Goal: Information Seeking & Learning: Find specific fact

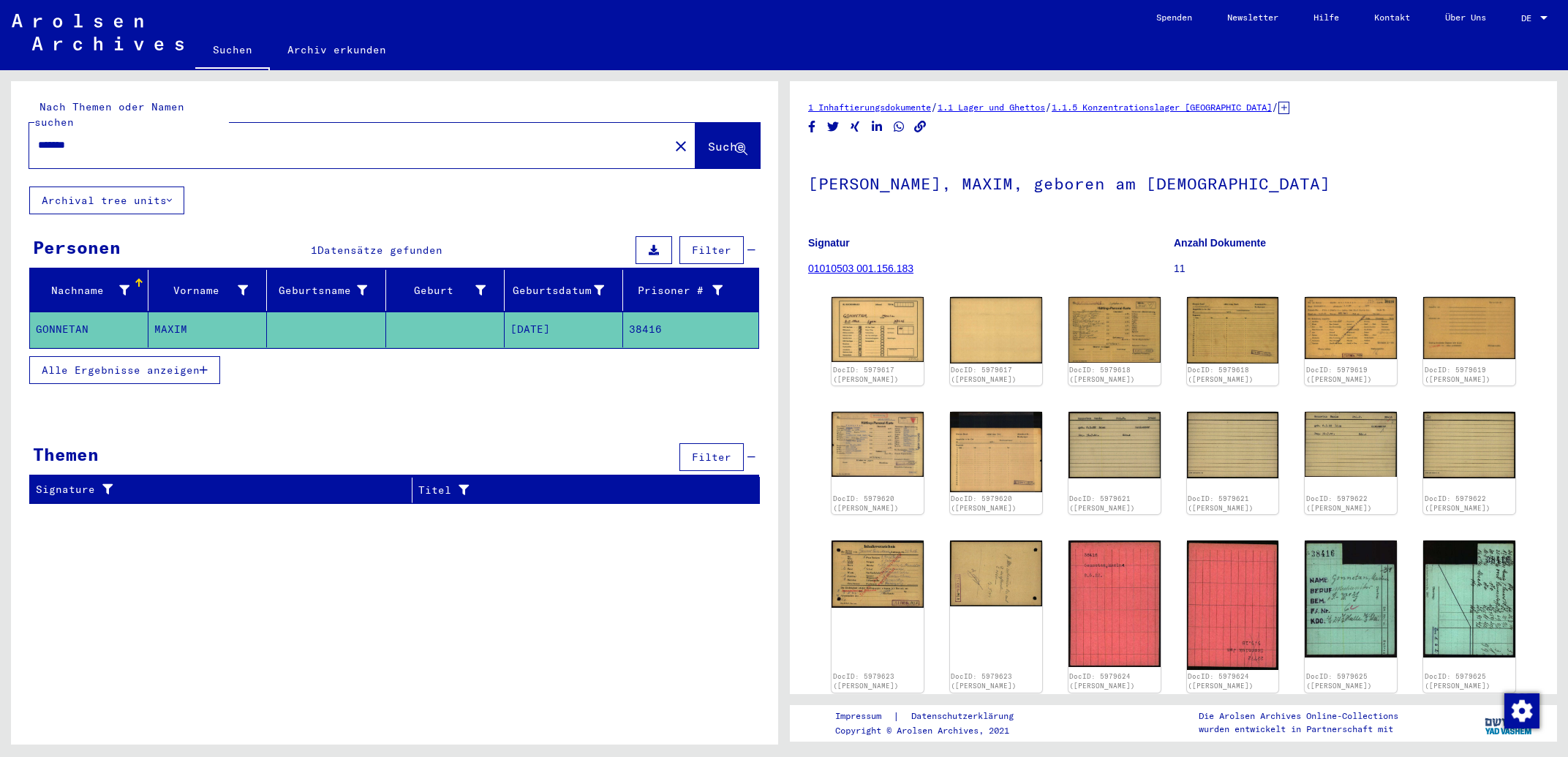
click at [240, 47] on link "Suchen" at bounding box center [232, 51] width 75 height 38
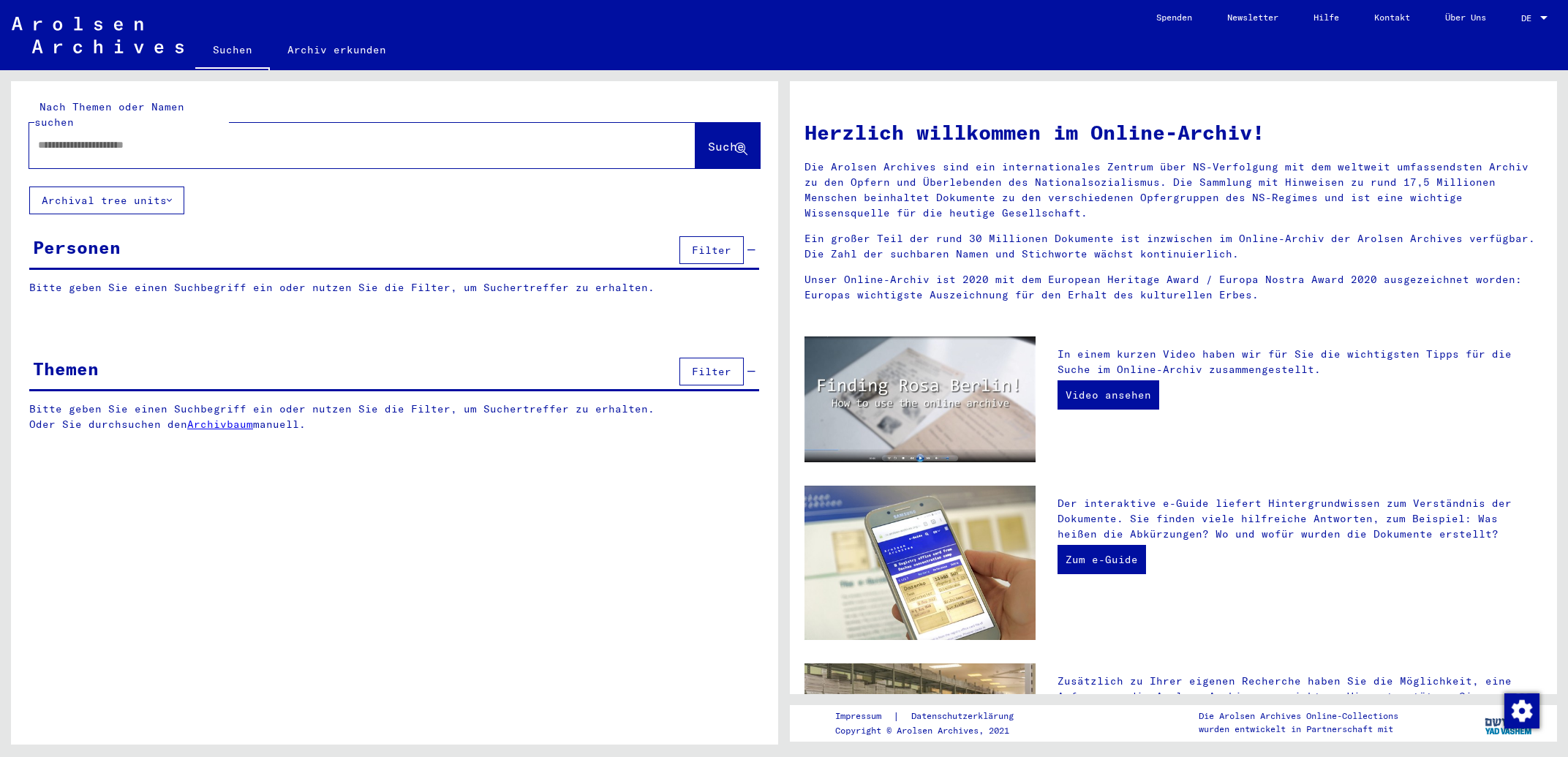
click at [189, 137] on input "text" at bounding box center [345, 144] width 613 height 15
type input "**********"
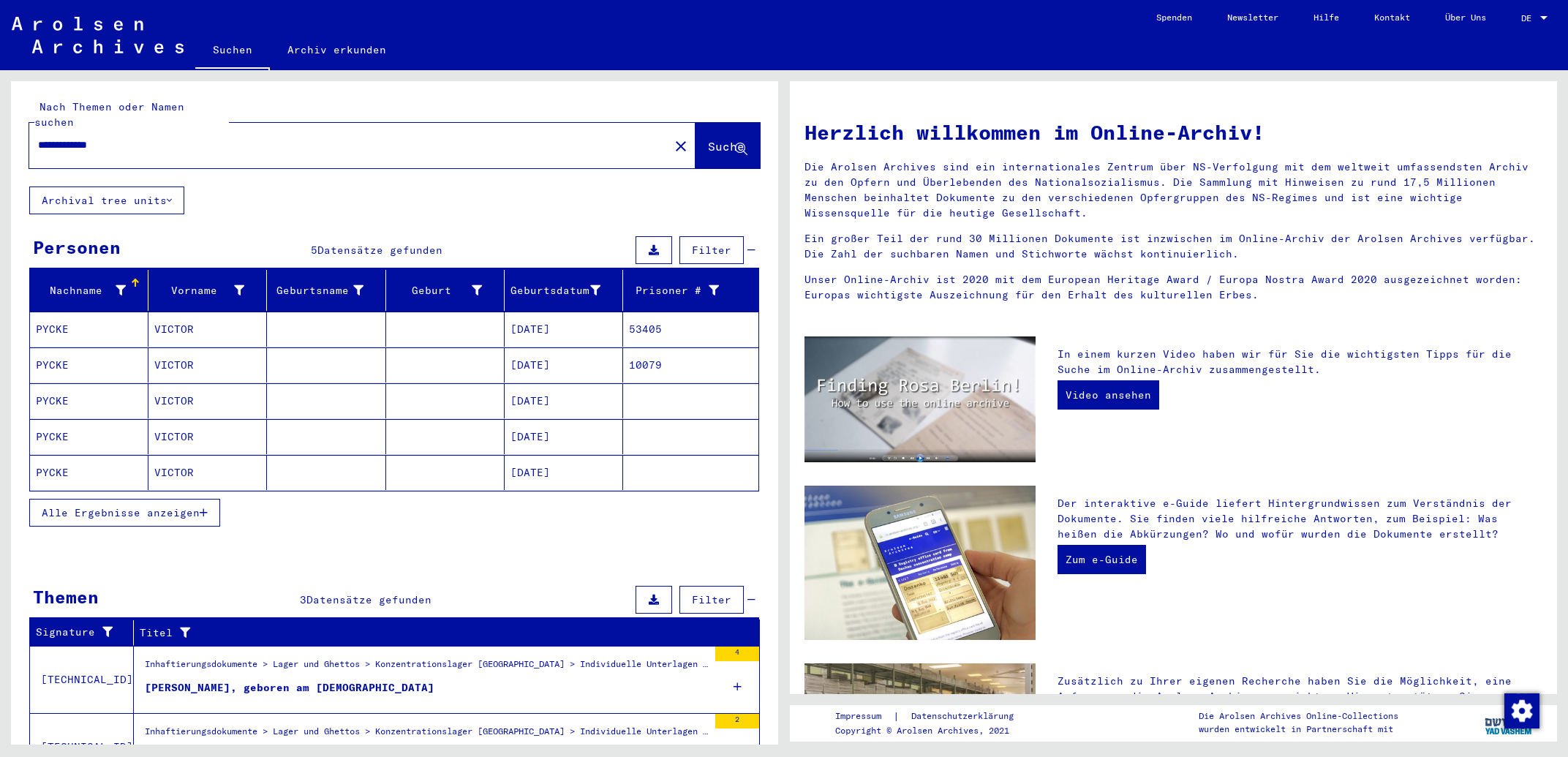
click at [188, 330] on mat-cell "VICTOR" at bounding box center [207, 329] width 118 height 35
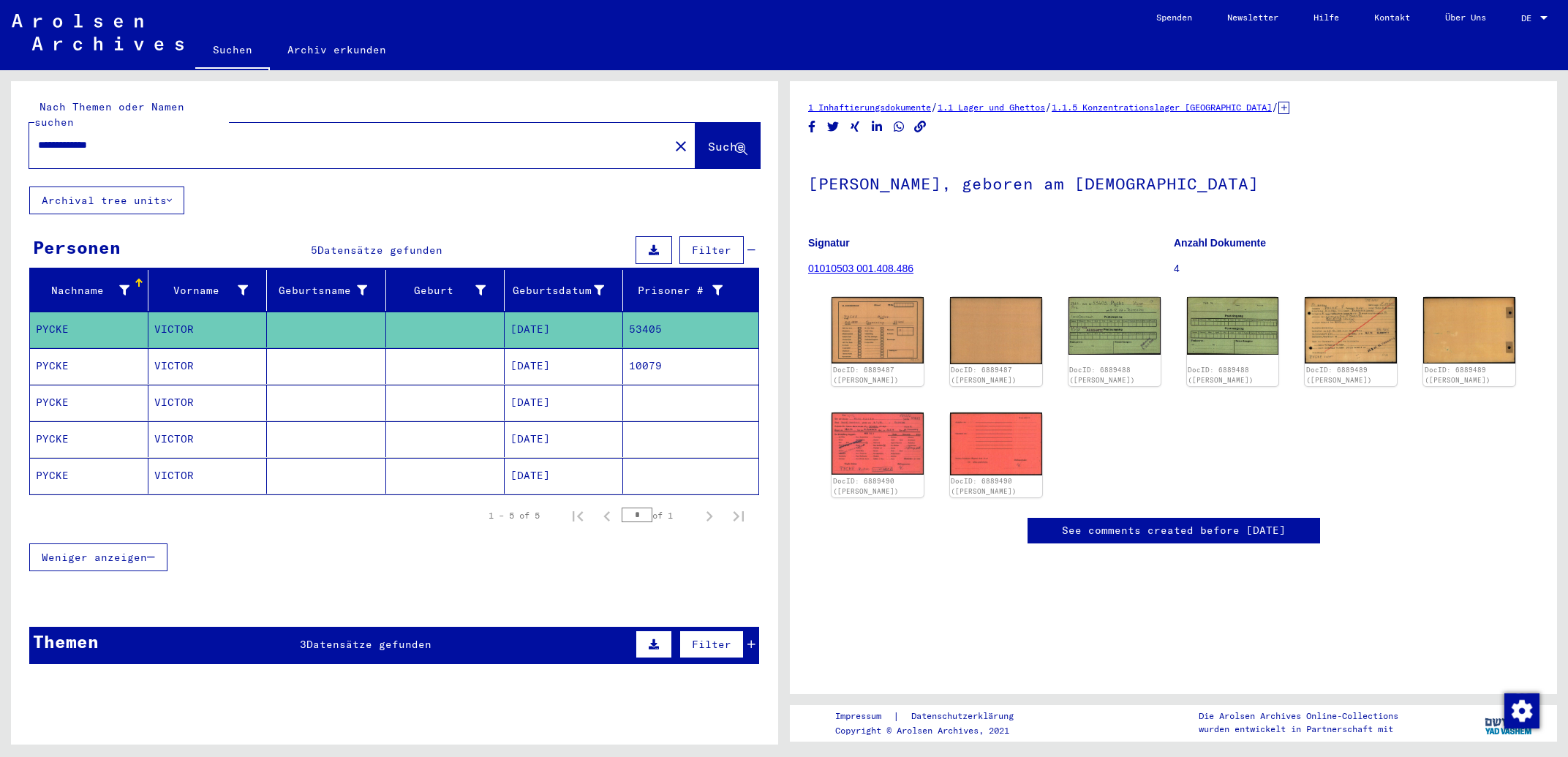
click at [189, 348] on mat-cell "VICTOR" at bounding box center [207, 366] width 118 height 36
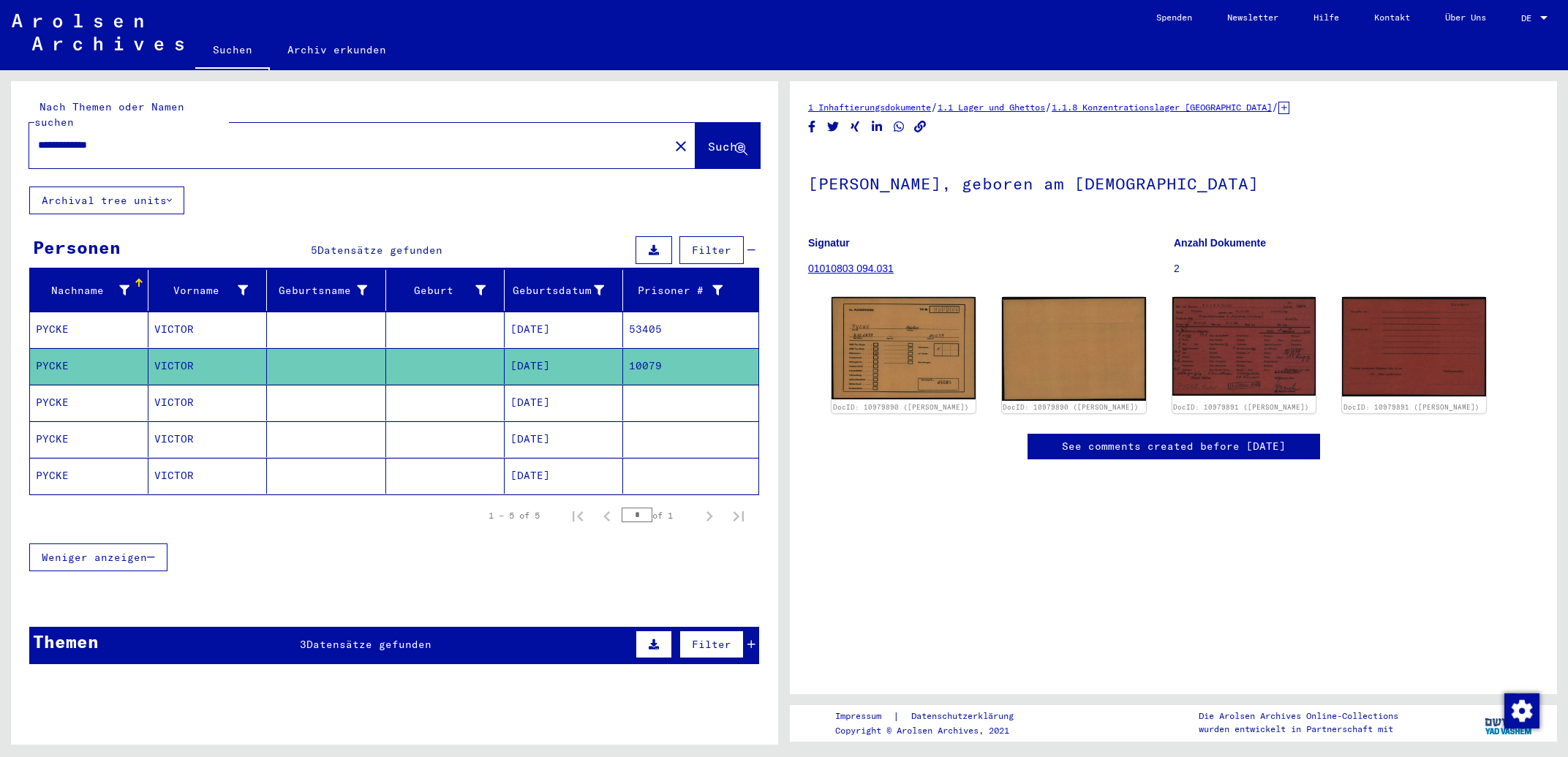
click at [194, 312] on mat-cell "VICTOR" at bounding box center [207, 330] width 118 height 36
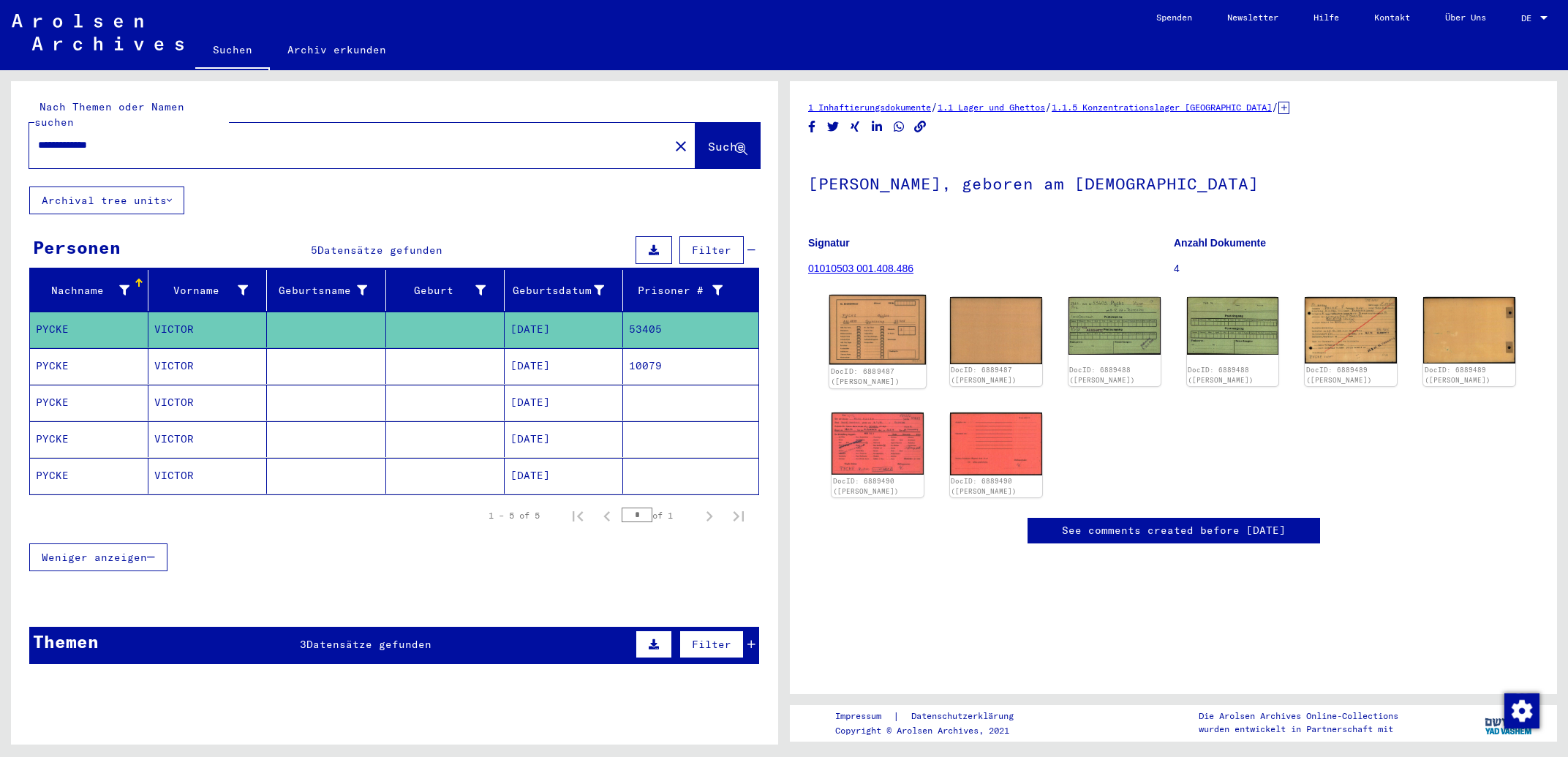
click at [881, 331] on img at bounding box center [878, 330] width 96 height 69
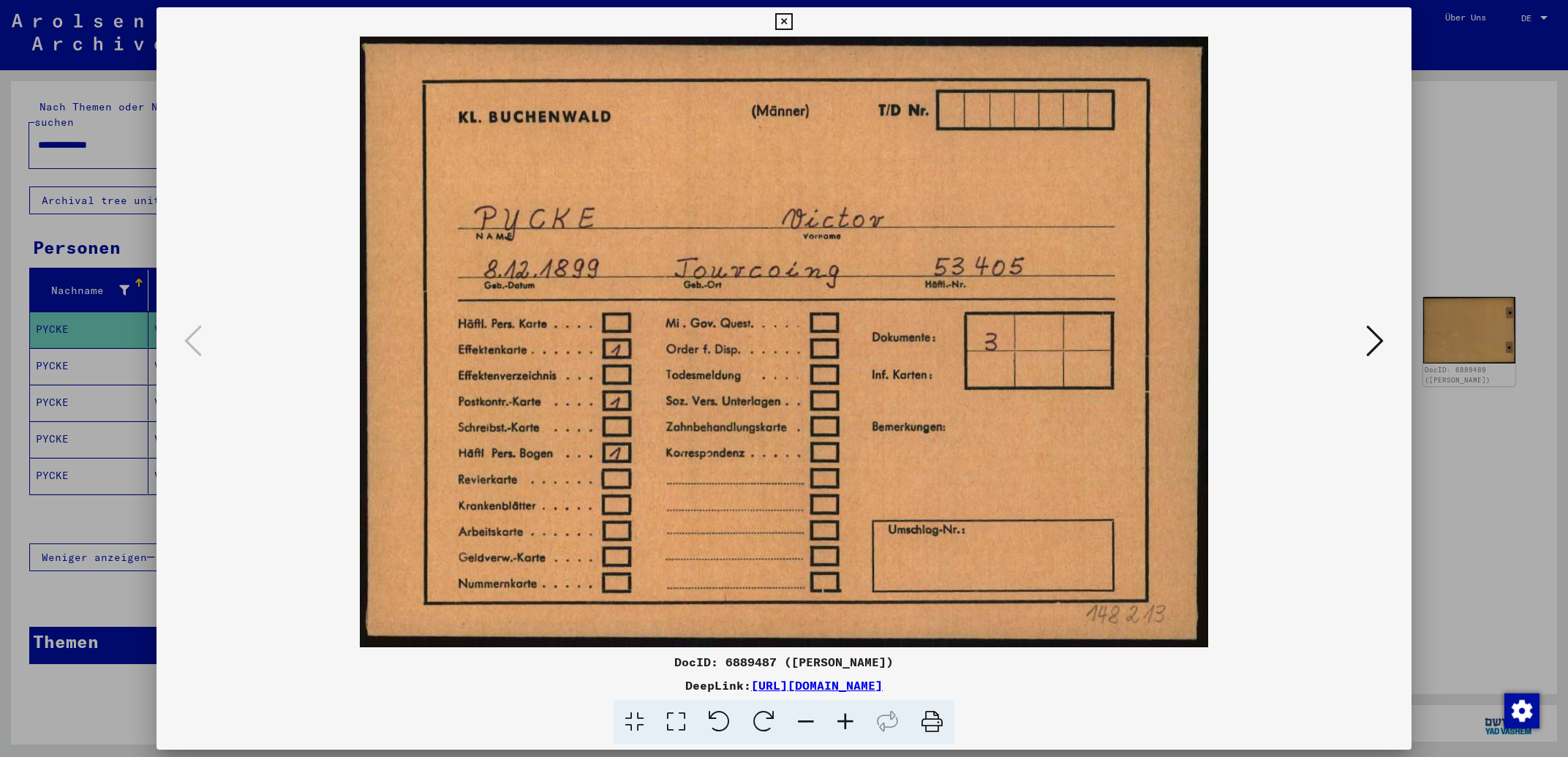
click at [1367, 334] on button at bounding box center [1376, 342] width 27 height 42
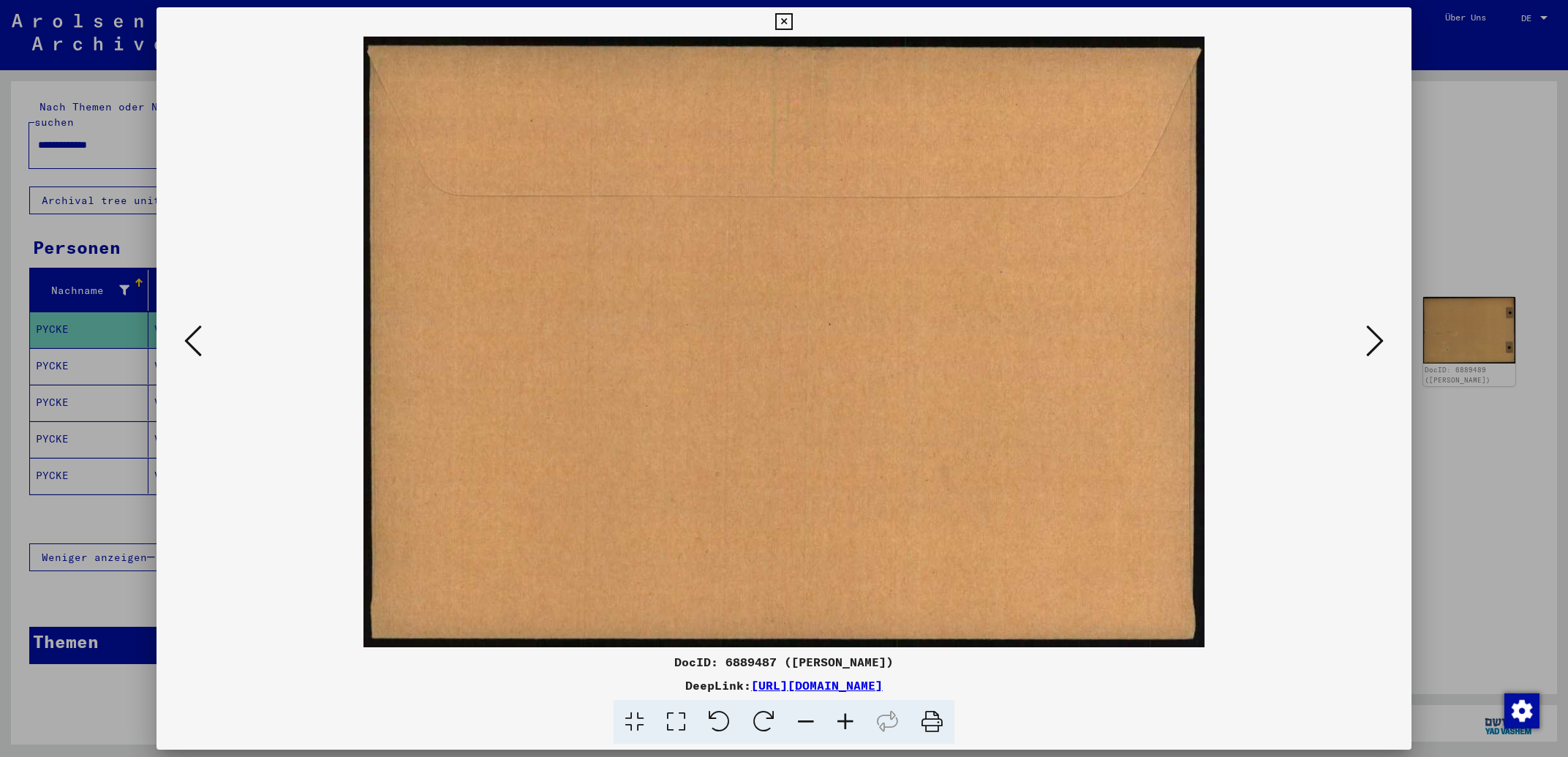
click at [1367, 334] on button at bounding box center [1376, 342] width 27 height 42
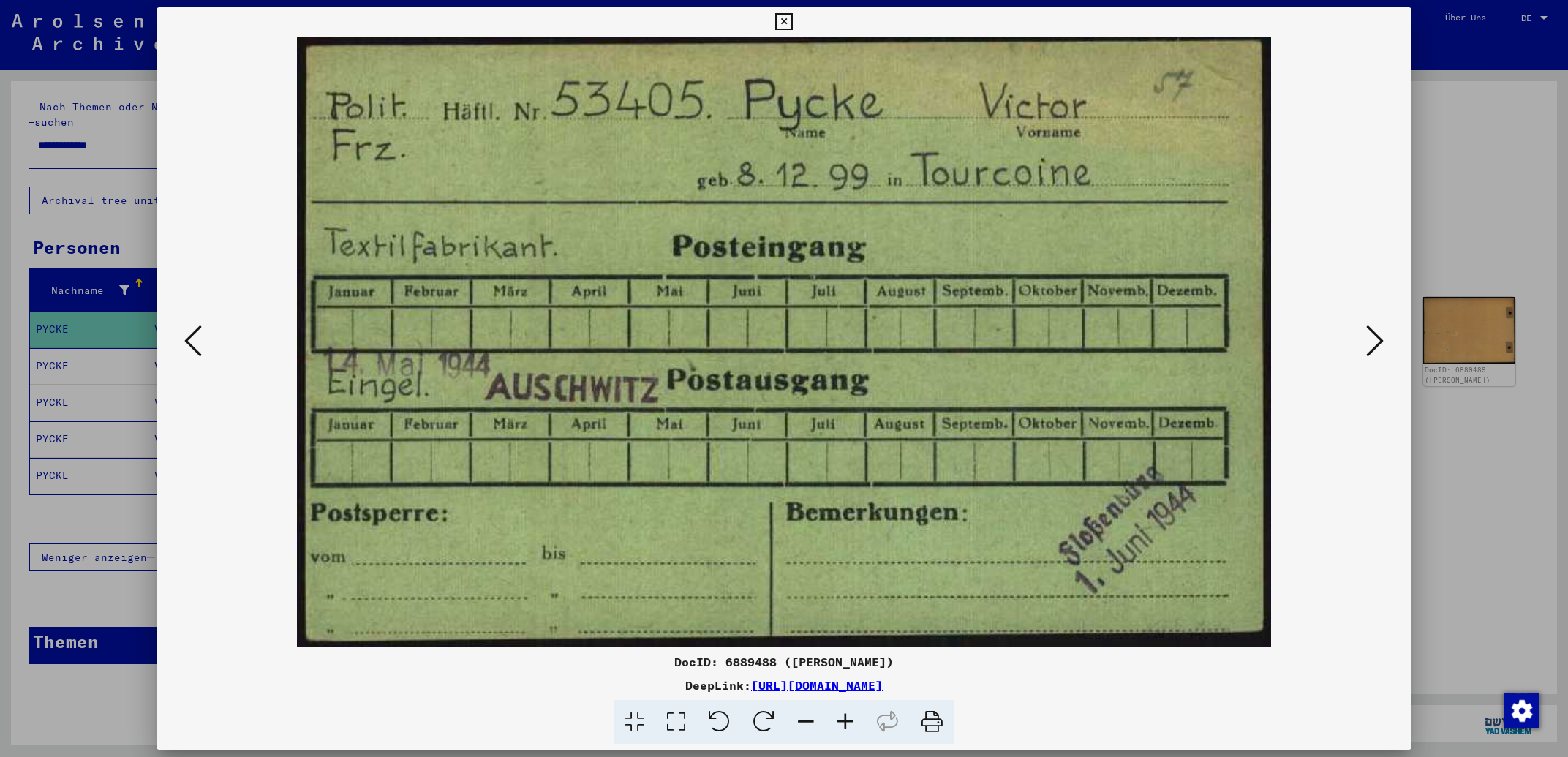
click at [792, 20] on icon at bounding box center [784, 22] width 17 height 18
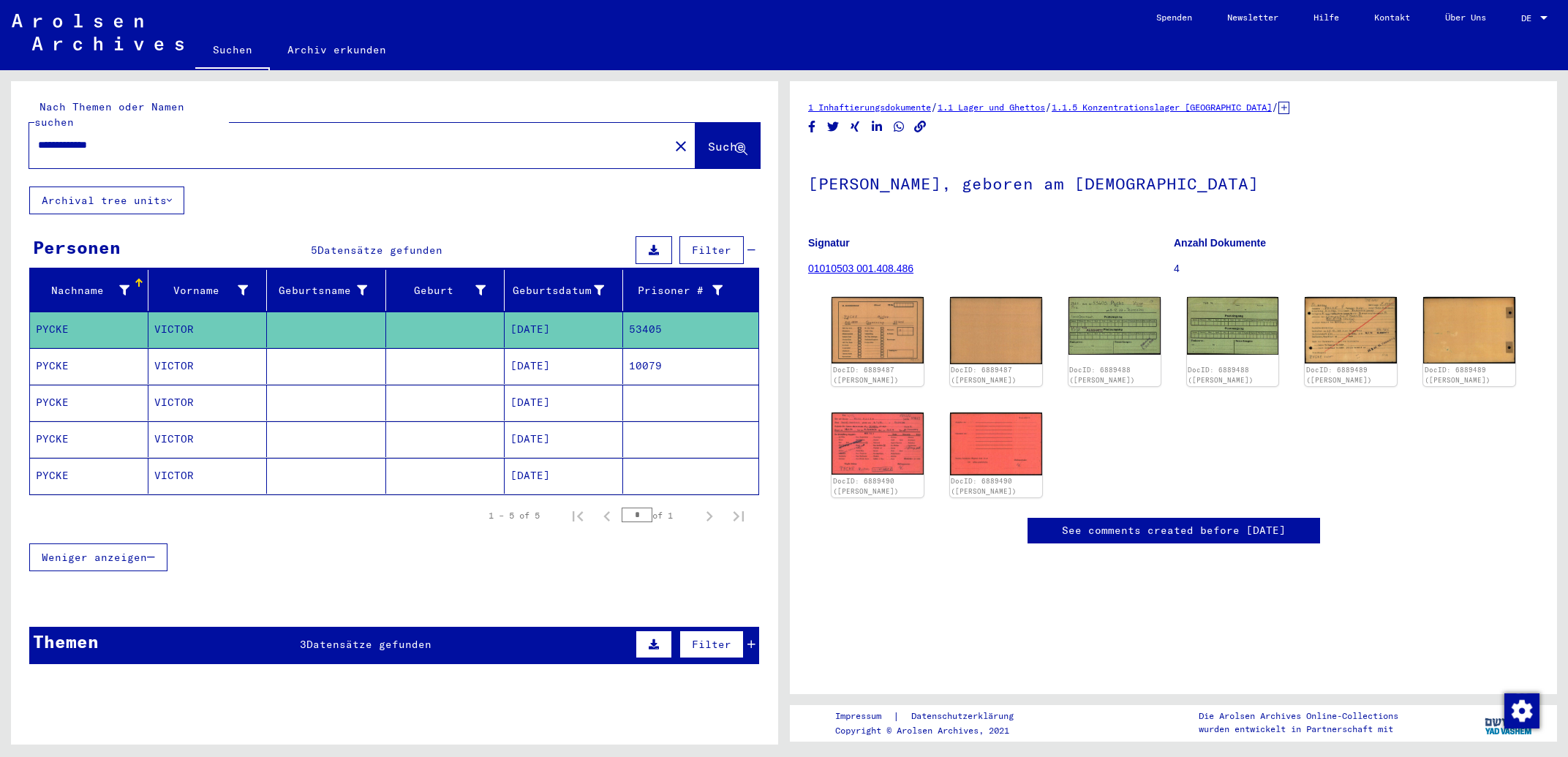
drag, startPoint x: 313, startPoint y: 134, endPoint x: 0, endPoint y: 132, distance: 313.0
click at [38, 137] on input "**********" at bounding box center [349, 144] width 622 height 15
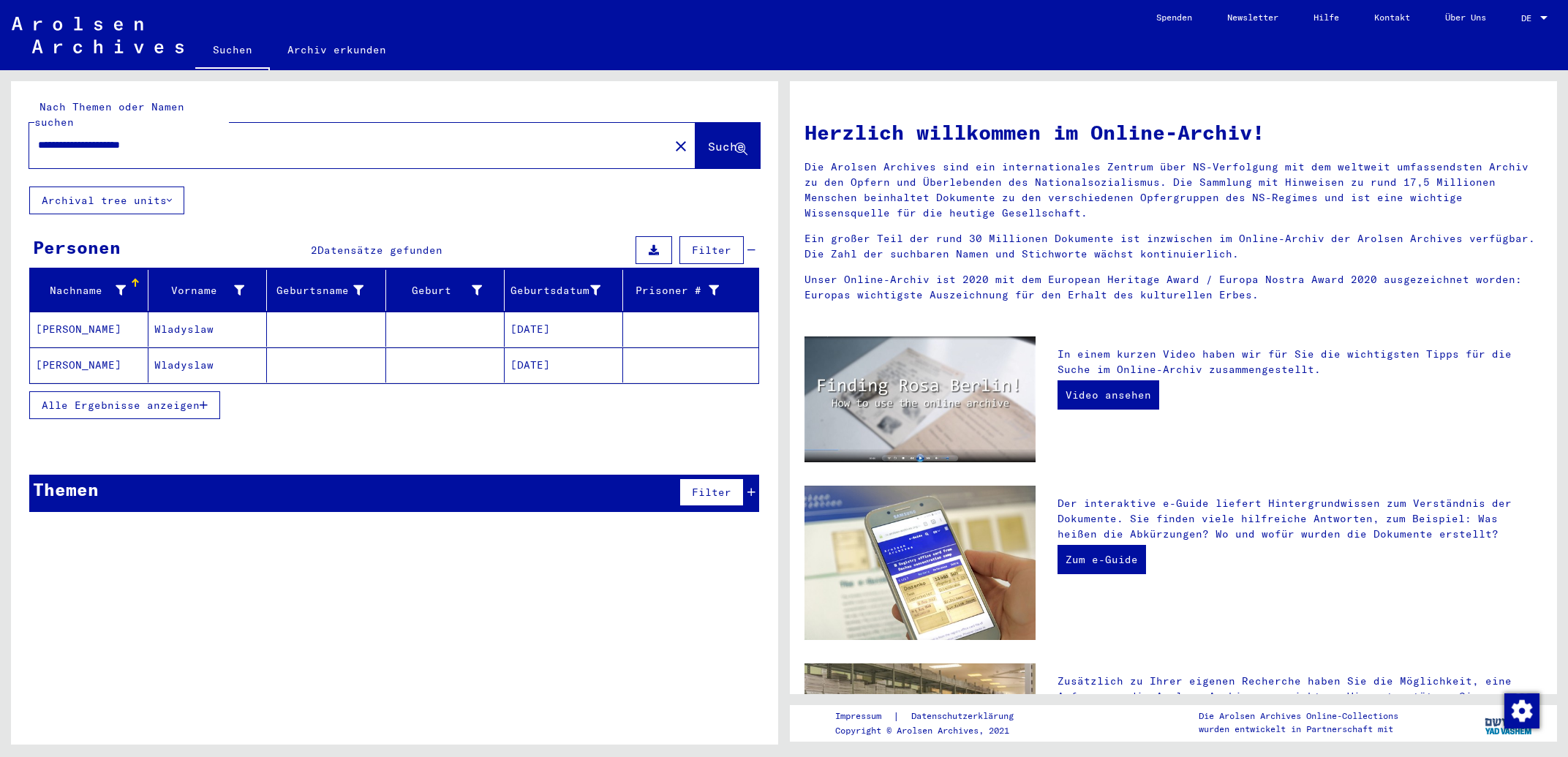
click at [207, 313] on mat-cell "Wladyslaw" at bounding box center [207, 329] width 118 height 35
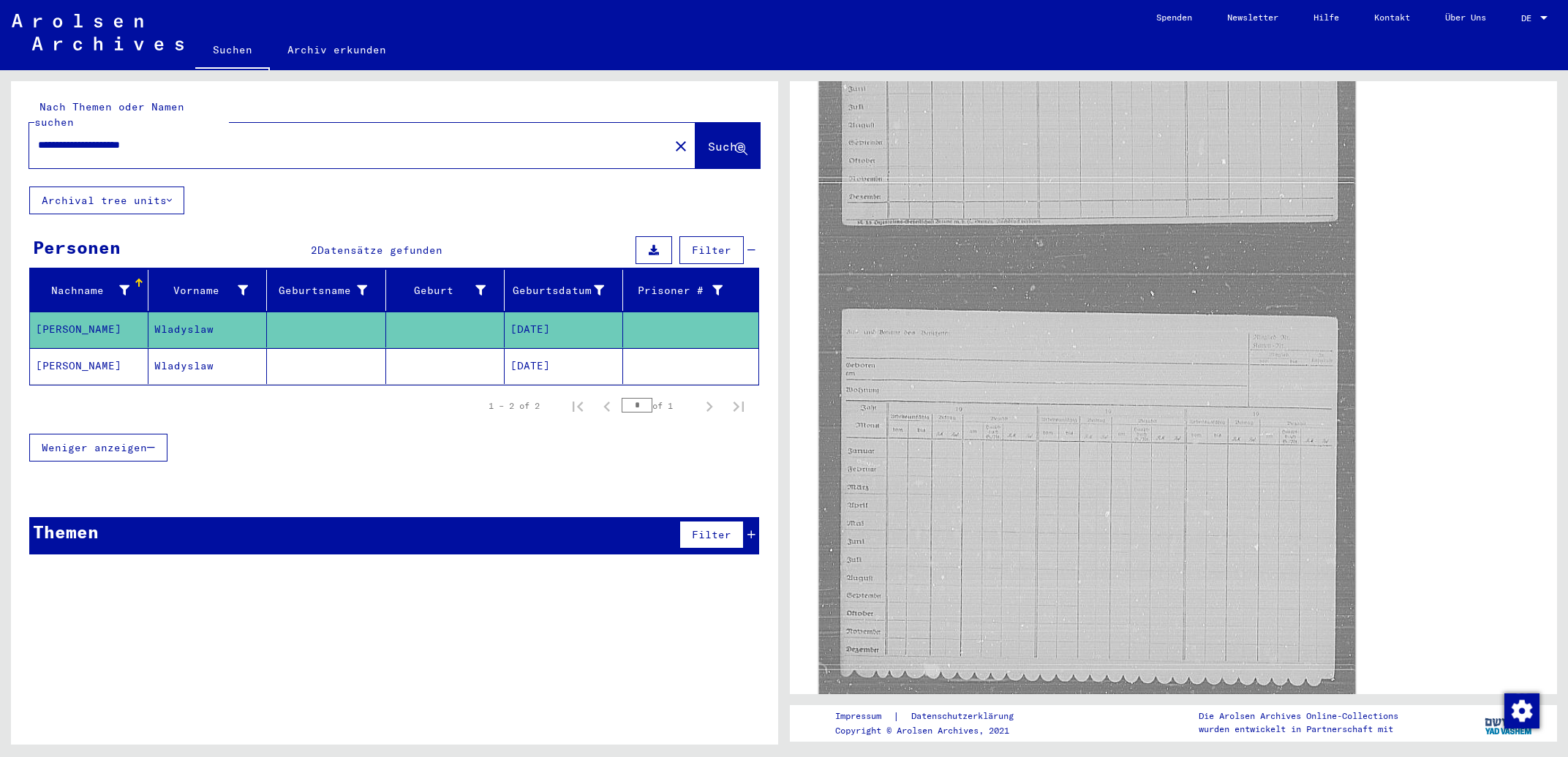
scroll to position [863, 0]
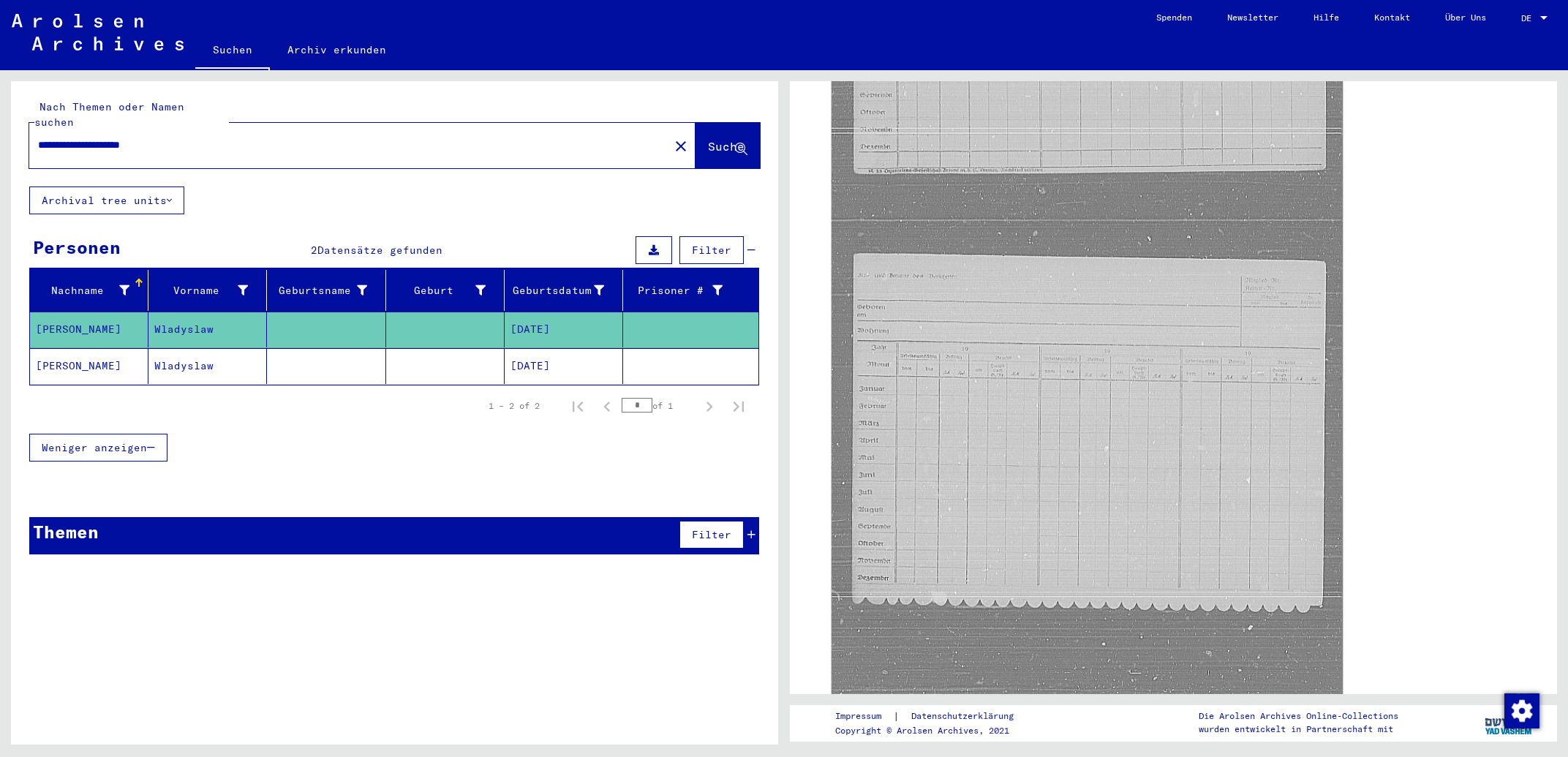
click at [551, 354] on mat-cell "[DATE]" at bounding box center [564, 366] width 118 height 36
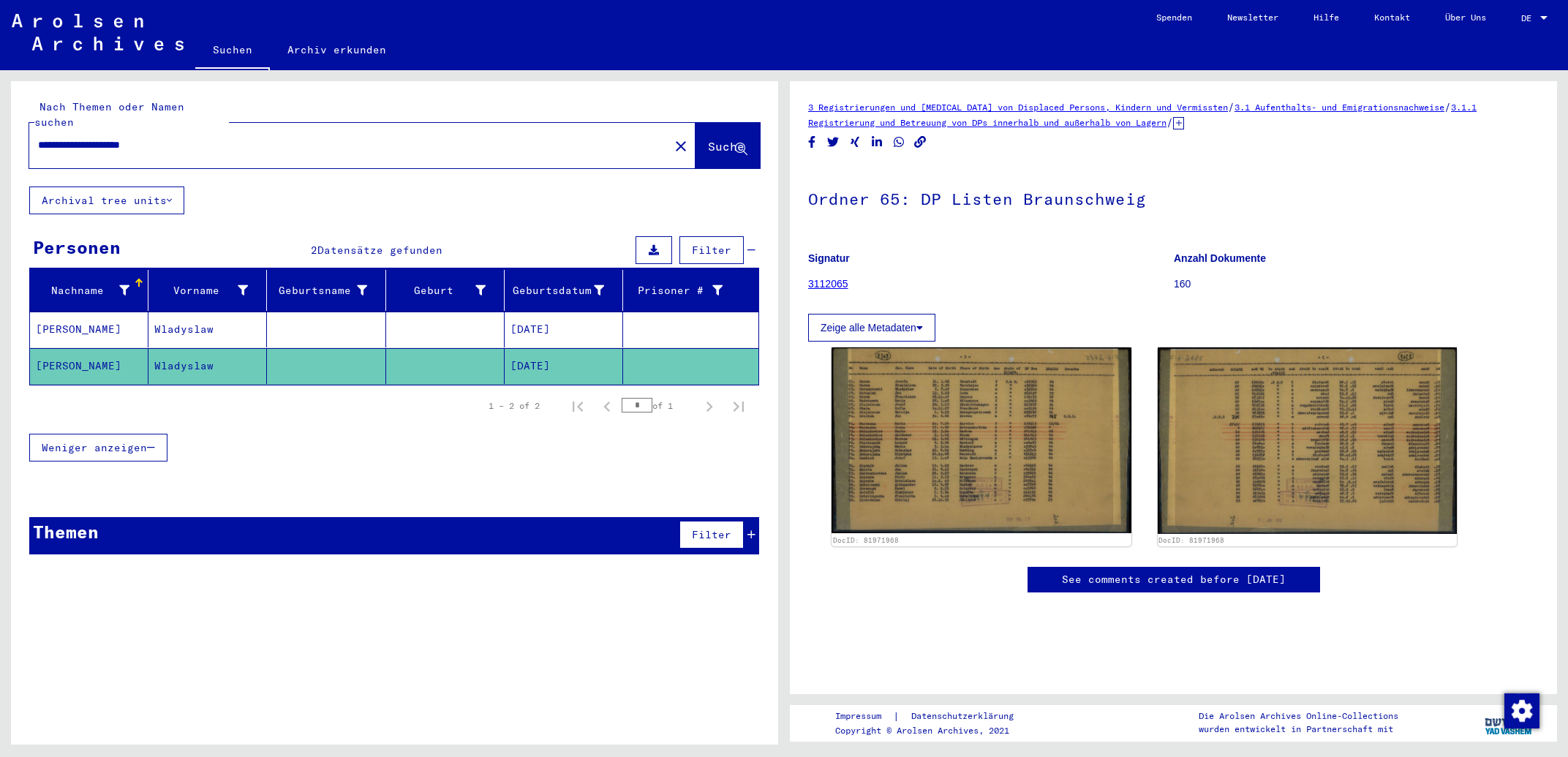
drag, startPoint x: 229, startPoint y: 136, endPoint x: 0, endPoint y: 121, distance: 229.5
click at [38, 137] on input "**********" at bounding box center [349, 144] width 622 height 15
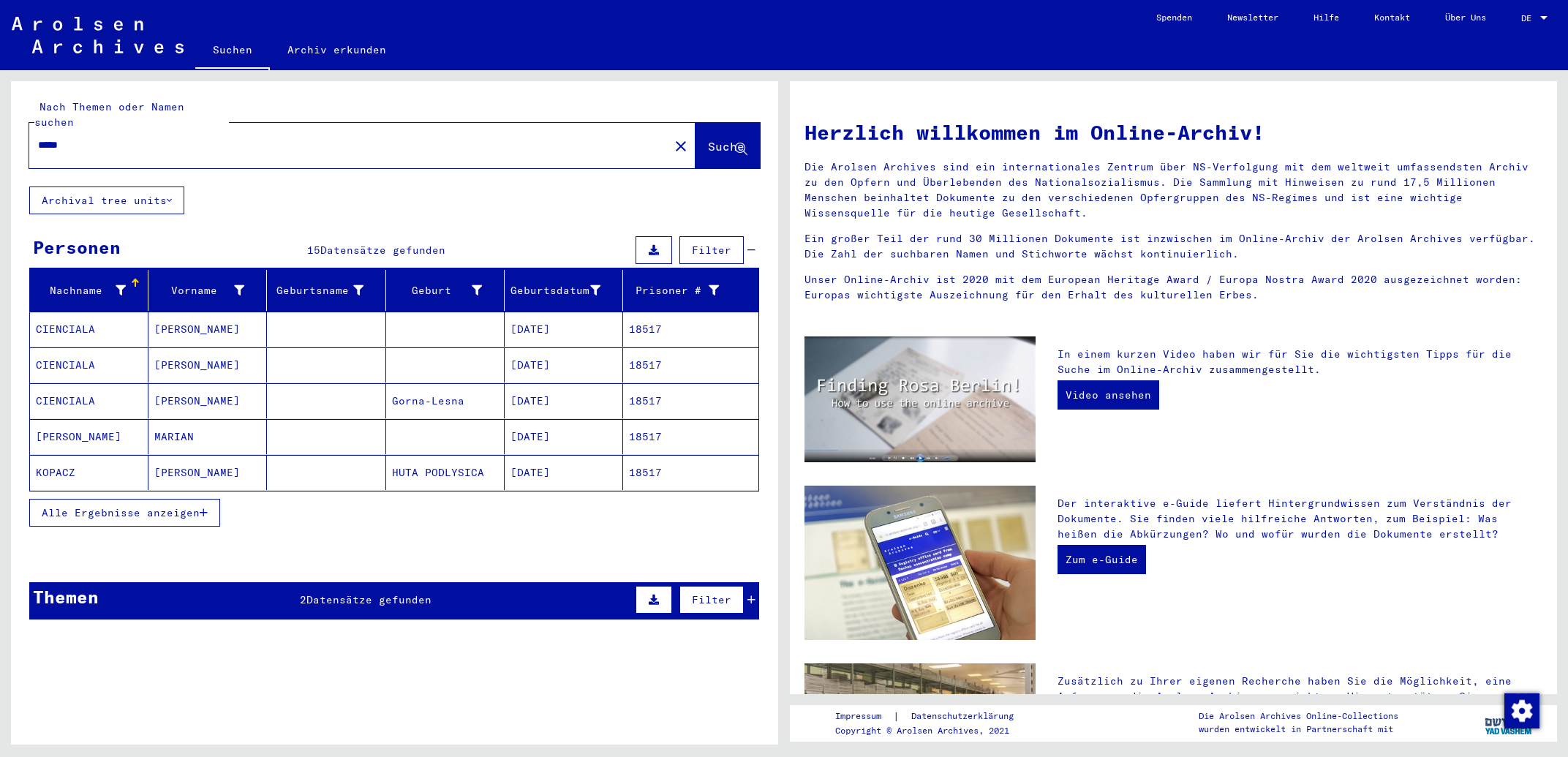
click at [179, 506] on span "Alle Ergebnisse anzeigen" at bounding box center [120, 512] width 158 height 13
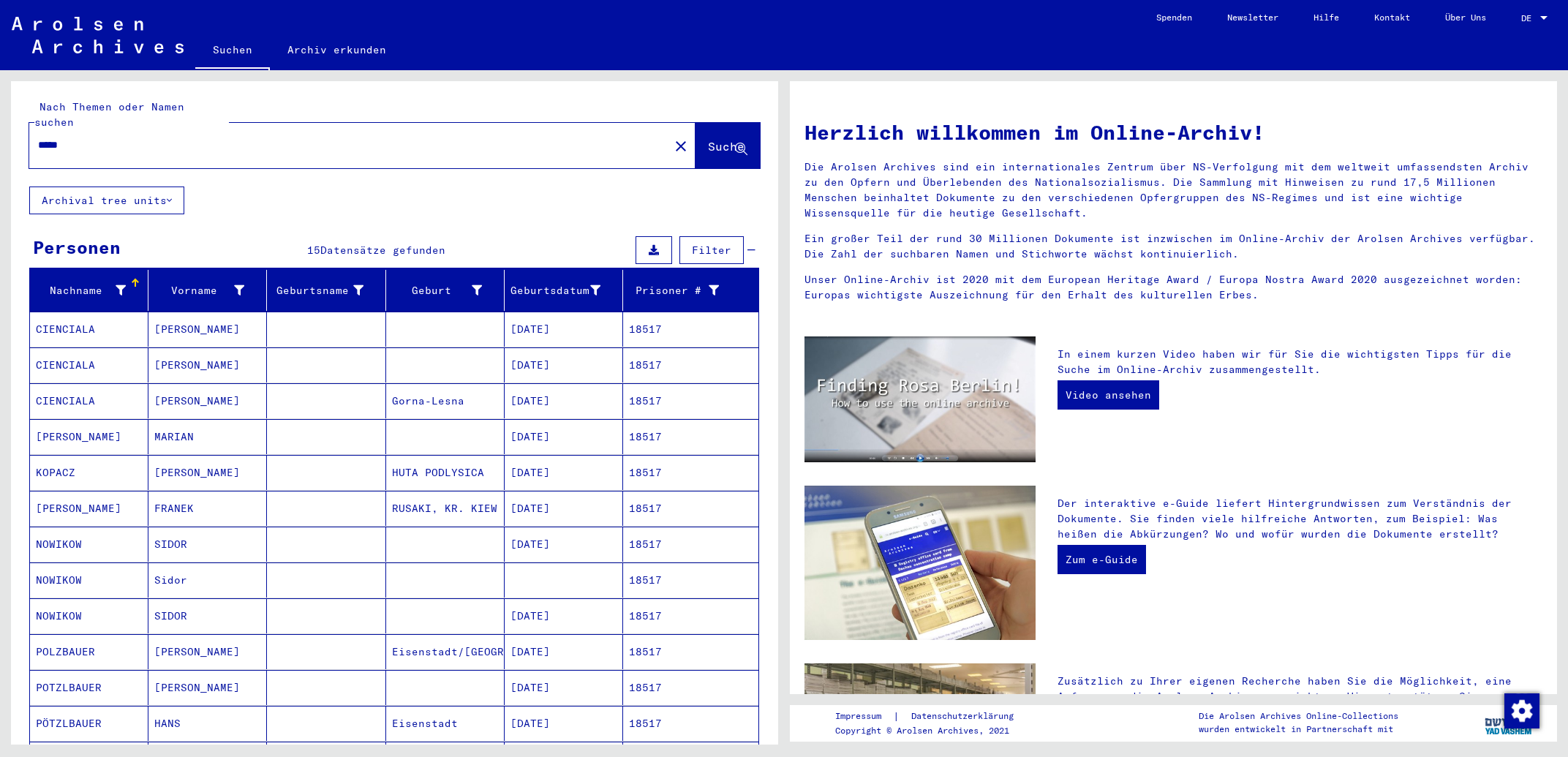
drag, startPoint x: 191, startPoint y: 129, endPoint x: 0, endPoint y: 131, distance: 191.0
click at [38, 137] on input "*****" at bounding box center [345, 144] width 613 height 15
type input "*"
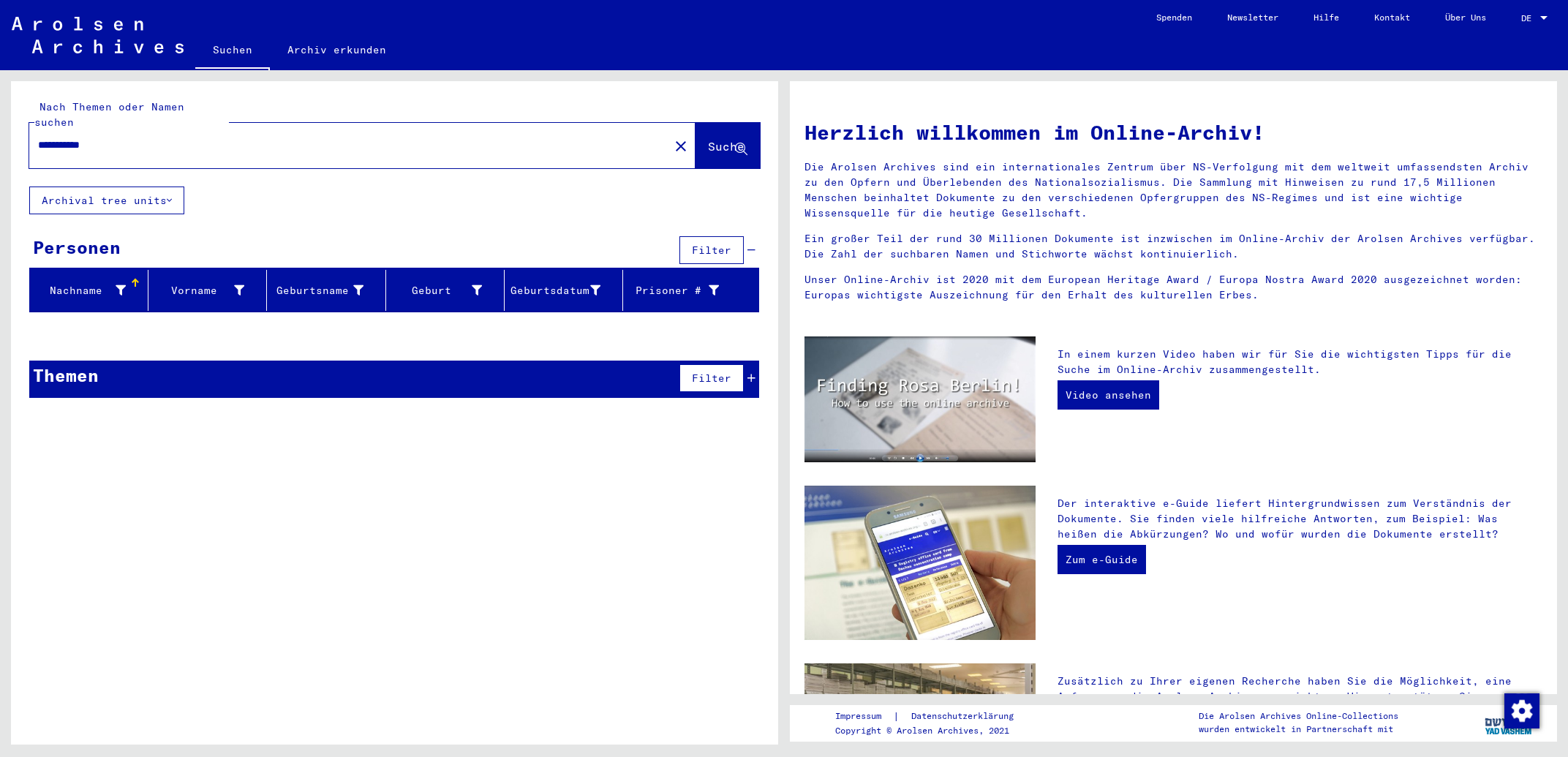
click at [66, 137] on input "**********" at bounding box center [345, 144] width 613 height 15
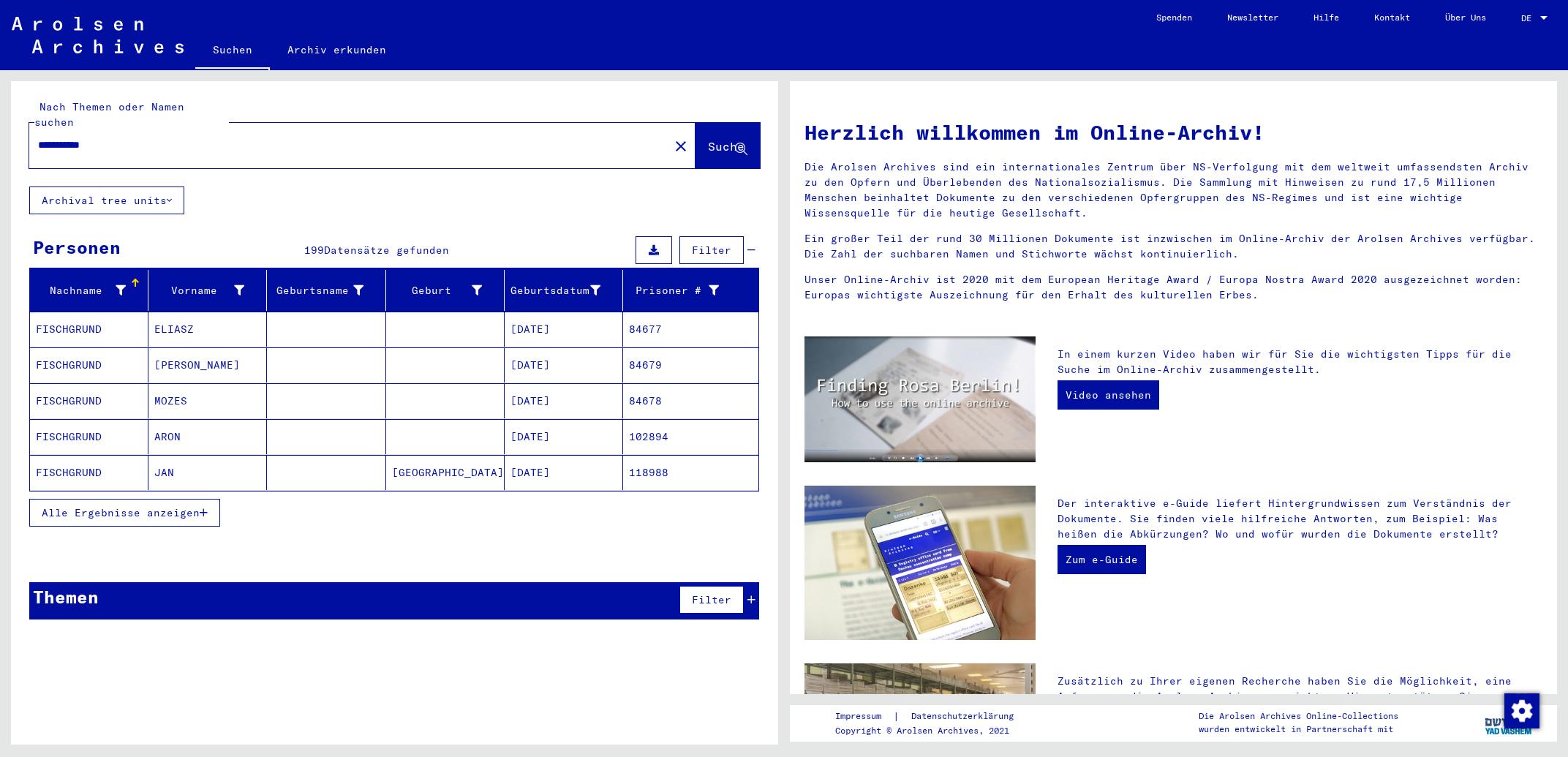
click at [90, 137] on input "**********" at bounding box center [345, 144] width 613 height 15
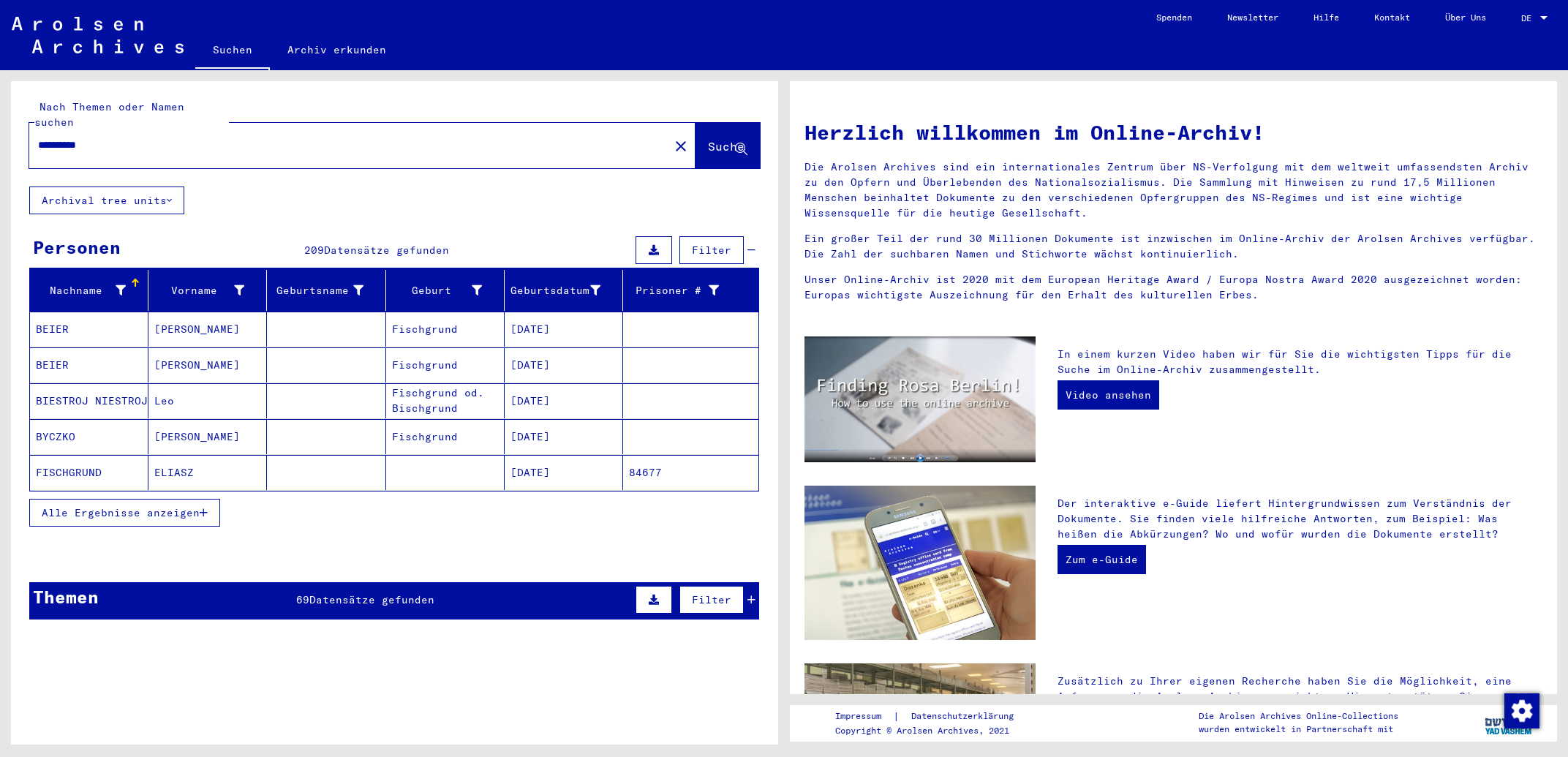
click at [133, 137] on input "**********" at bounding box center [345, 144] width 613 height 15
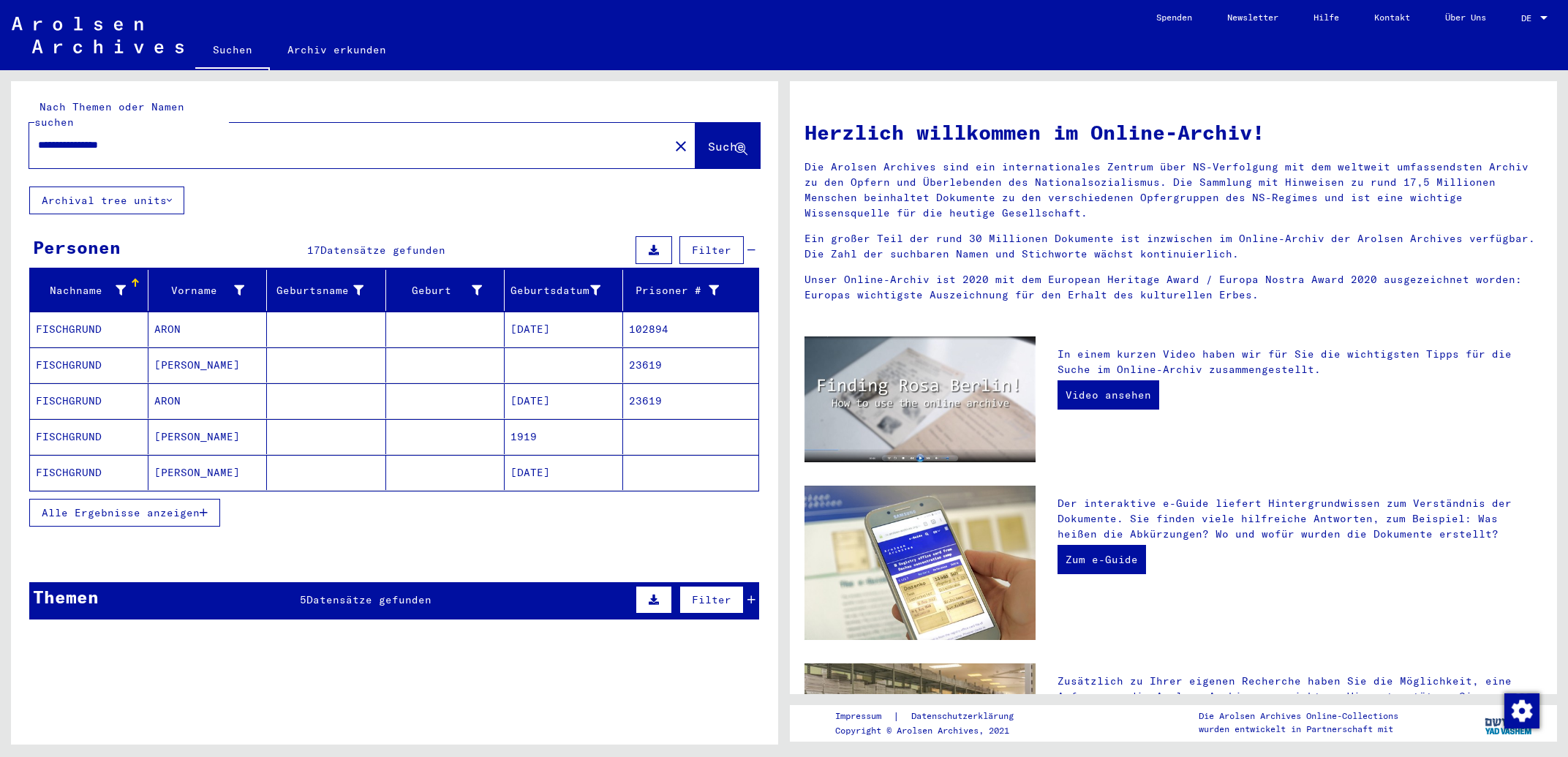
click at [207, 506] on button "Alle Ergebnisse anzeigen" at bounding box center [125, 512] width 191 height 28
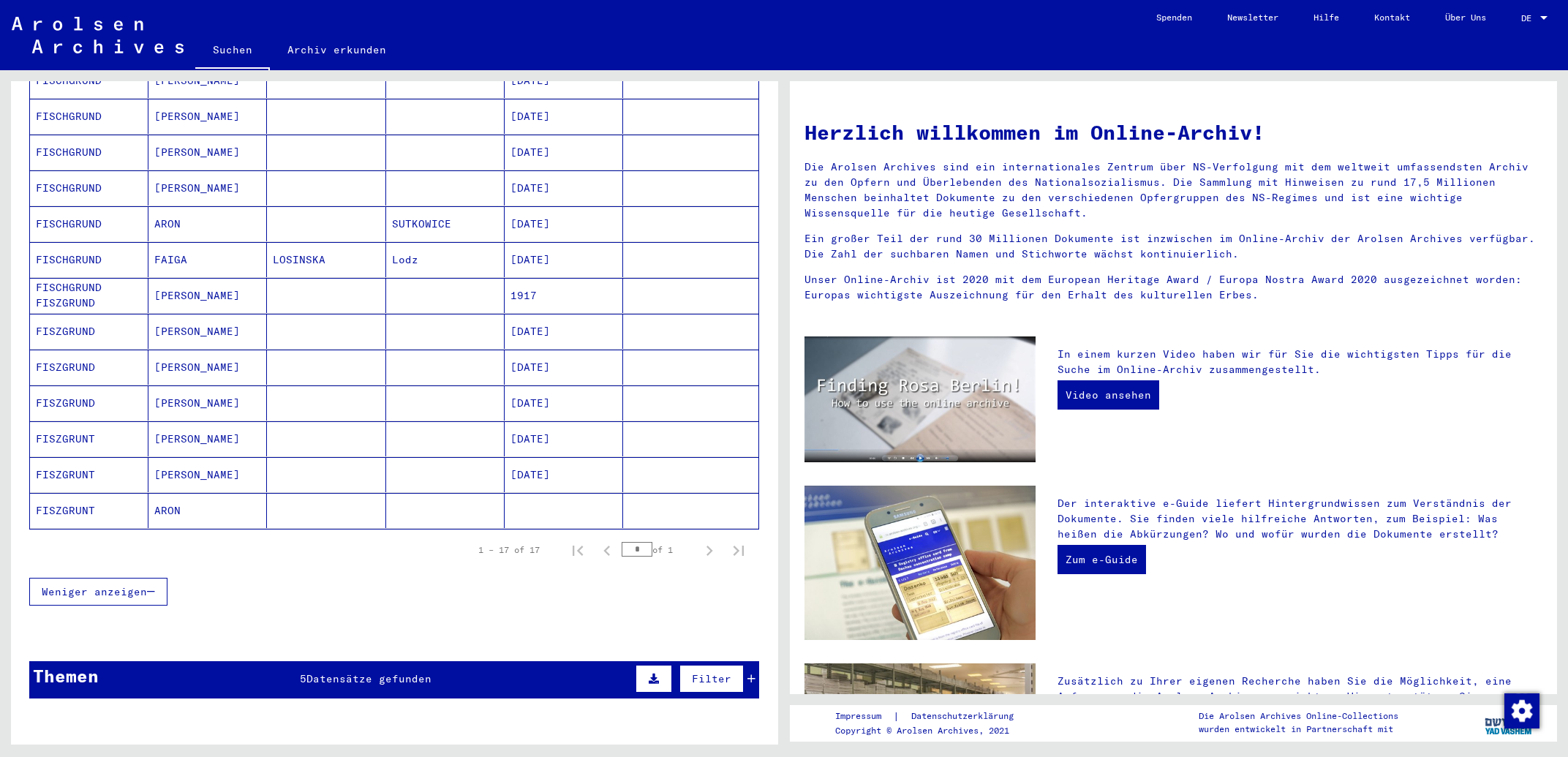
scroll to position [78, 0]
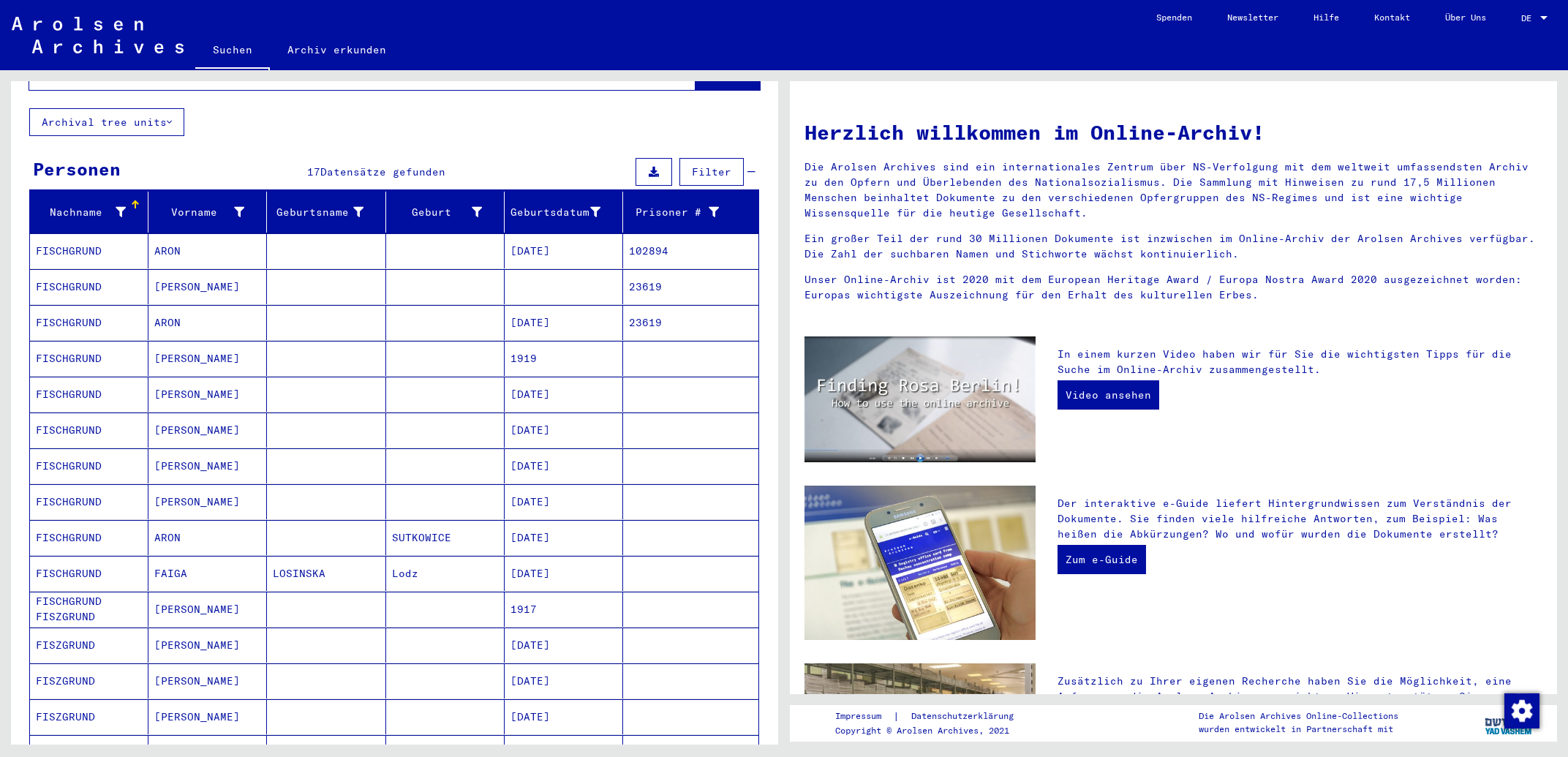
click at [72, 236] on mat-cell "FISCHGRUND" at bounding box center [89, 250] width 118 height 35
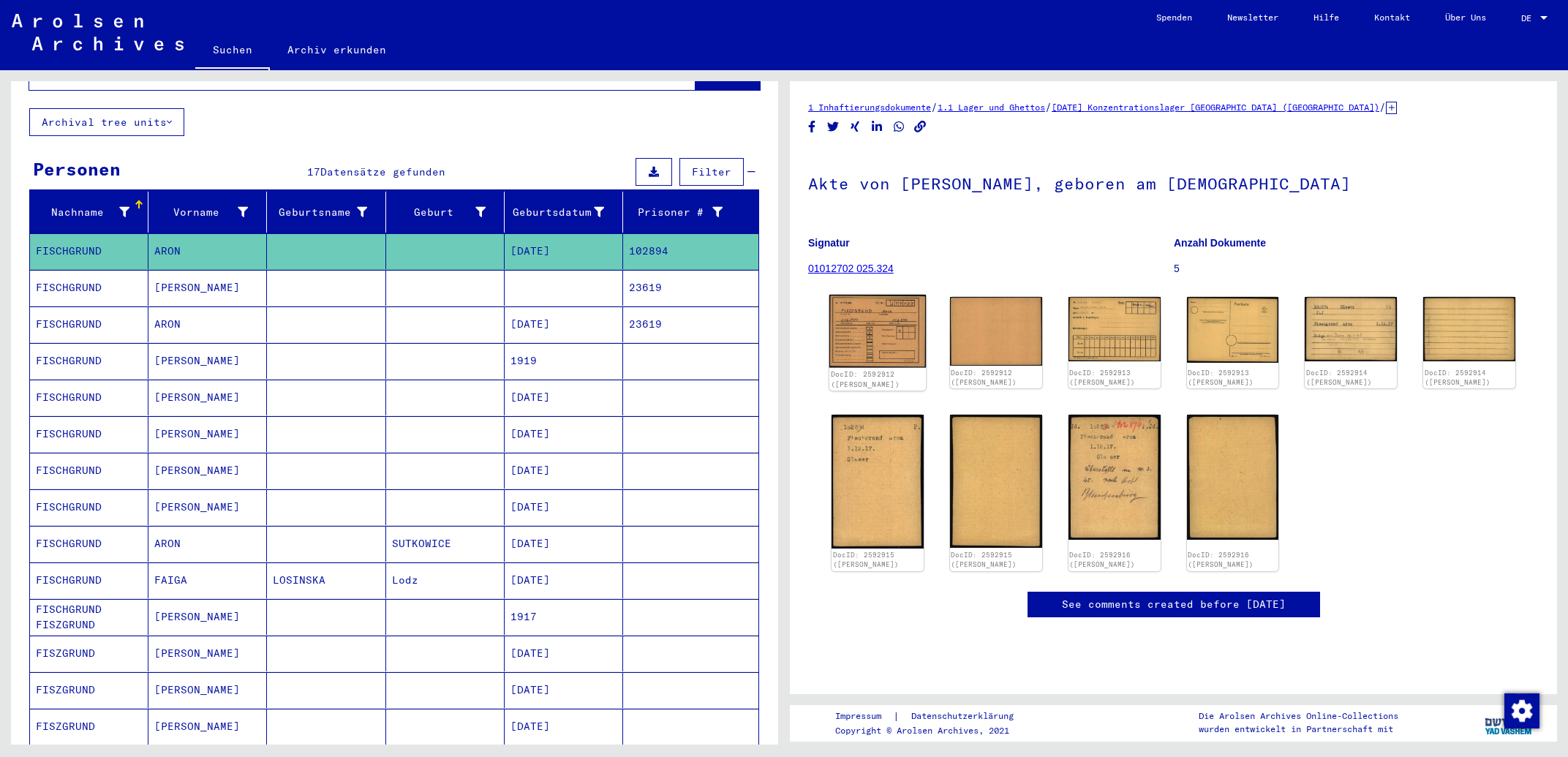
click at [894, 338] on img at bounding box center [878, 331] width 96 height 73
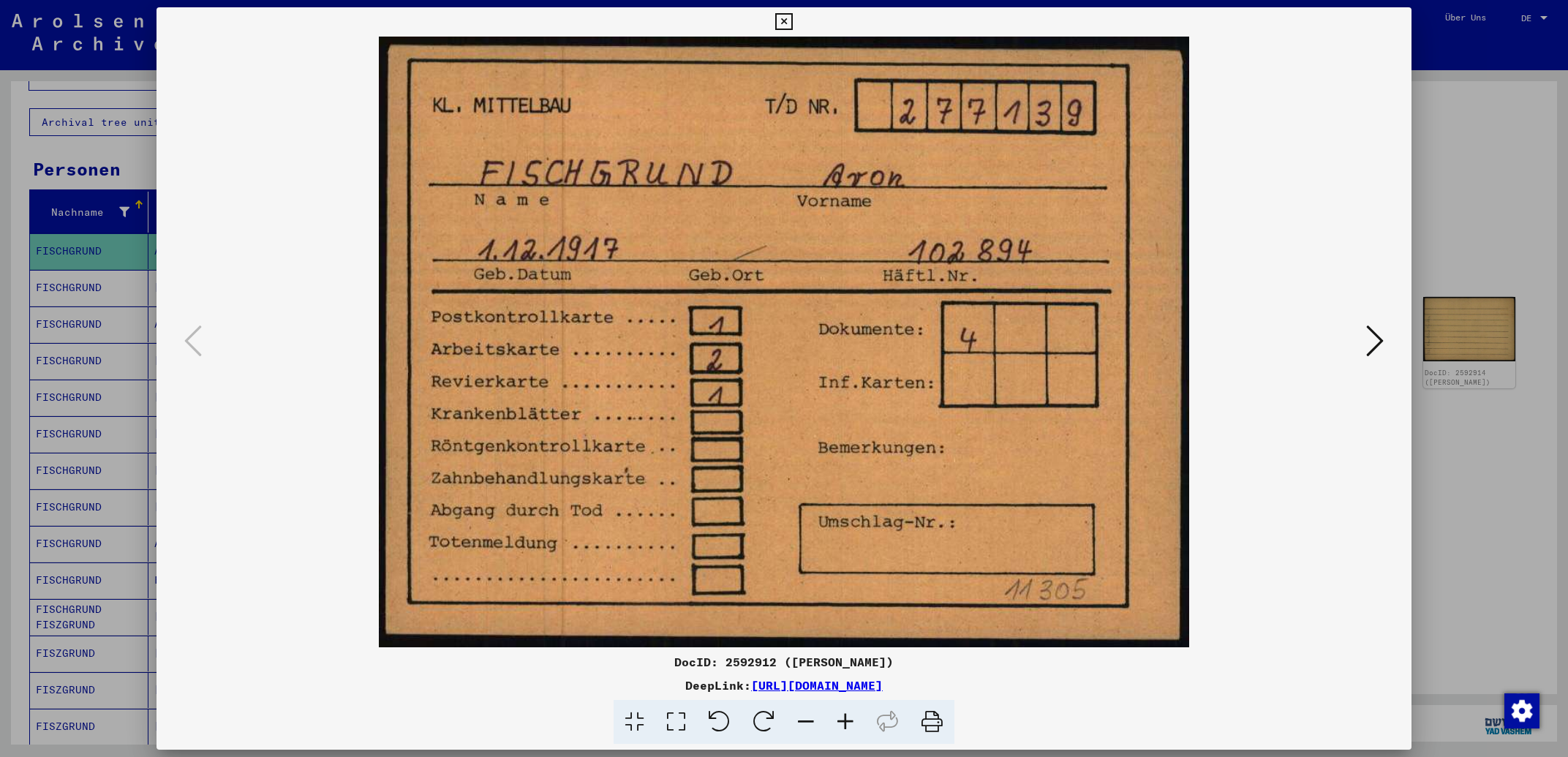
click at [1374, 346] on icon at bounding box center [1376, 340] width 18 height 35
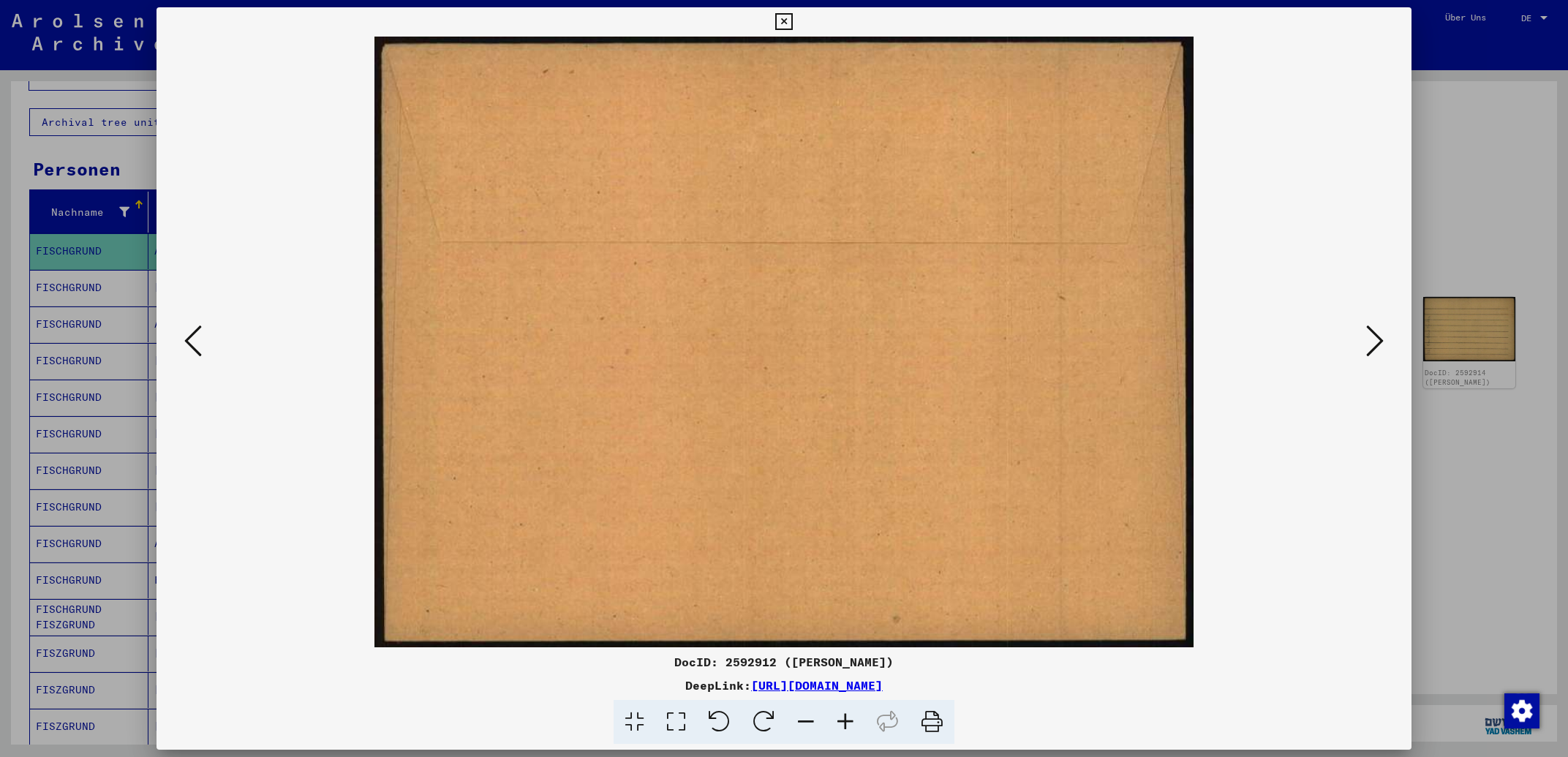
click at [1374, 346] on icon at bounding box center [1376, 340] width 18 height 35
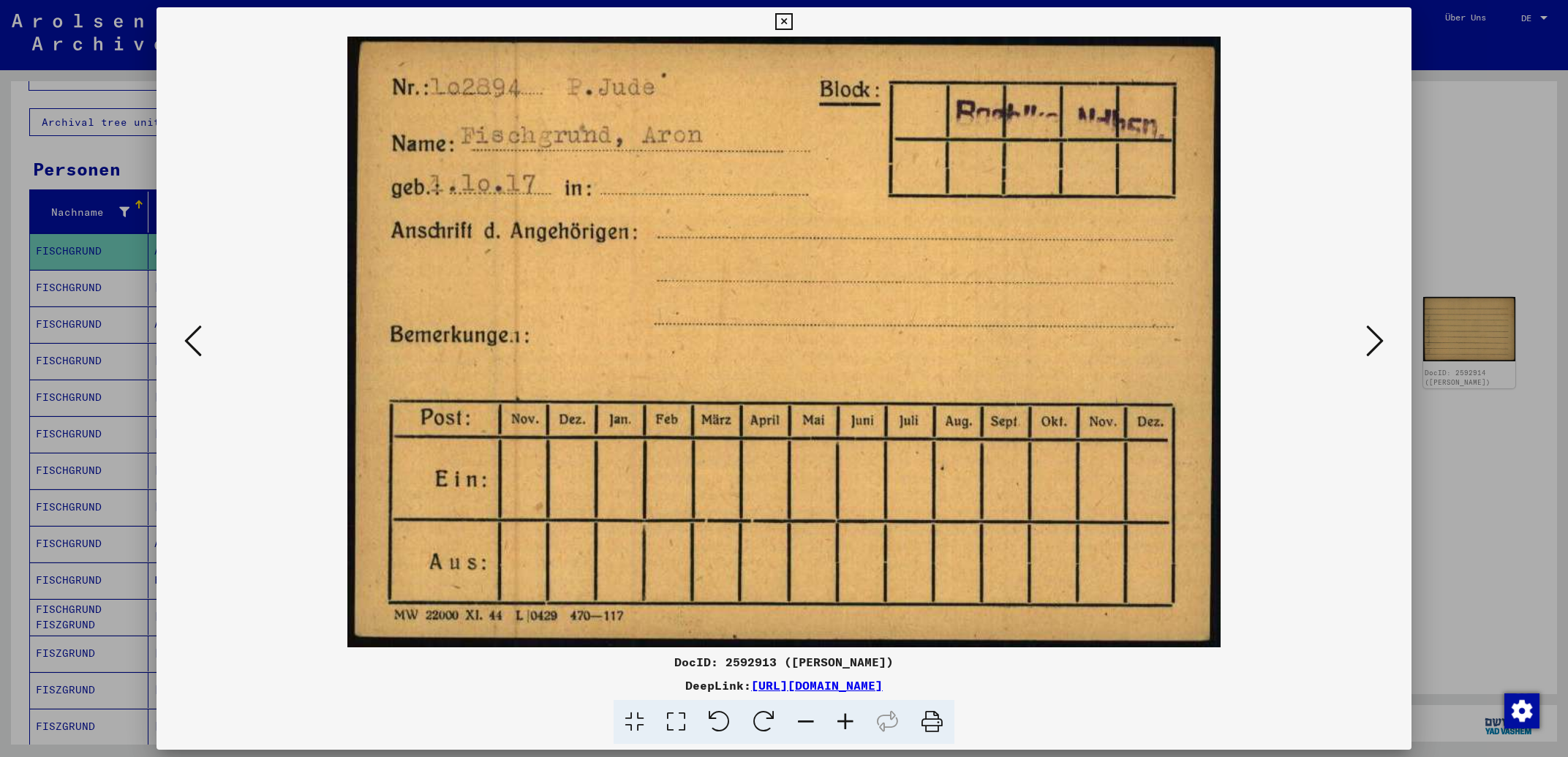
click at [1374, 346] on icon at bounding box center [1376, 340] width 18 height 35
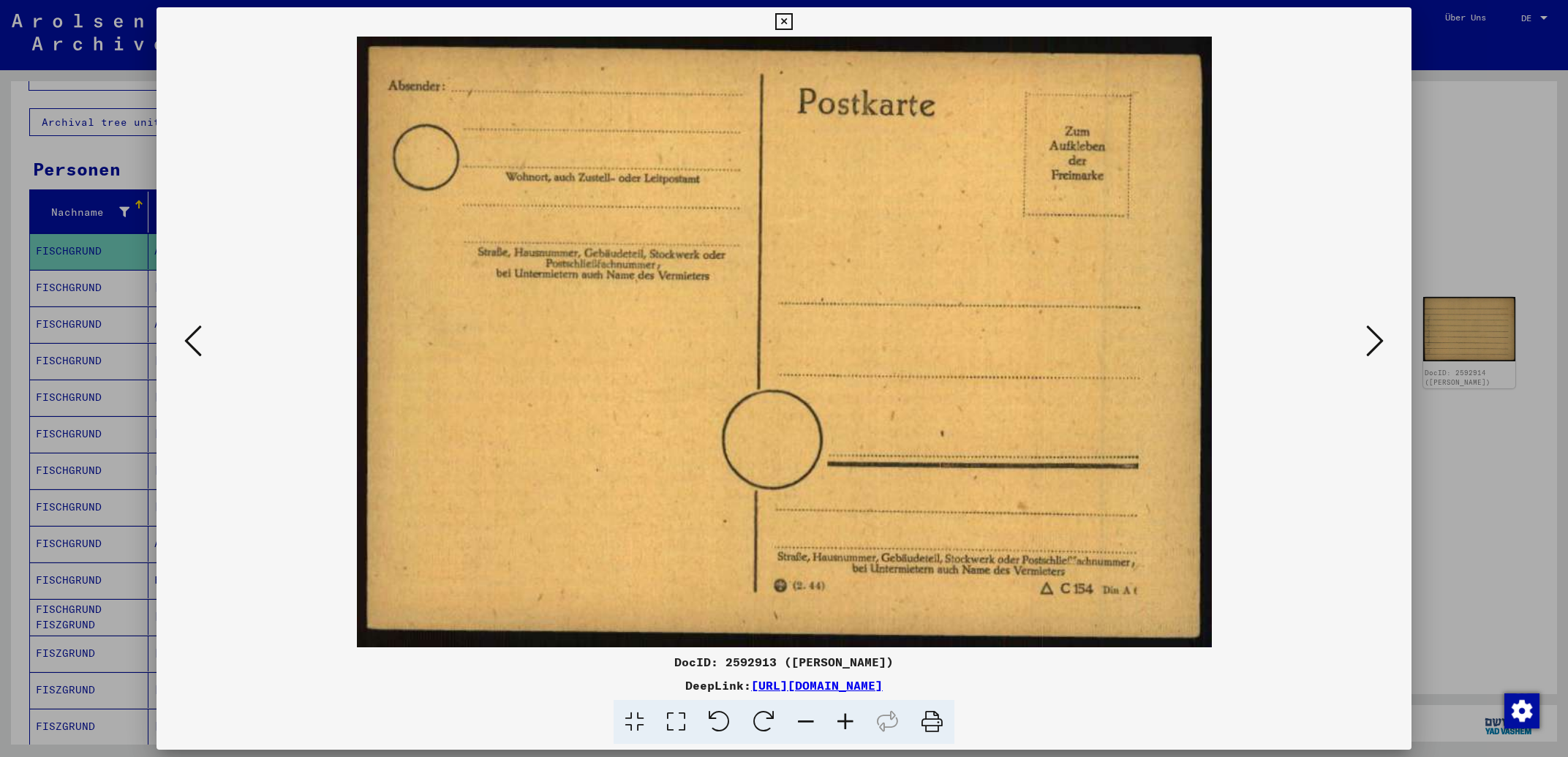
click at [1374, 346] on icon at bounding box center [1376, 340] width 18 height 35
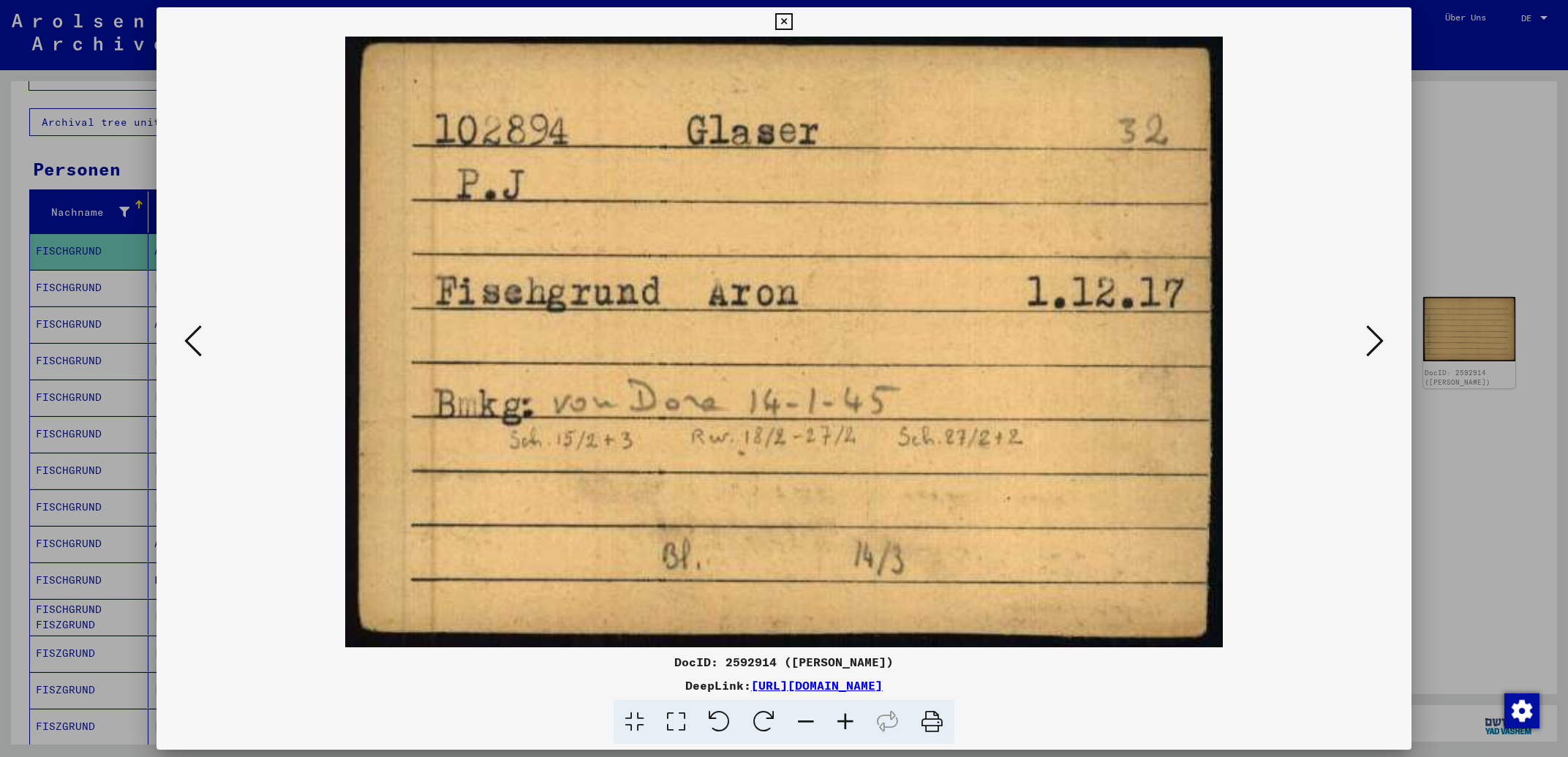
click at [1374, 346] on icon at bounding box center [1376, 340] width 18 height 35
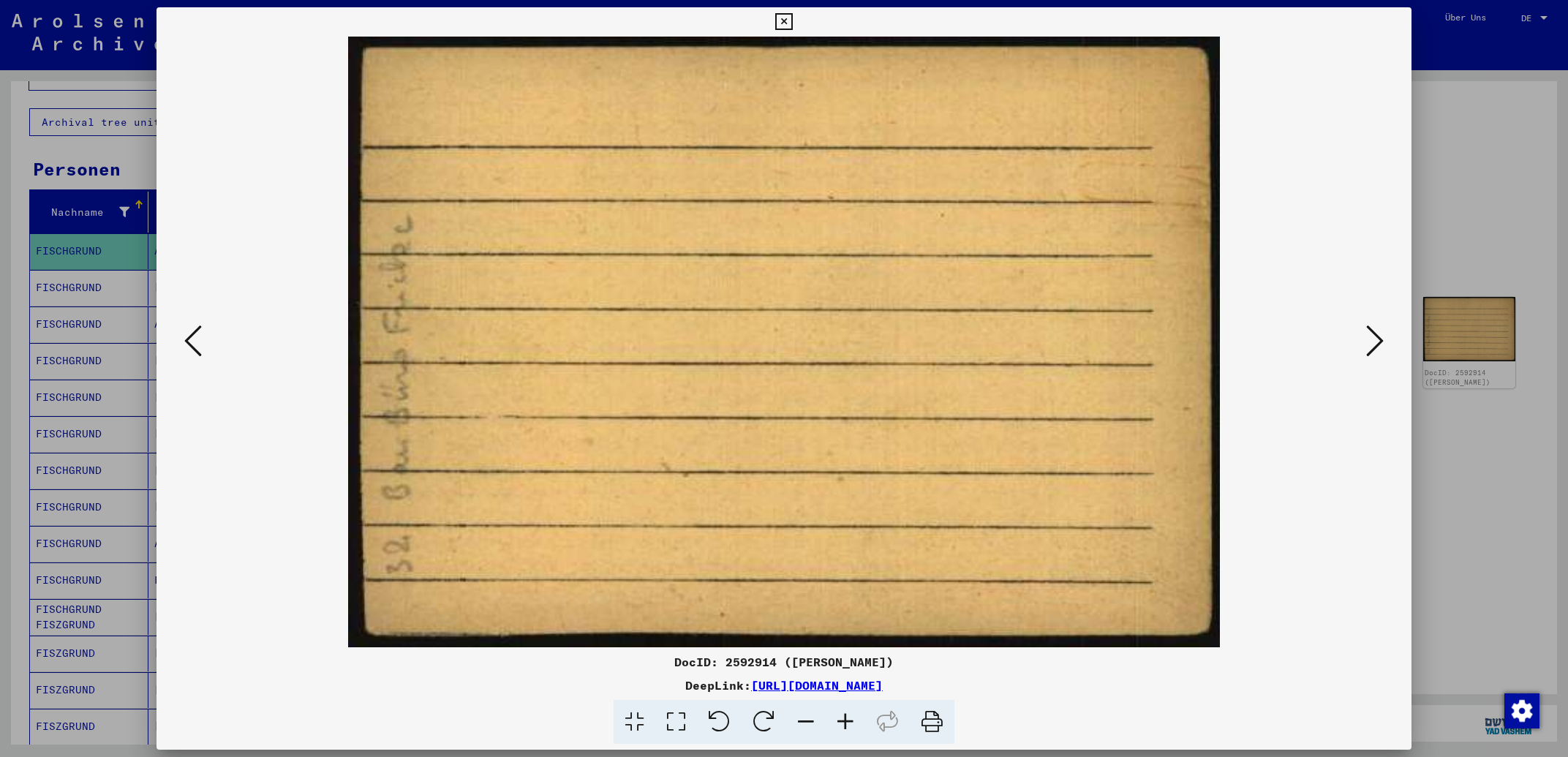
click at [1374, 346] on icon at bounding box center [1376, 340] width 18 height 35
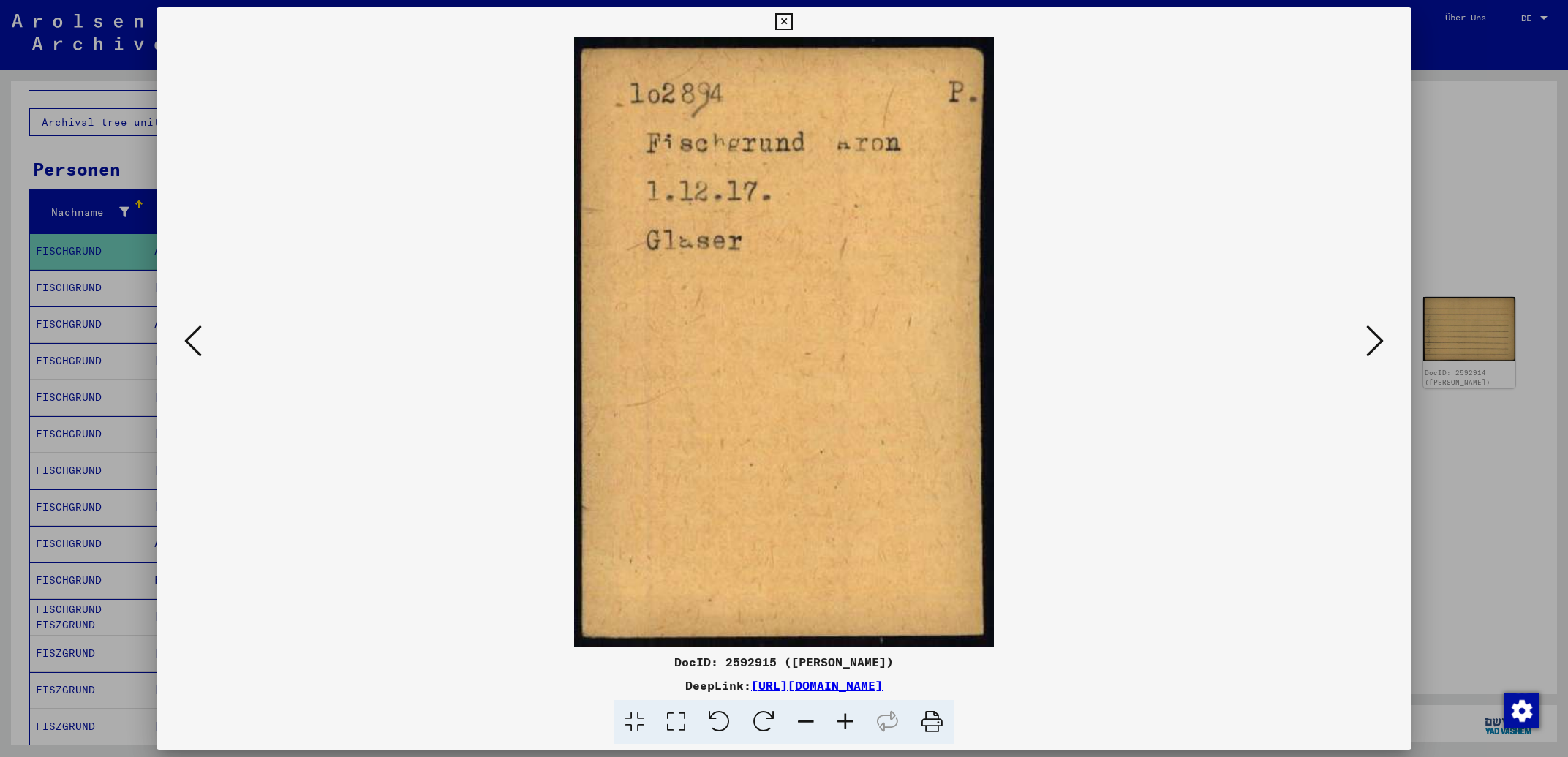
click at [1374, 346] on icon at bounding box center [1376, 340] width 18 height 35
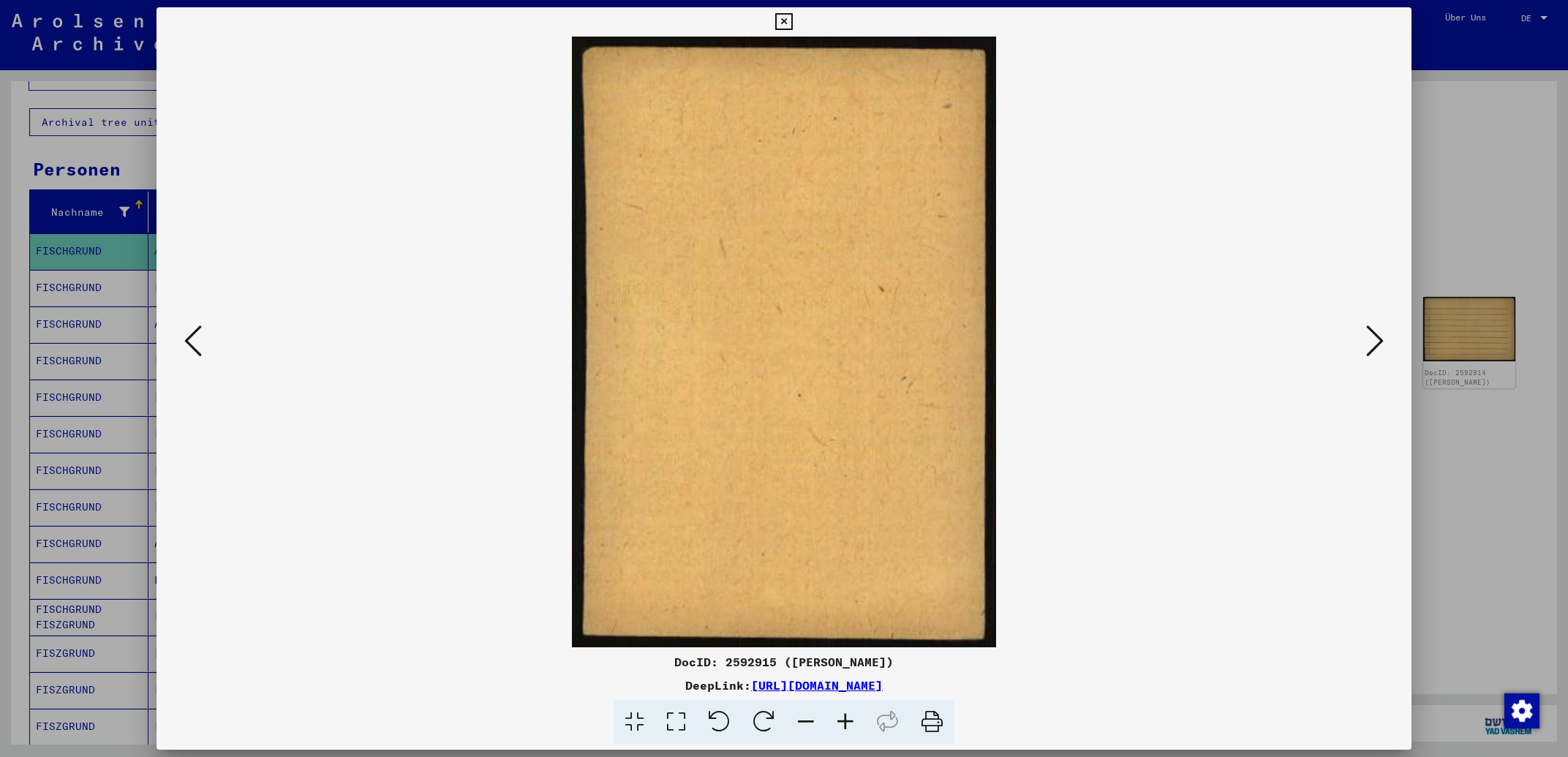
click at [1374, 346] on icon at bounding box center [1376, 340] width 18 height 35
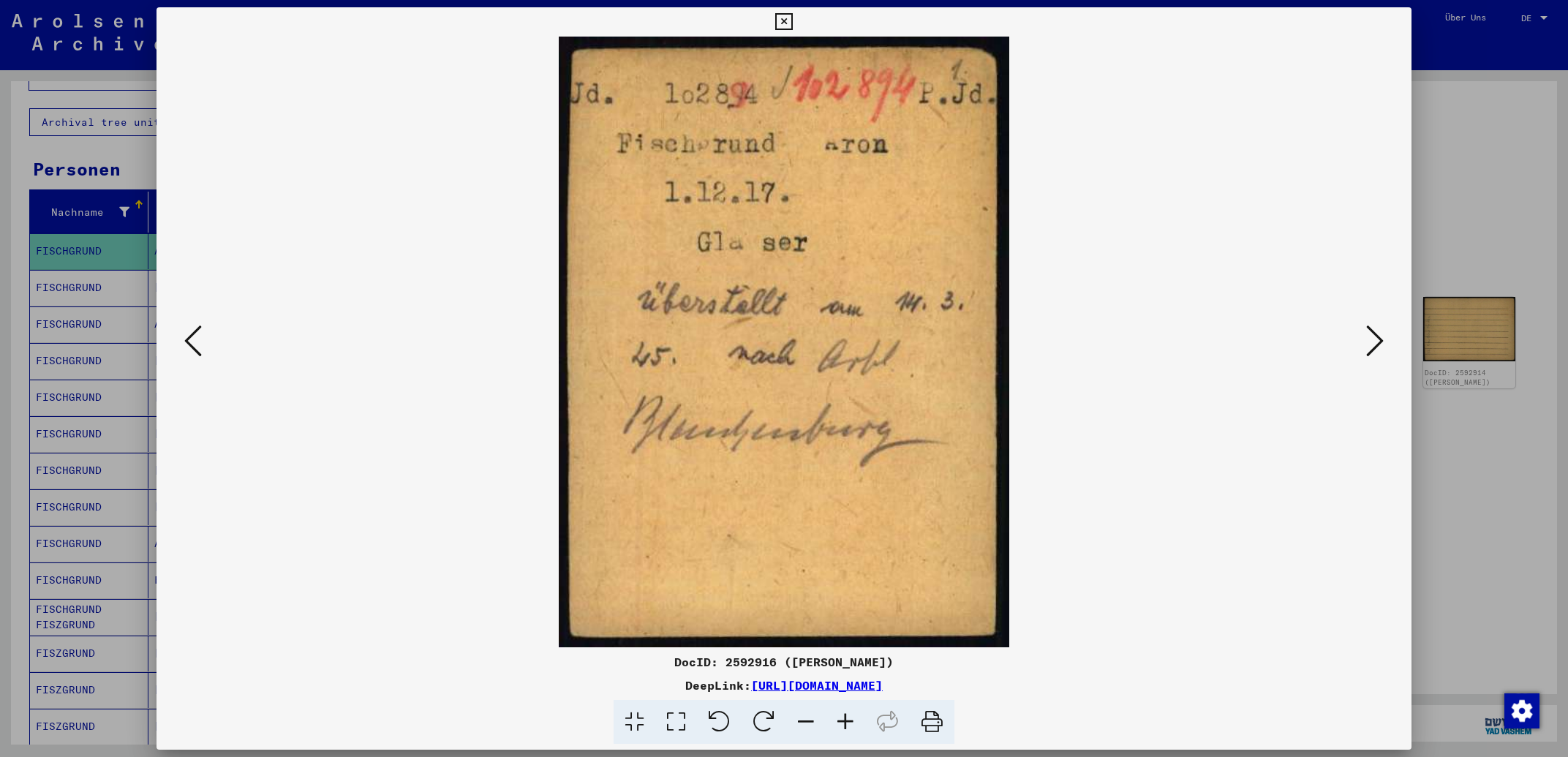
click at [1374, 346] on icon at bounding box center [1376, 340] width 18 height 35
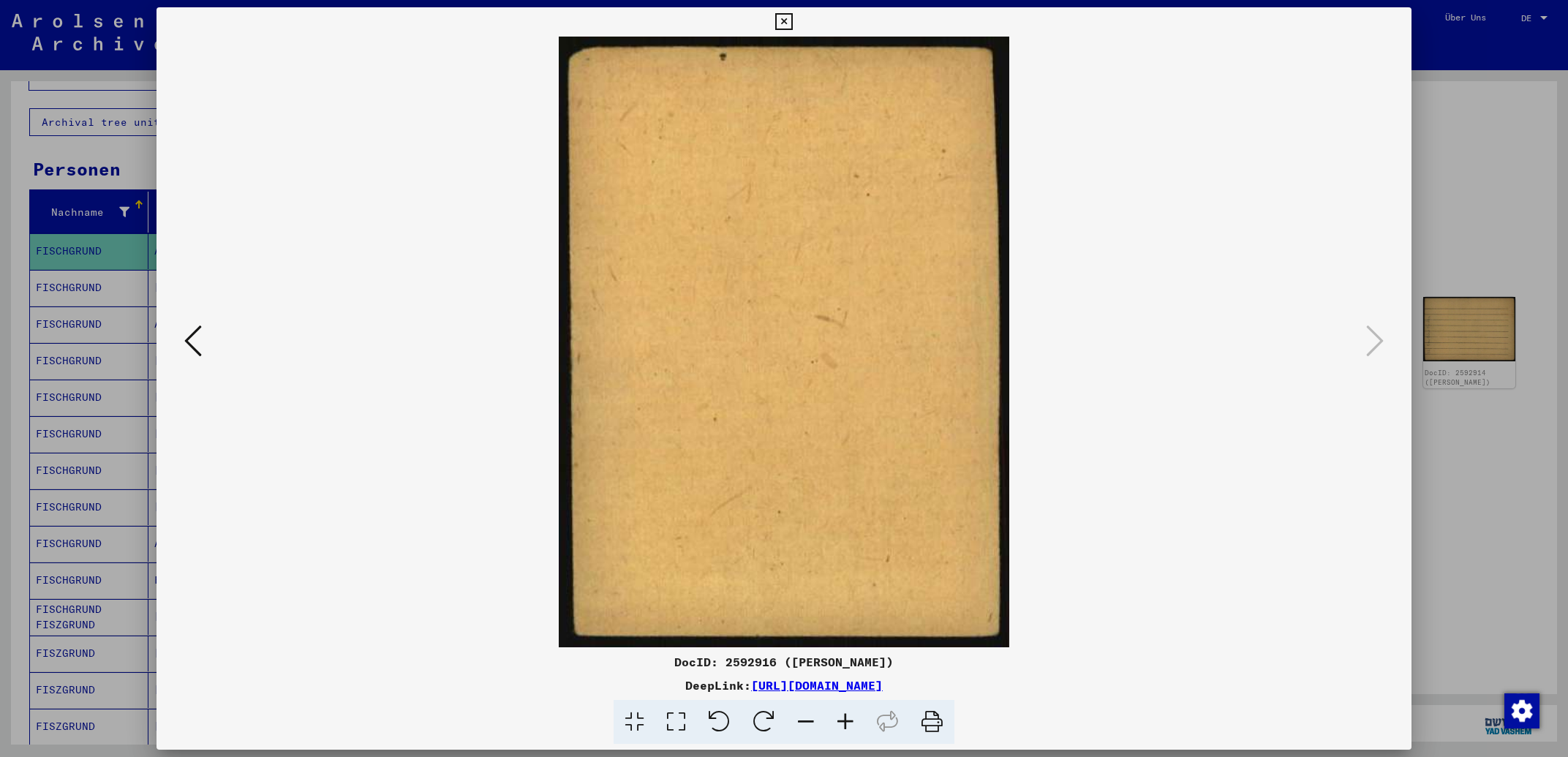
click at [792, 16] on icon at bounding box center [784, 22] width 17 height 18
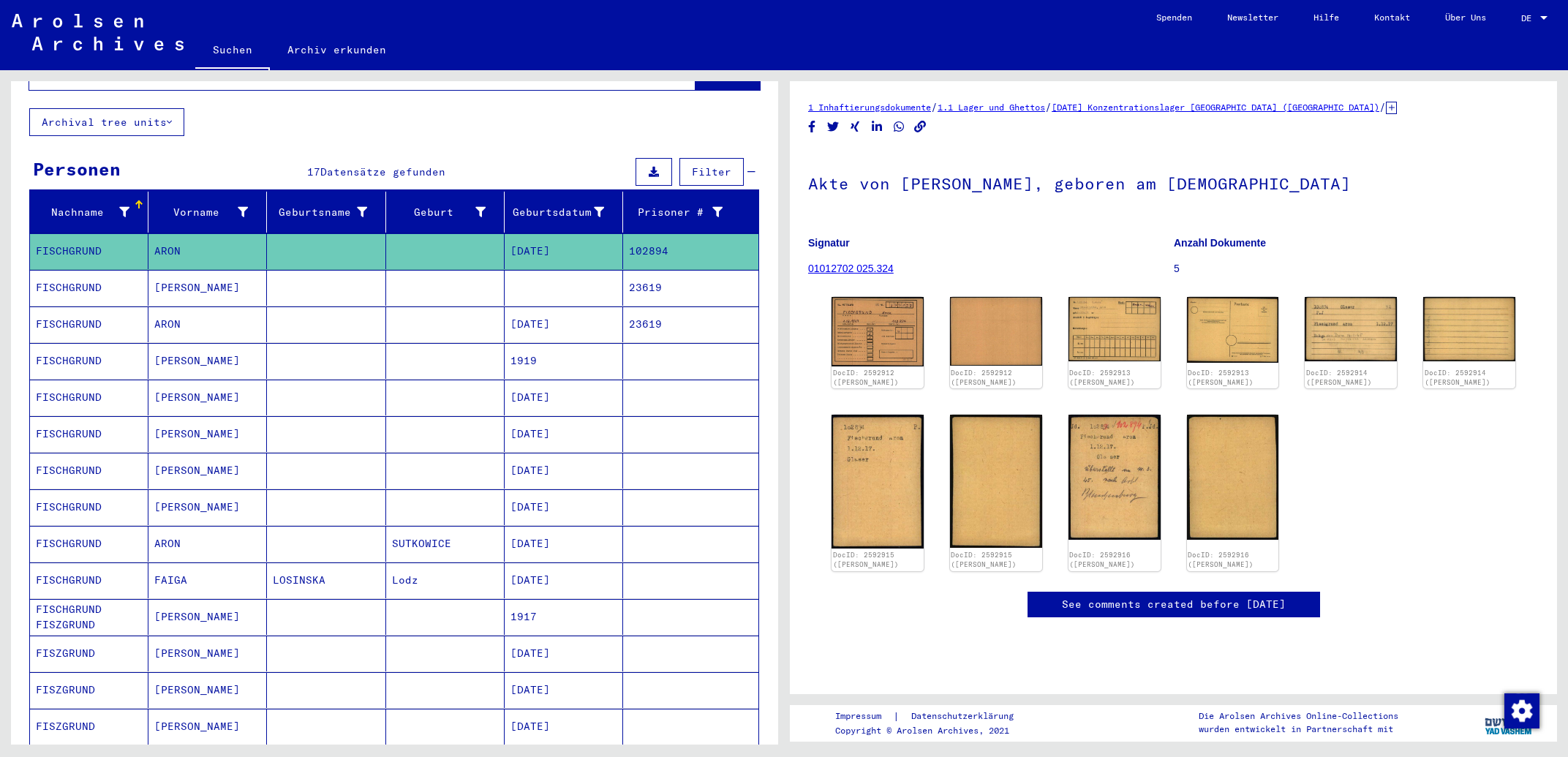
click at [167, 306] on mat-cell "ARON" at bounding box center [207, 324] width 118 height 36
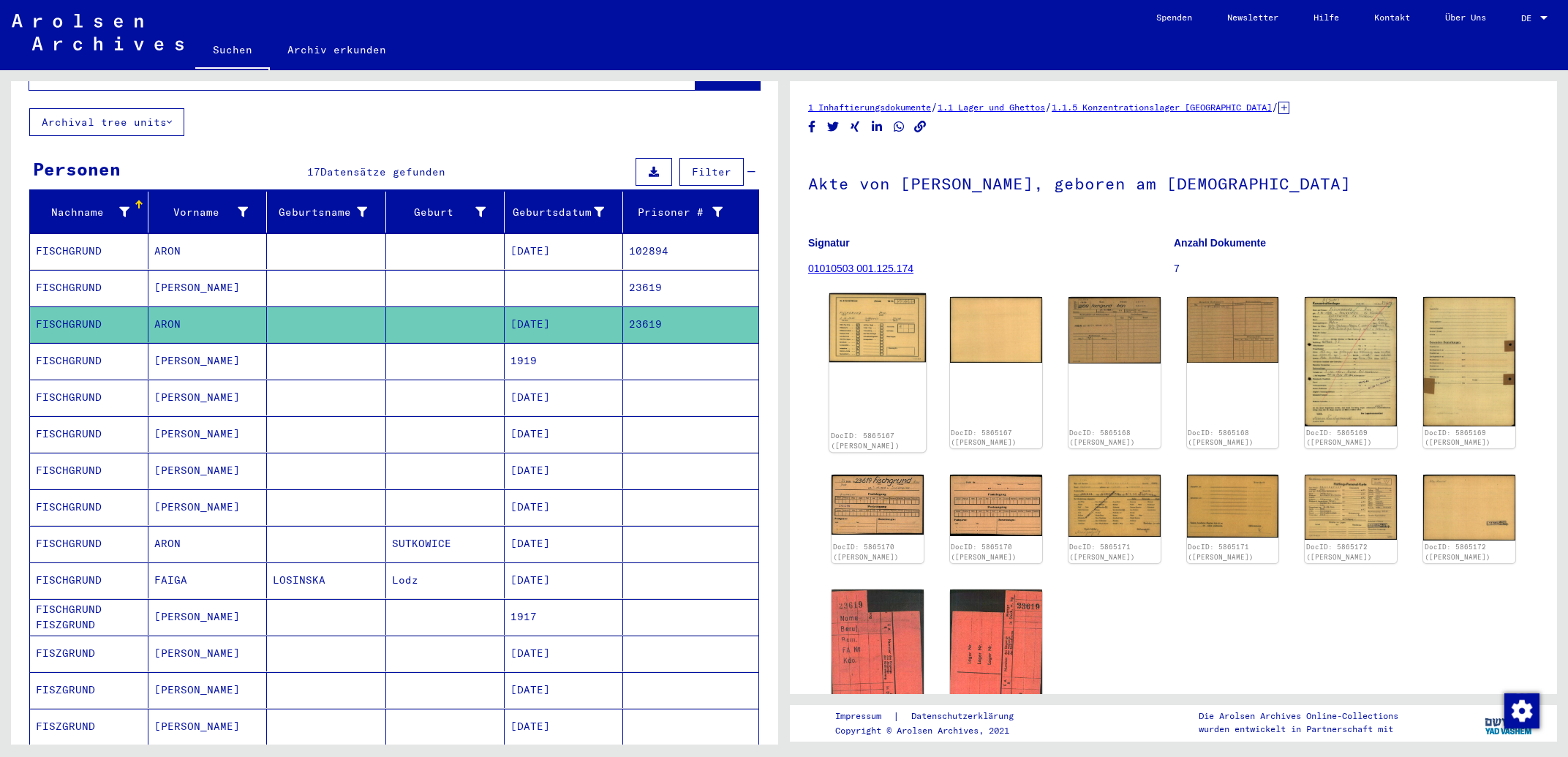
click at [898, 340] on img at bounding box center [878, 328] width 96 height 69
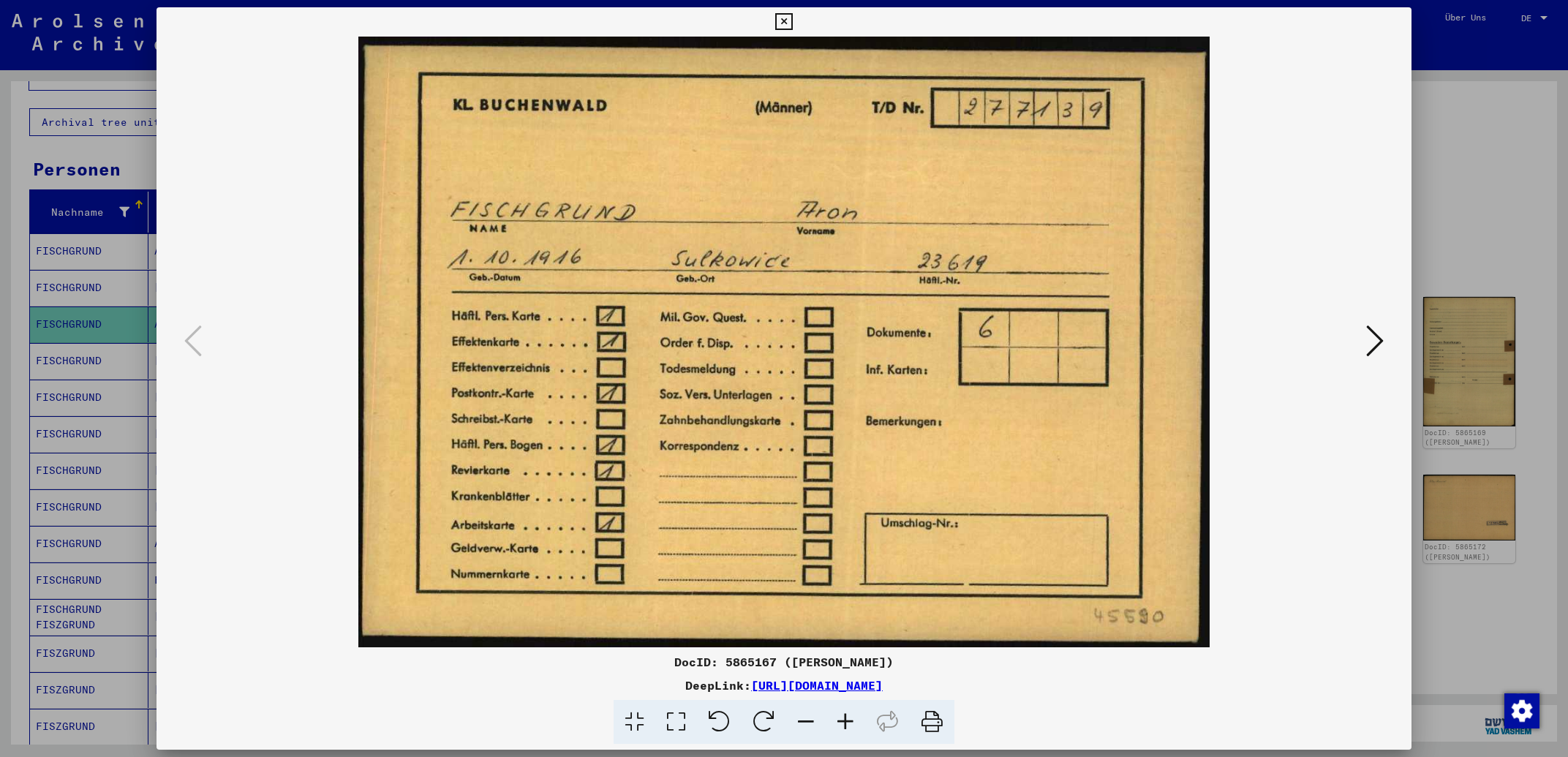
click at [1369, 334] on icon at bounding box center [1376, 340] width 18 height 35
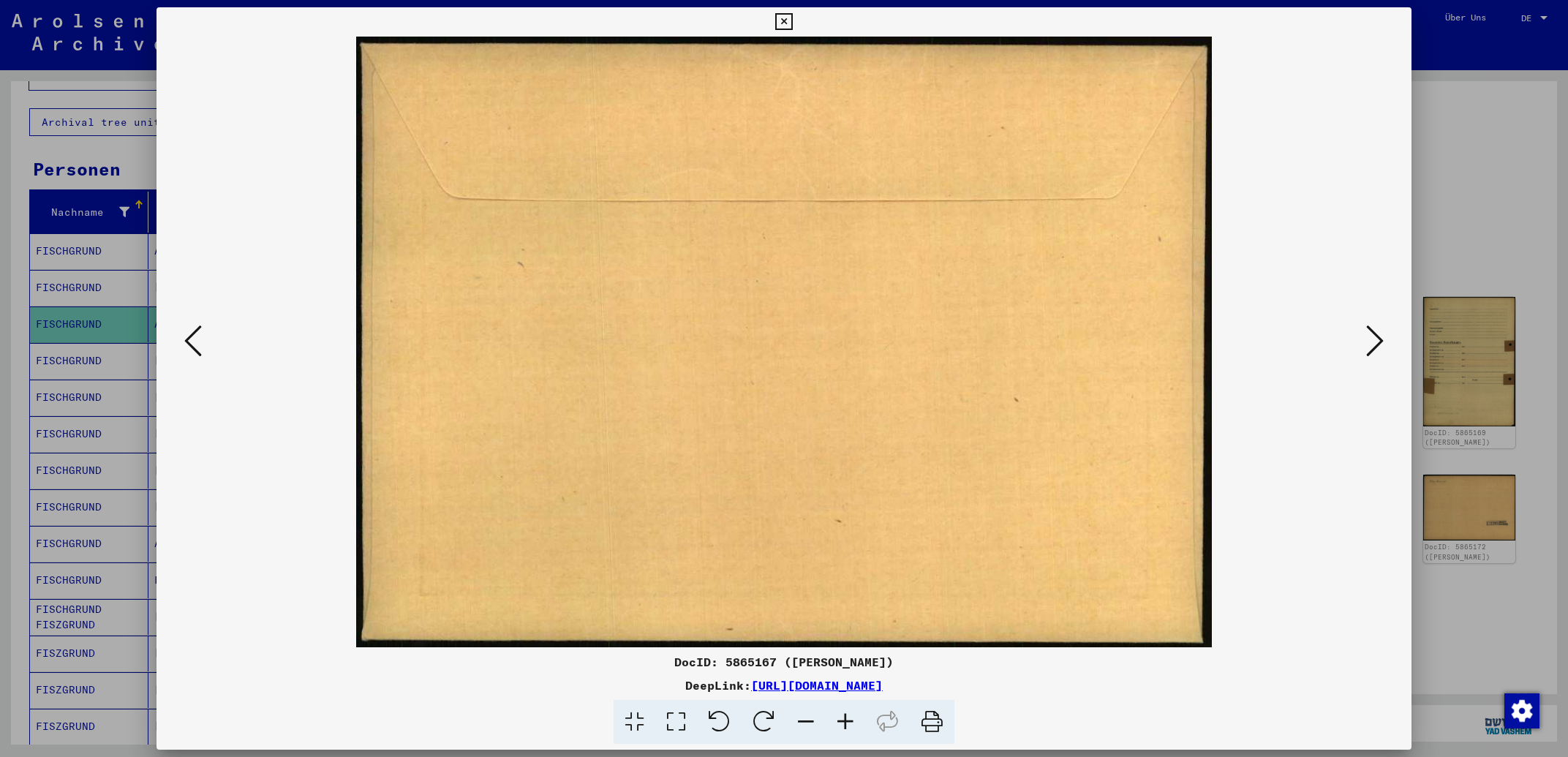
click at [1369, 334] on icon at bounding box center [1376, 340] width 18 height 35
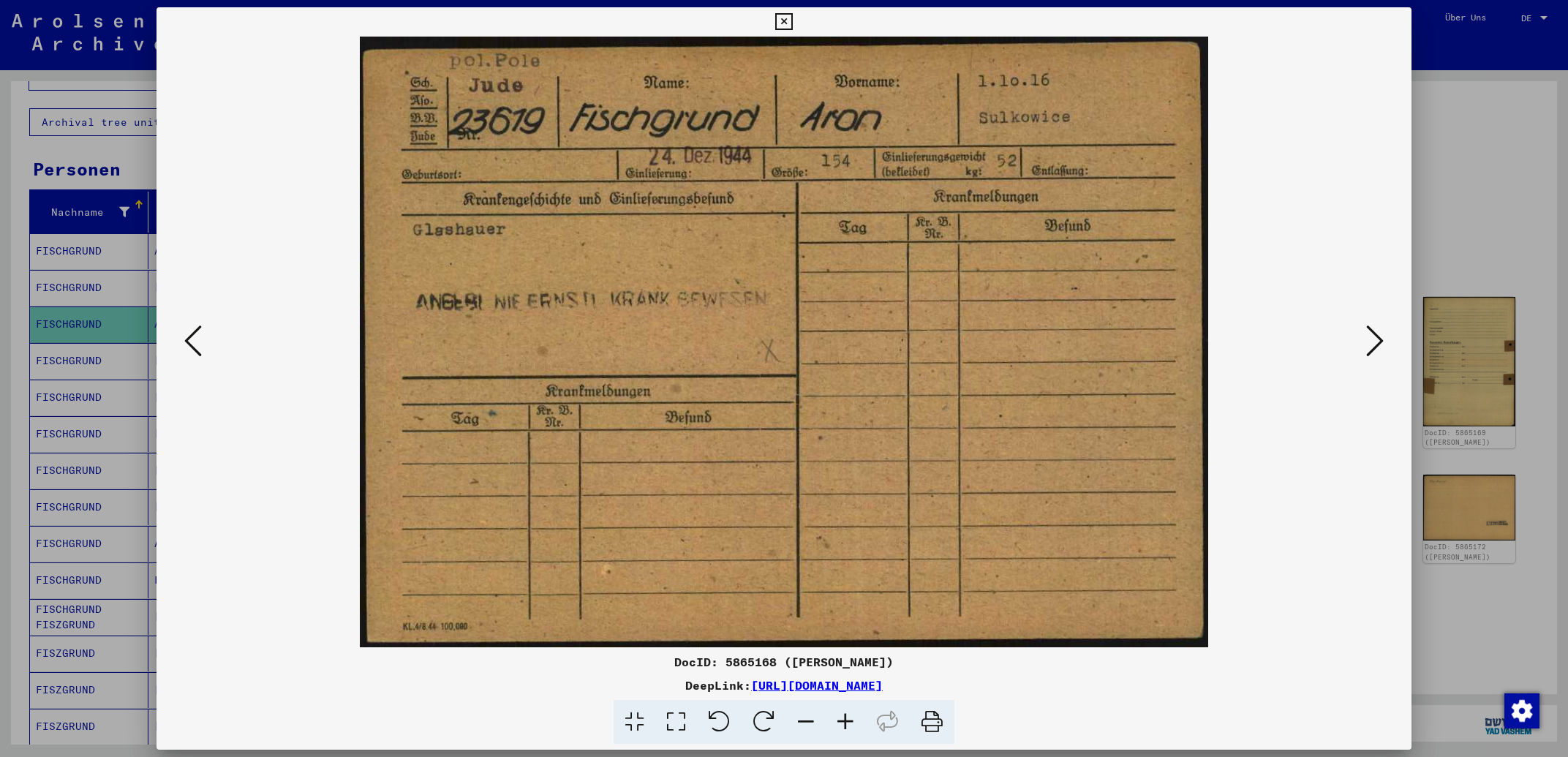
click at [1369, 334] on icon at bounding box center [1376, 340] width 18 height 35
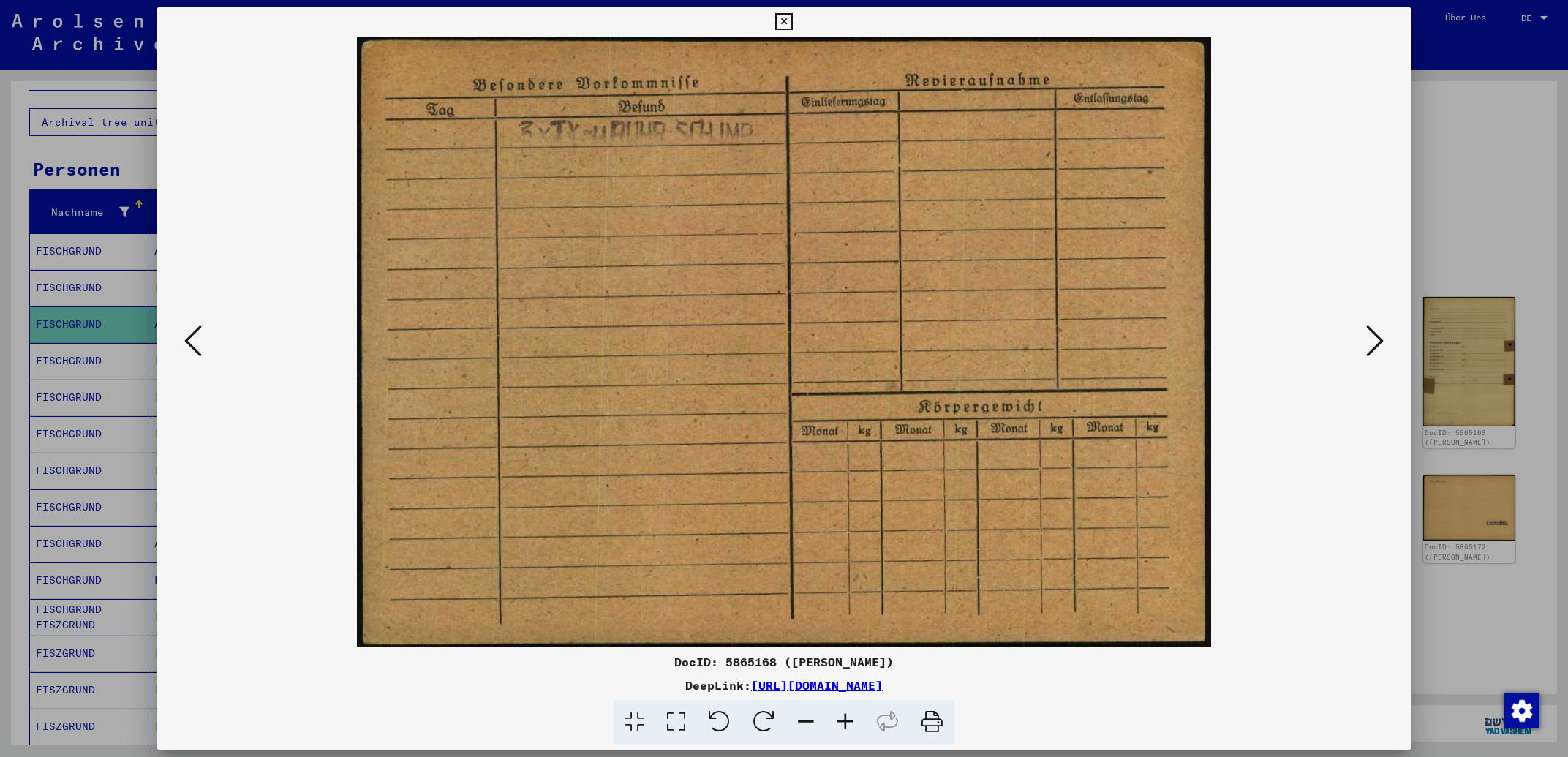
click at [1369, 334] on icon at bounding box center [1376, 340] width 18 height 35
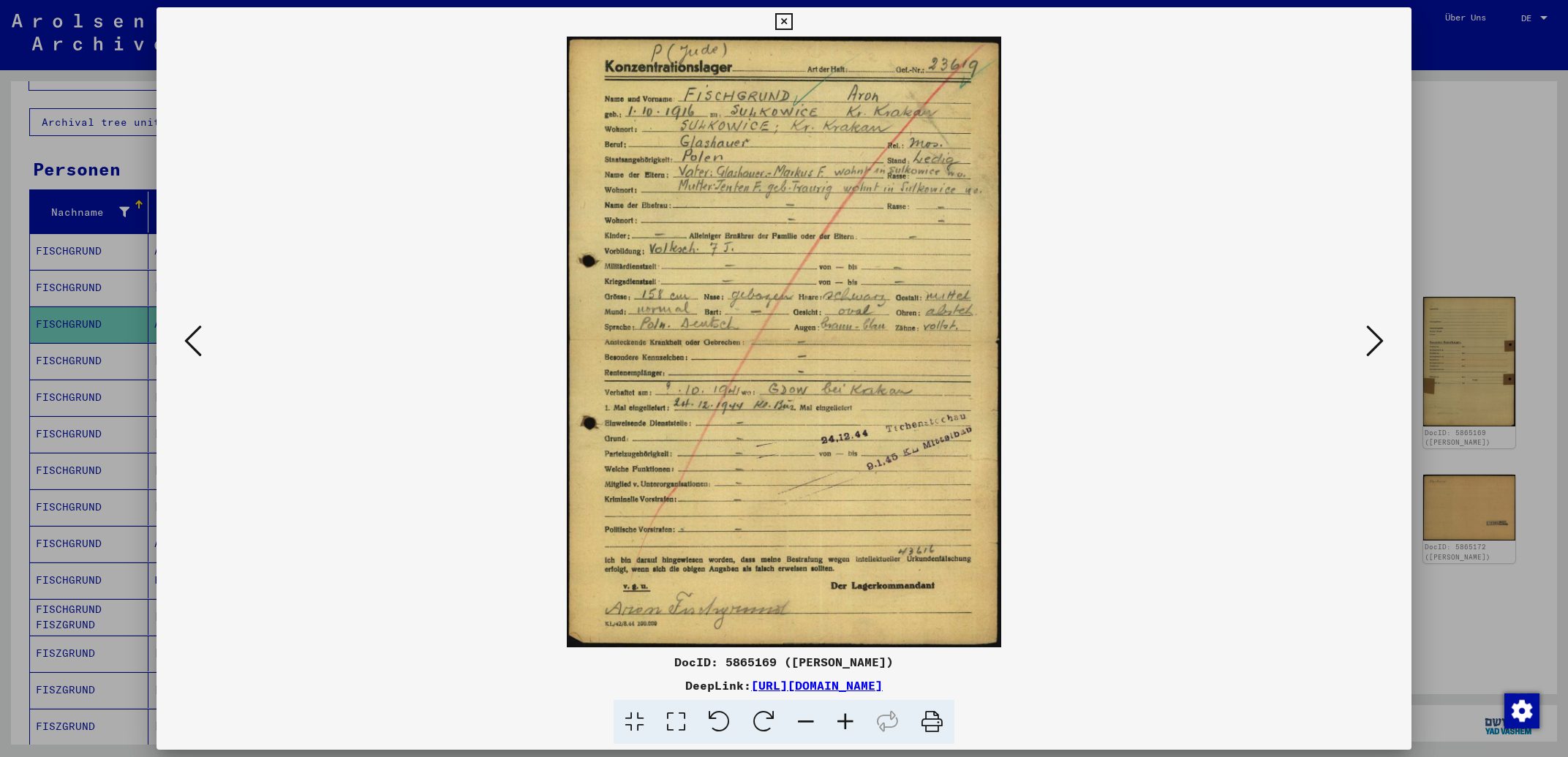
click at [1369, 334] on icon at bounding box center [1376, 340] width 18 height 35
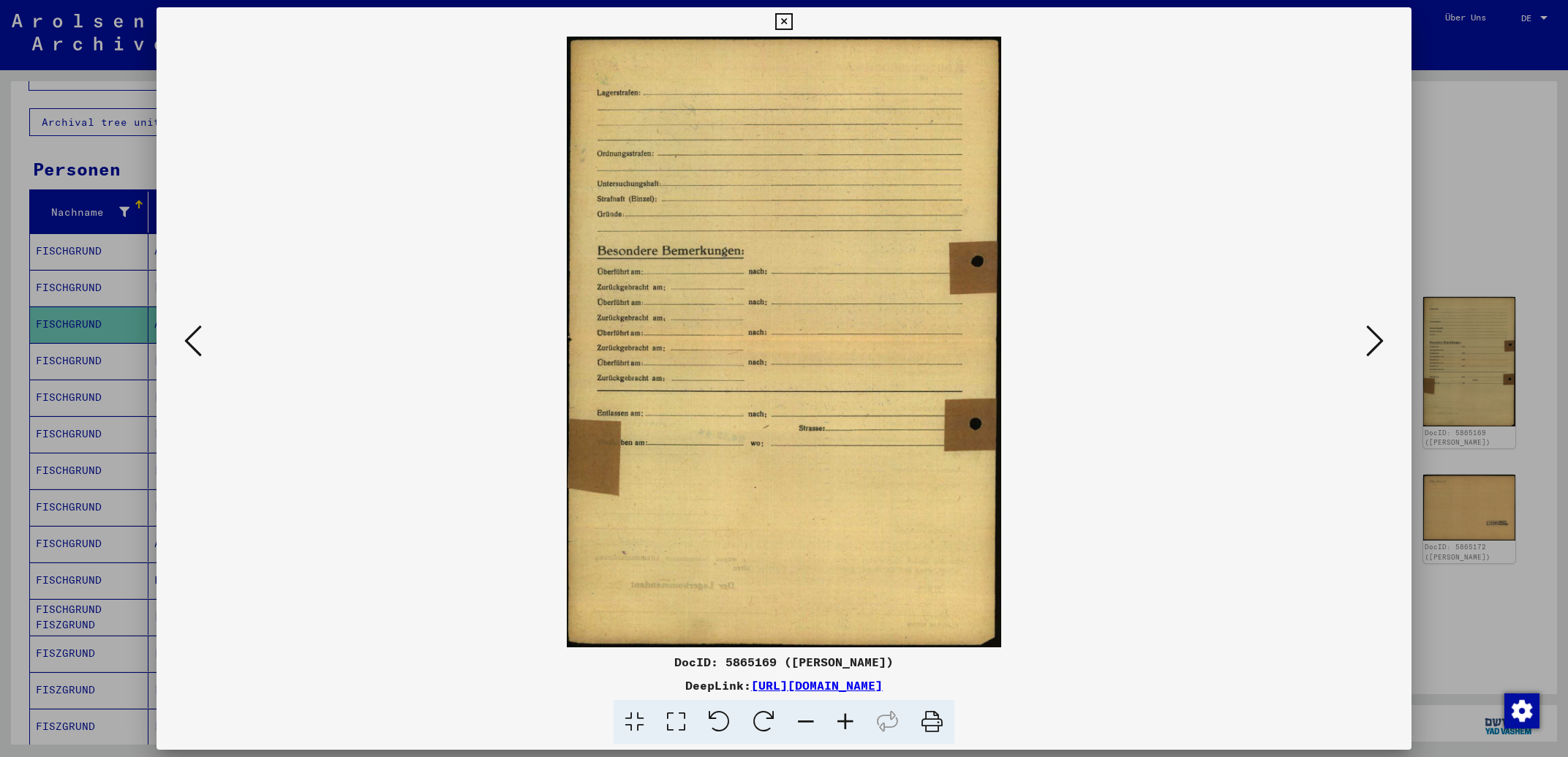
click at [1369, 334] on icon at bounding box center [1376, 340] width 18 height 35
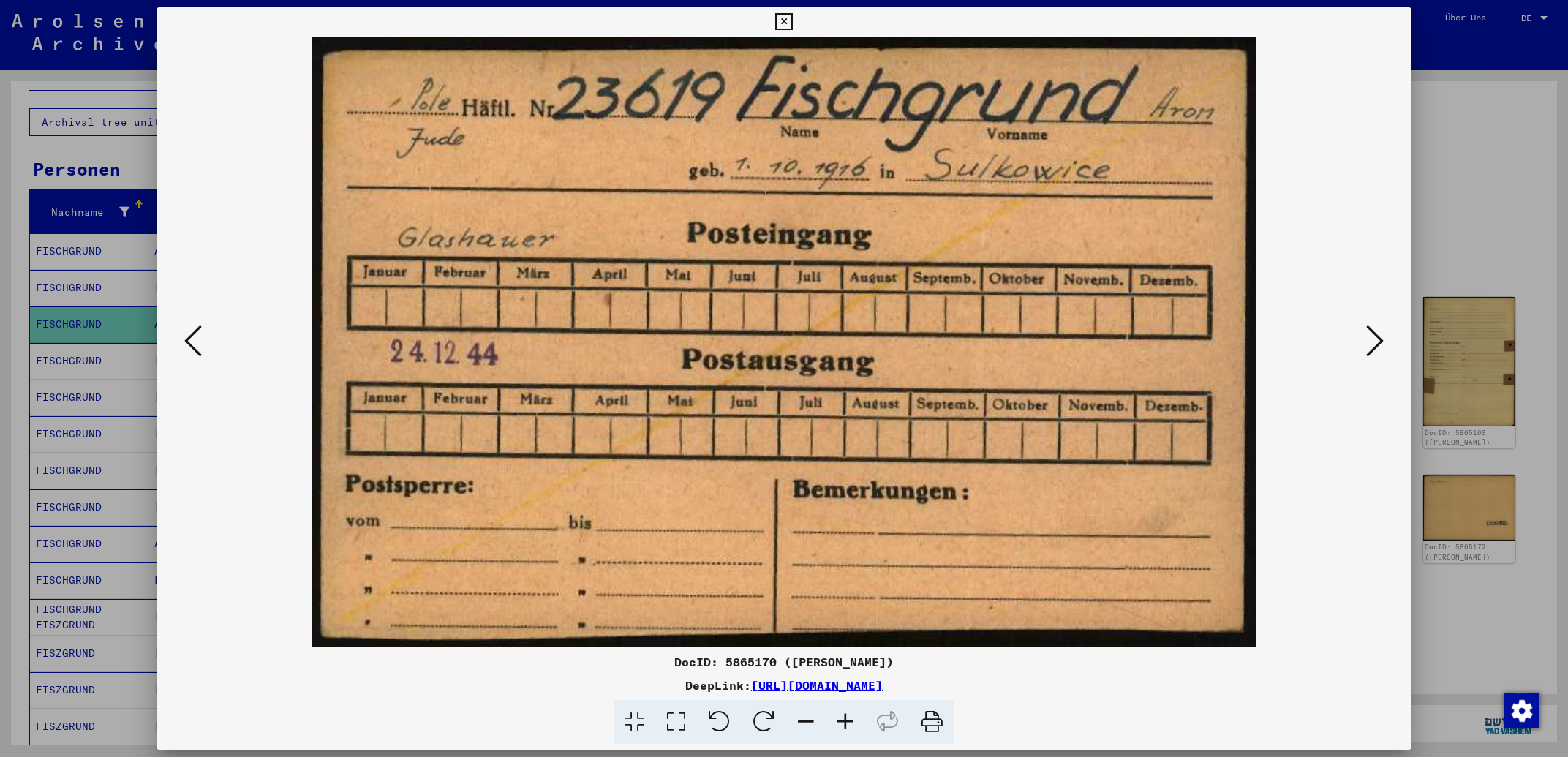
click at [1369, 334] on icon at bounding box center [1376, 340] width 18 height 35
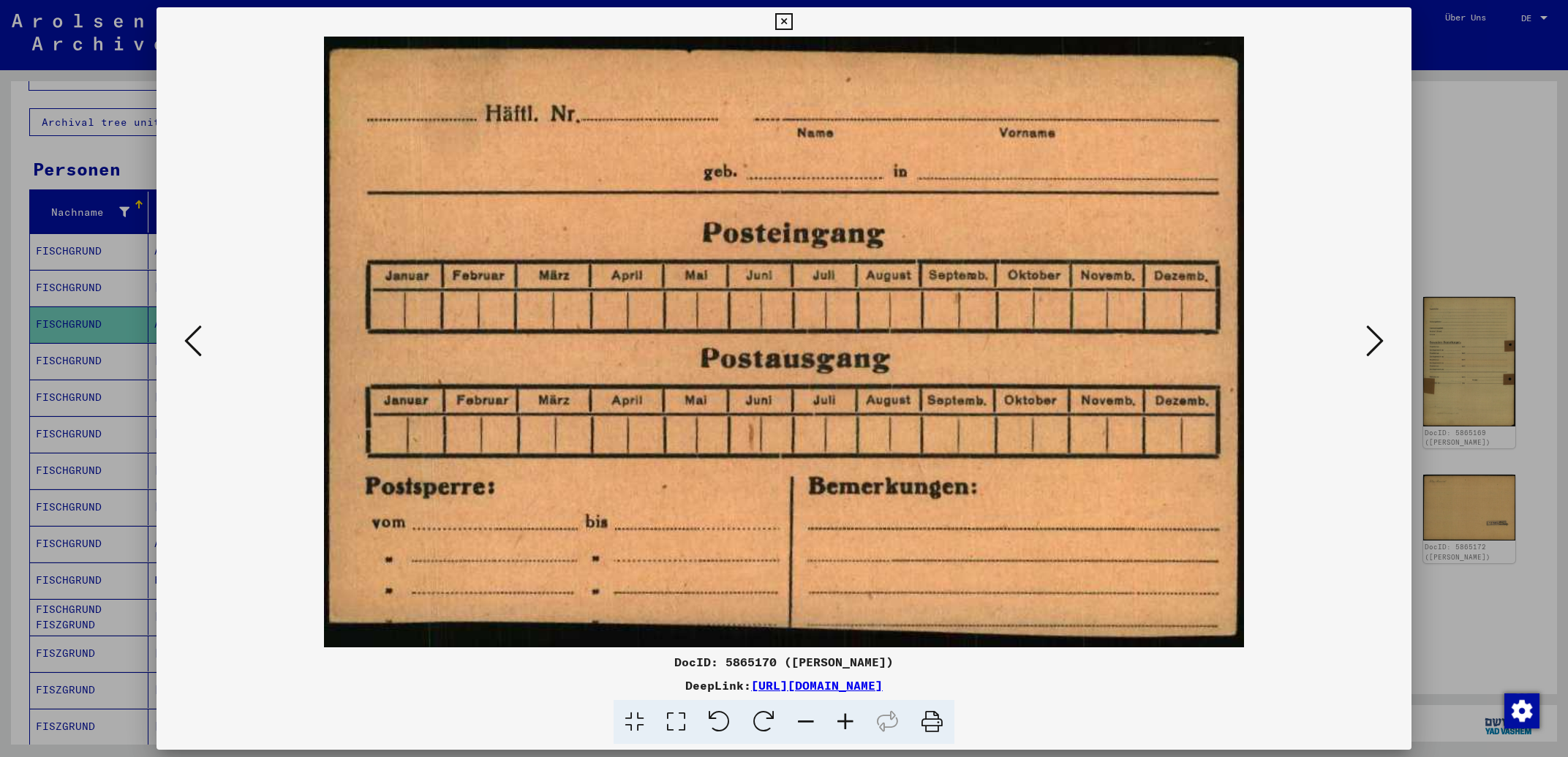
click at [1369, 334] on icon at bounding box center [1376, 340] width 18 height 35
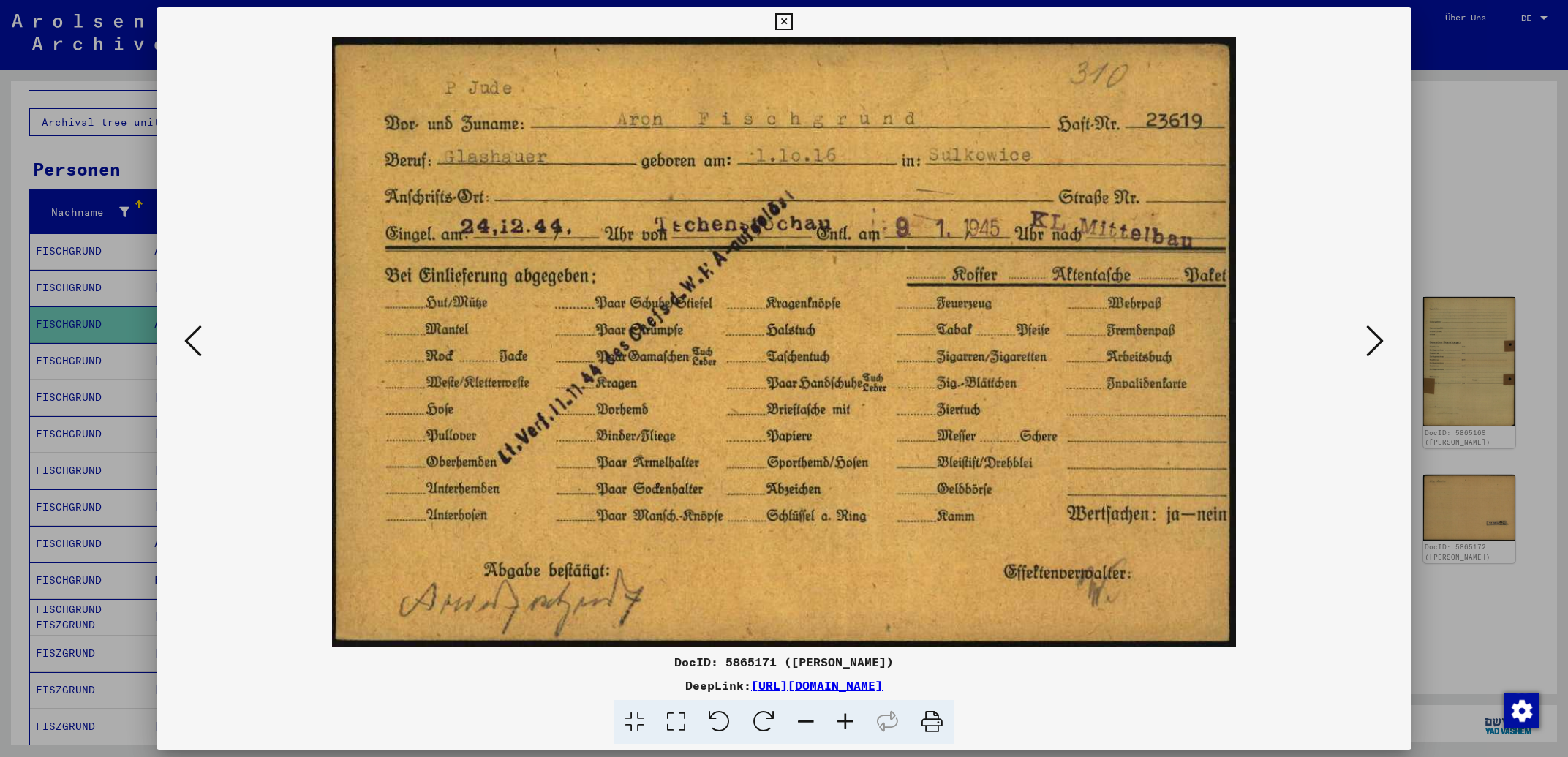
click at [1369, 334] on icon at bounding box center [1376, 340] width 18 height 35
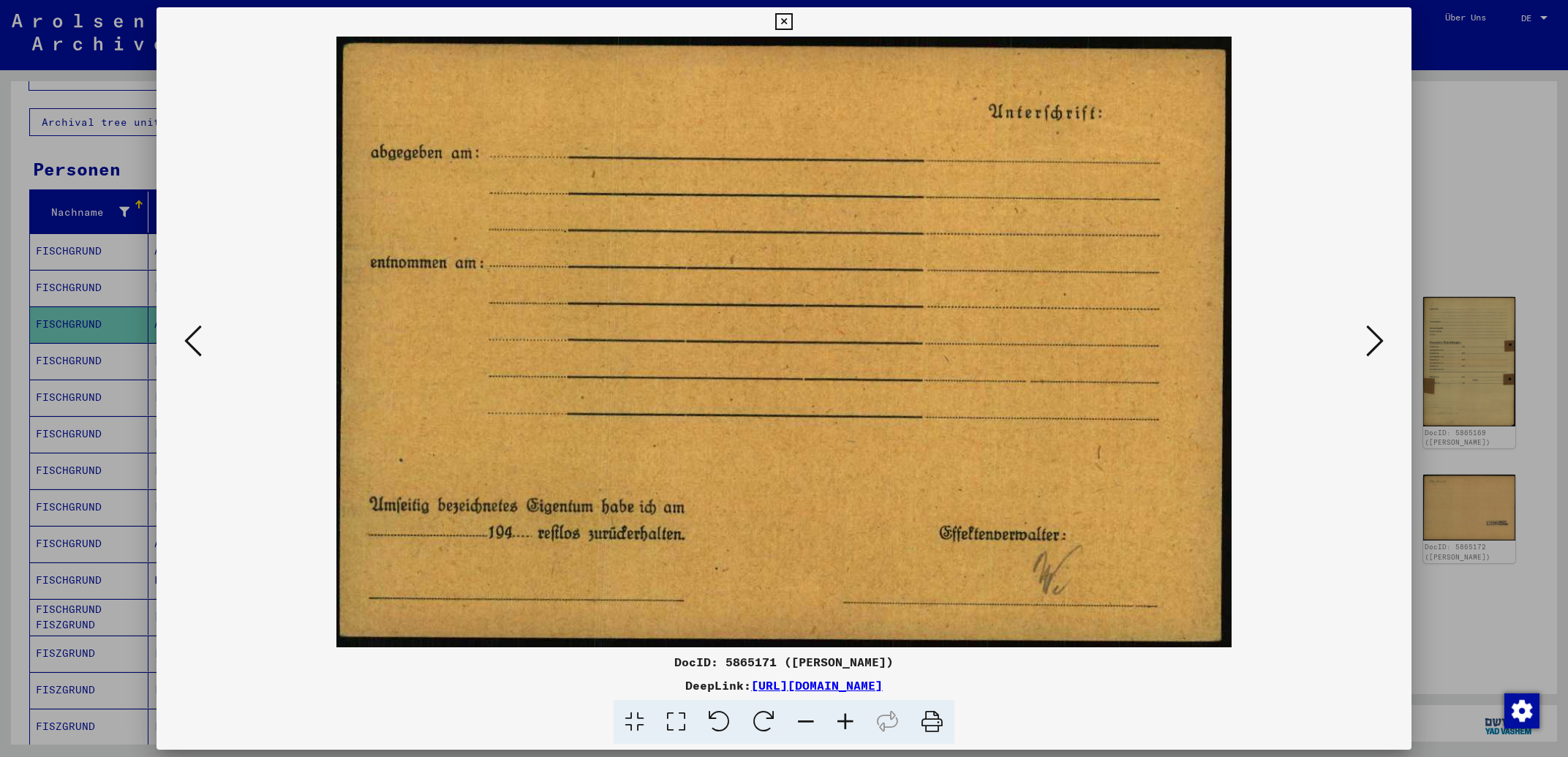
click at [1369, 334] on icon at bounding box center [1376, 340] width 18 height 35
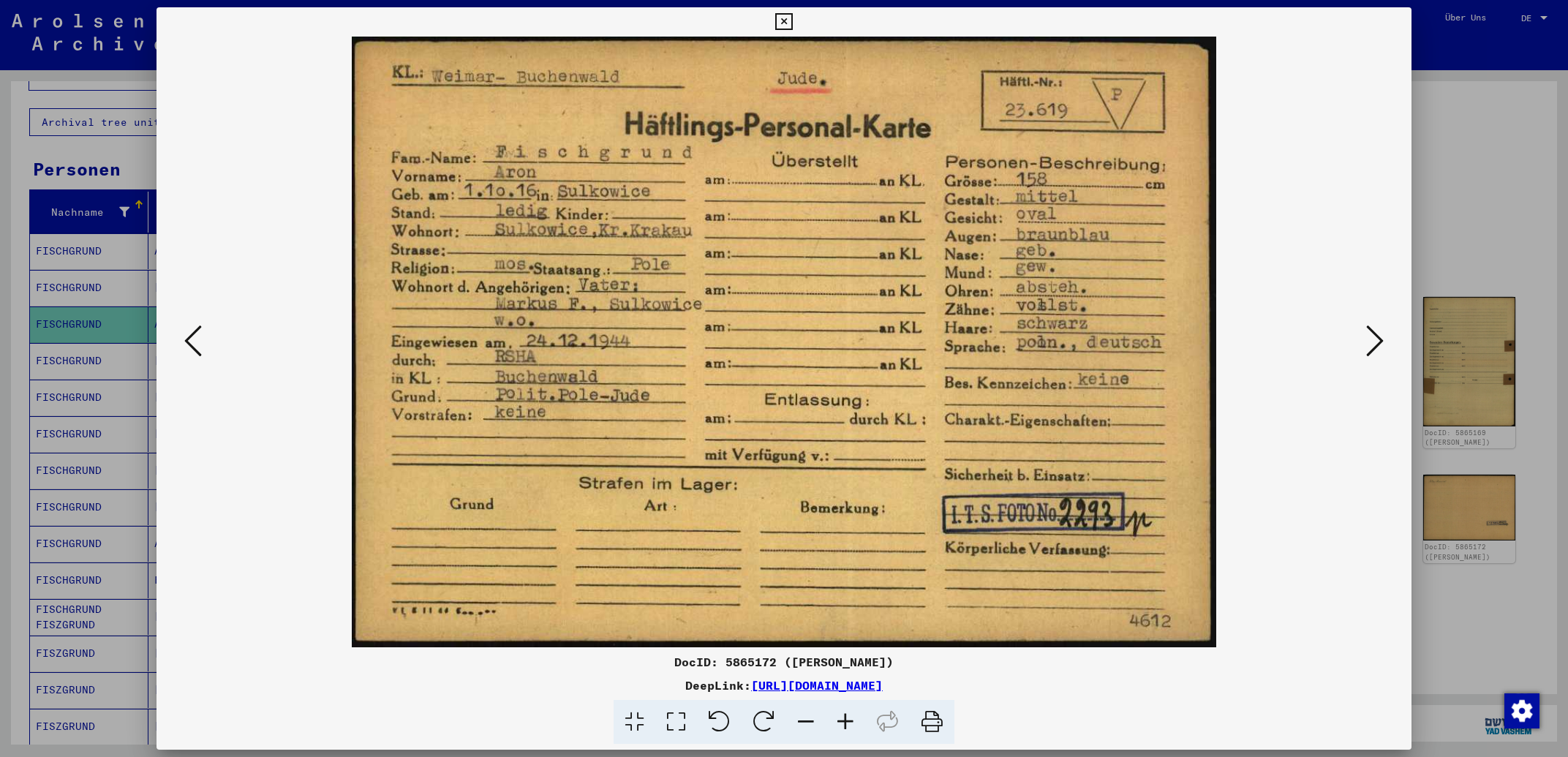
click at [1369, 334] on icon at bounding box center [1376, 340] width 18 height 35
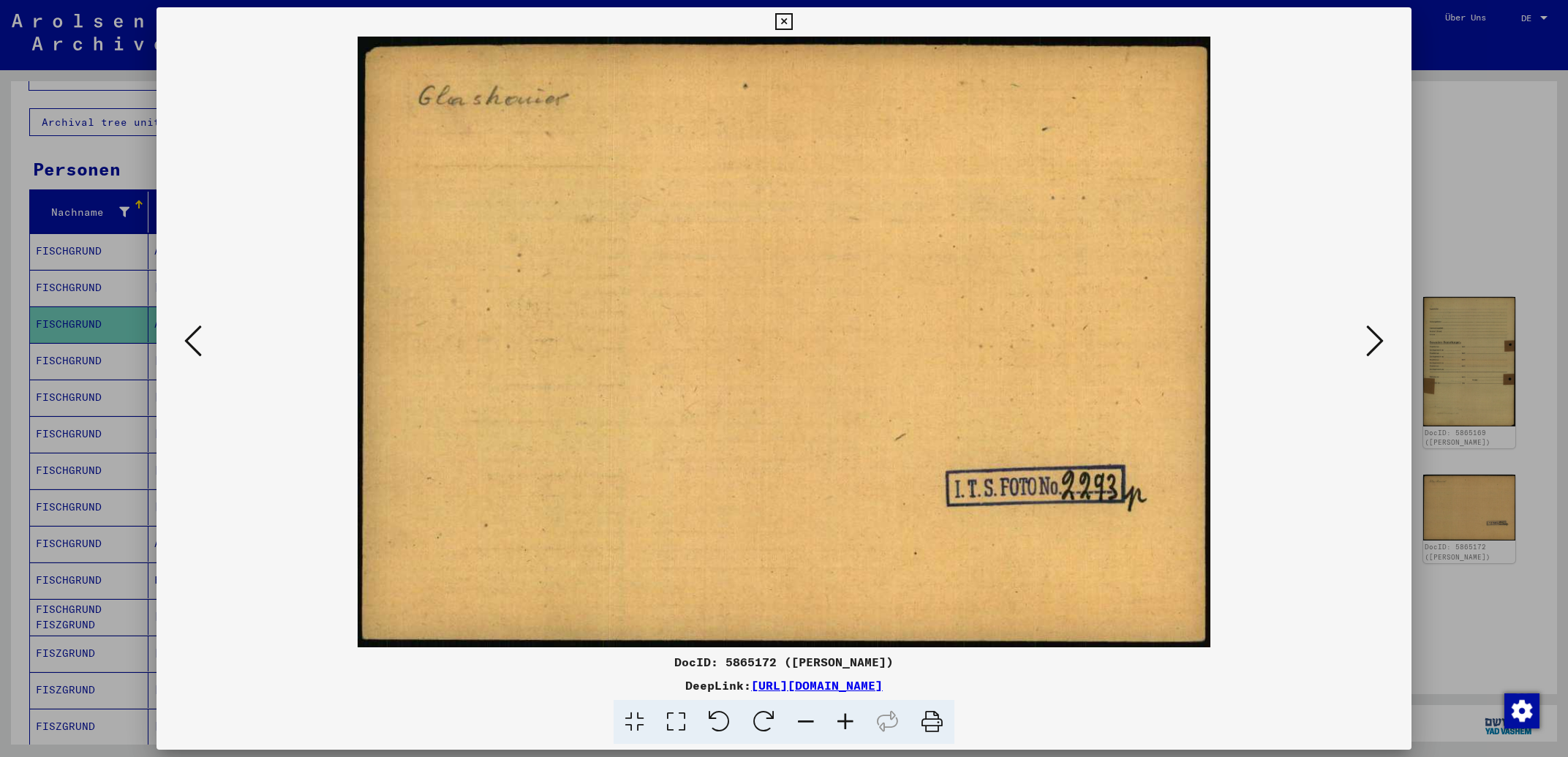
click at [1369, 334] on icon at bounding box center [1376, 340] width 18 height 35
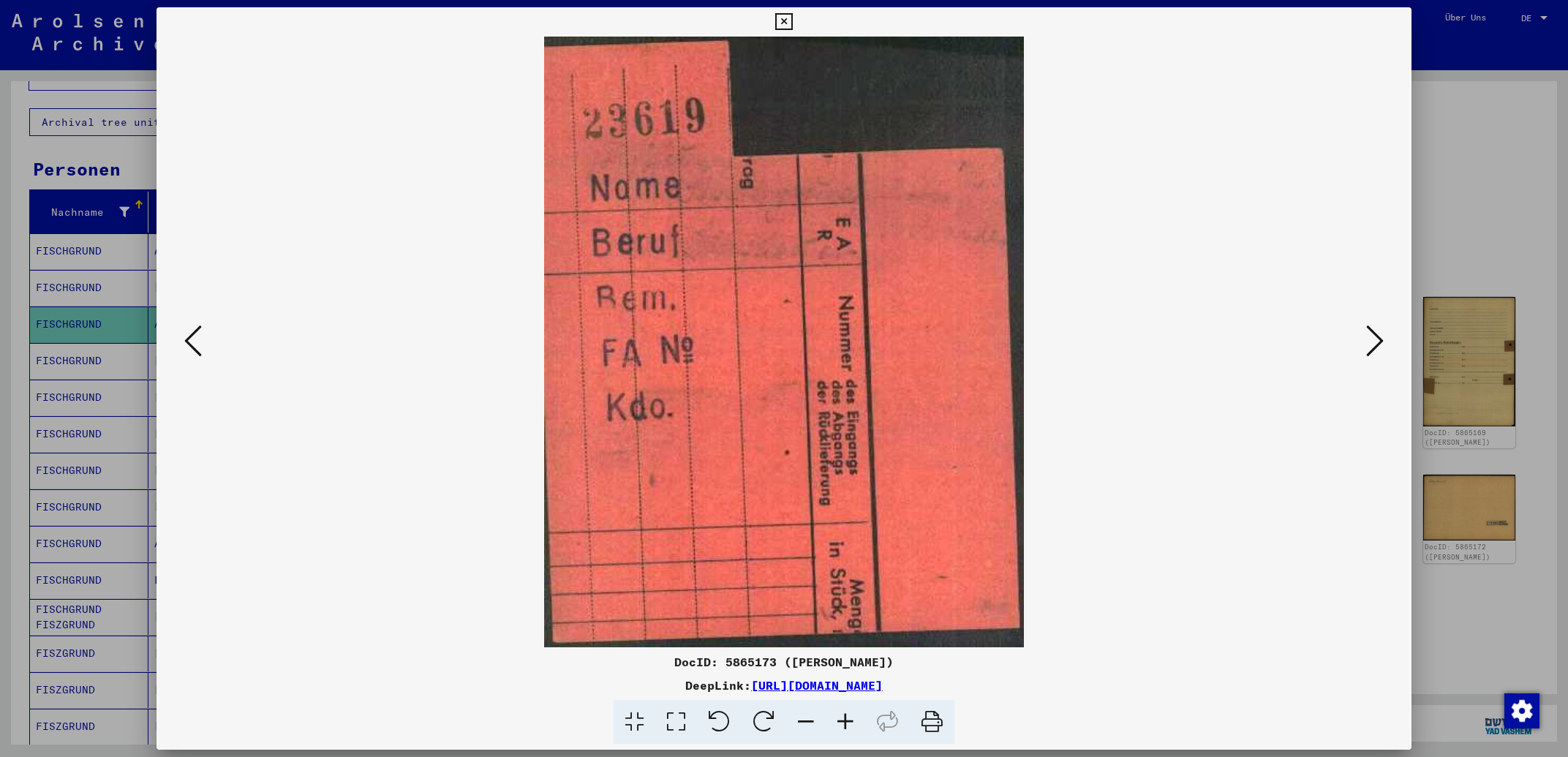
click at [1369, 334] on icon at bounding box center [1376, 340] width 18 height 35
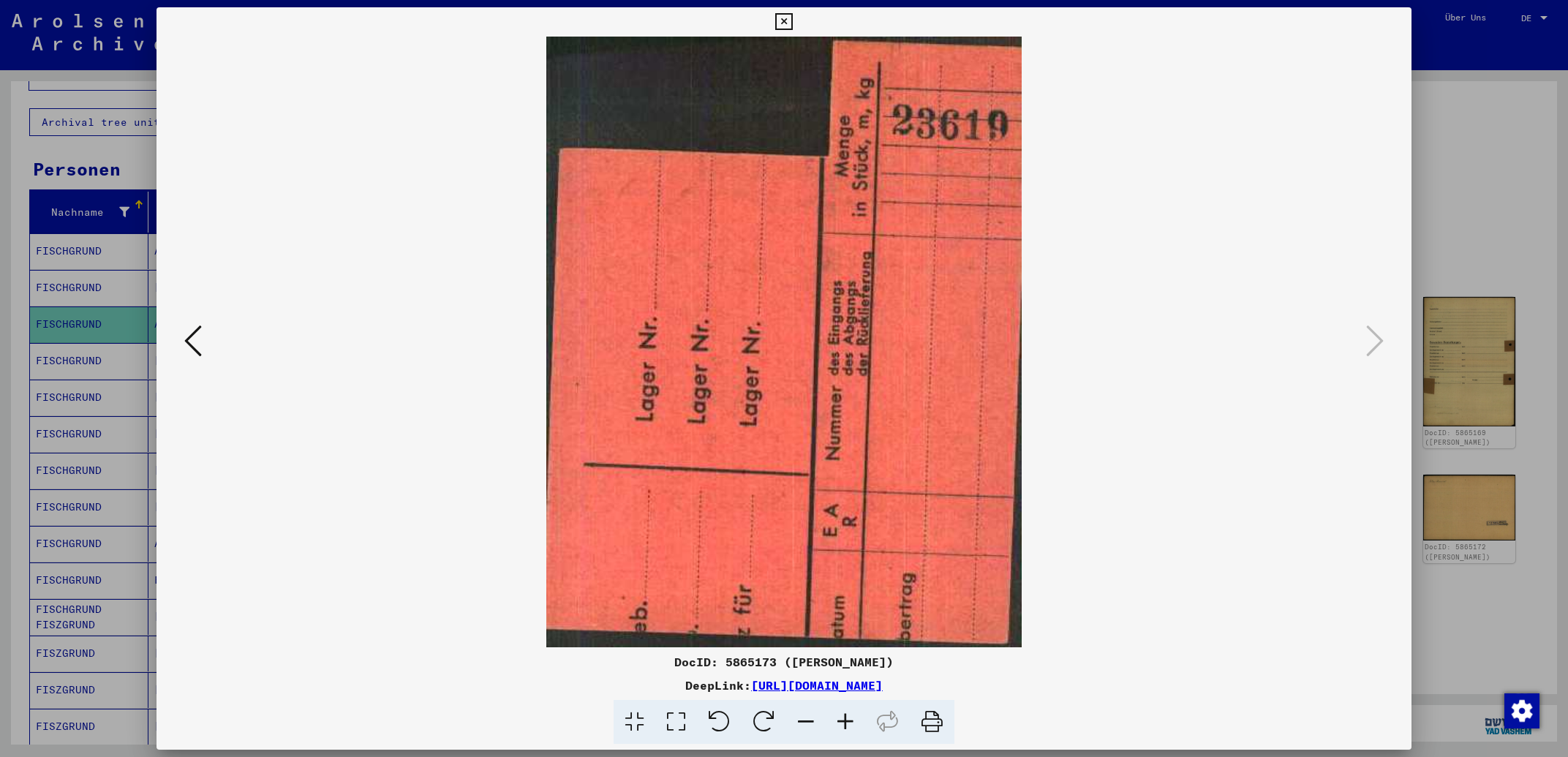
click at [797, 25] on button at bounding box center [784, 21] width 26 height 29
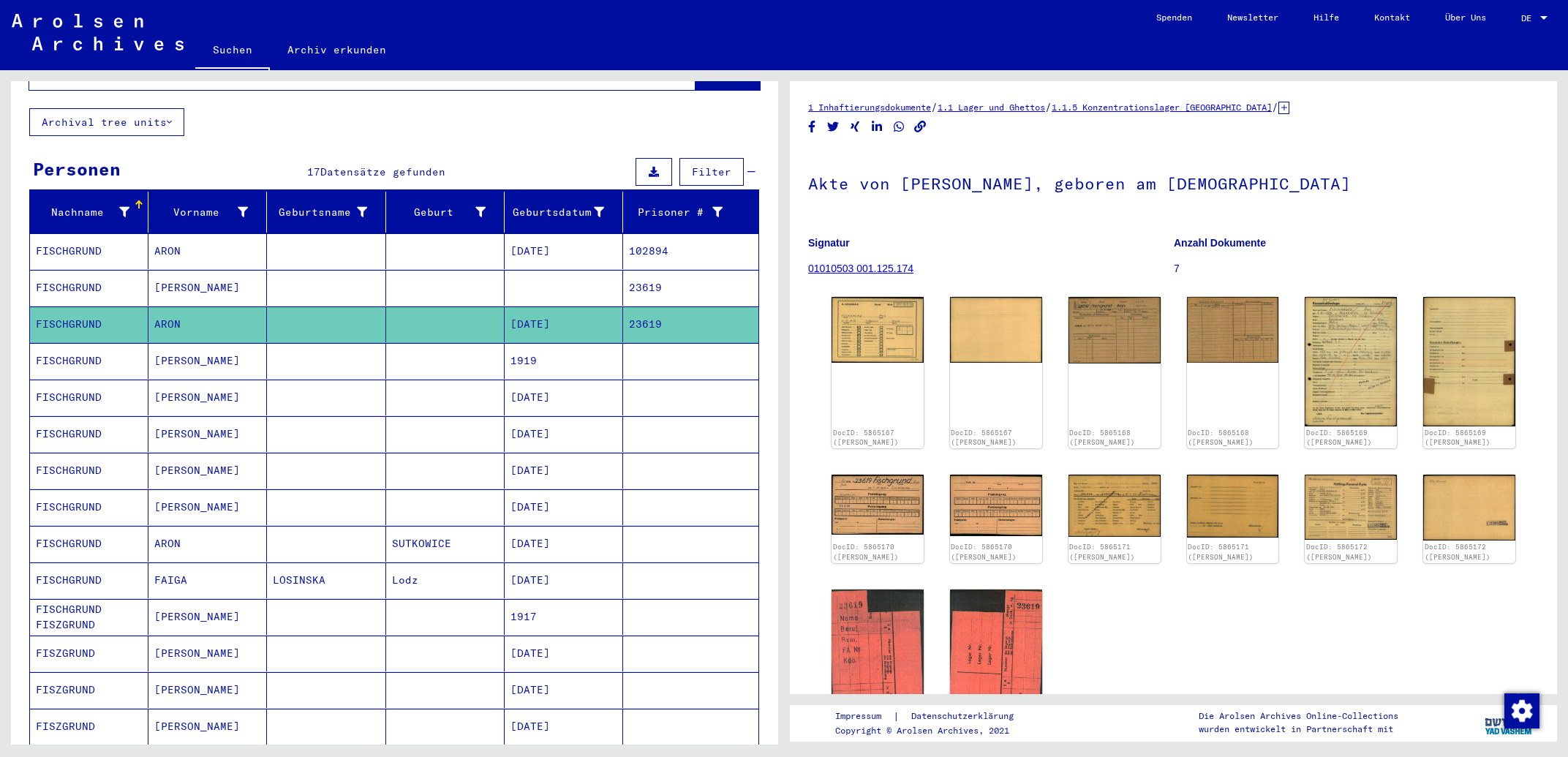
click at [587, 533] on mat-cell "[DATE]" at bounding box center [564, 544] width 118 height 36
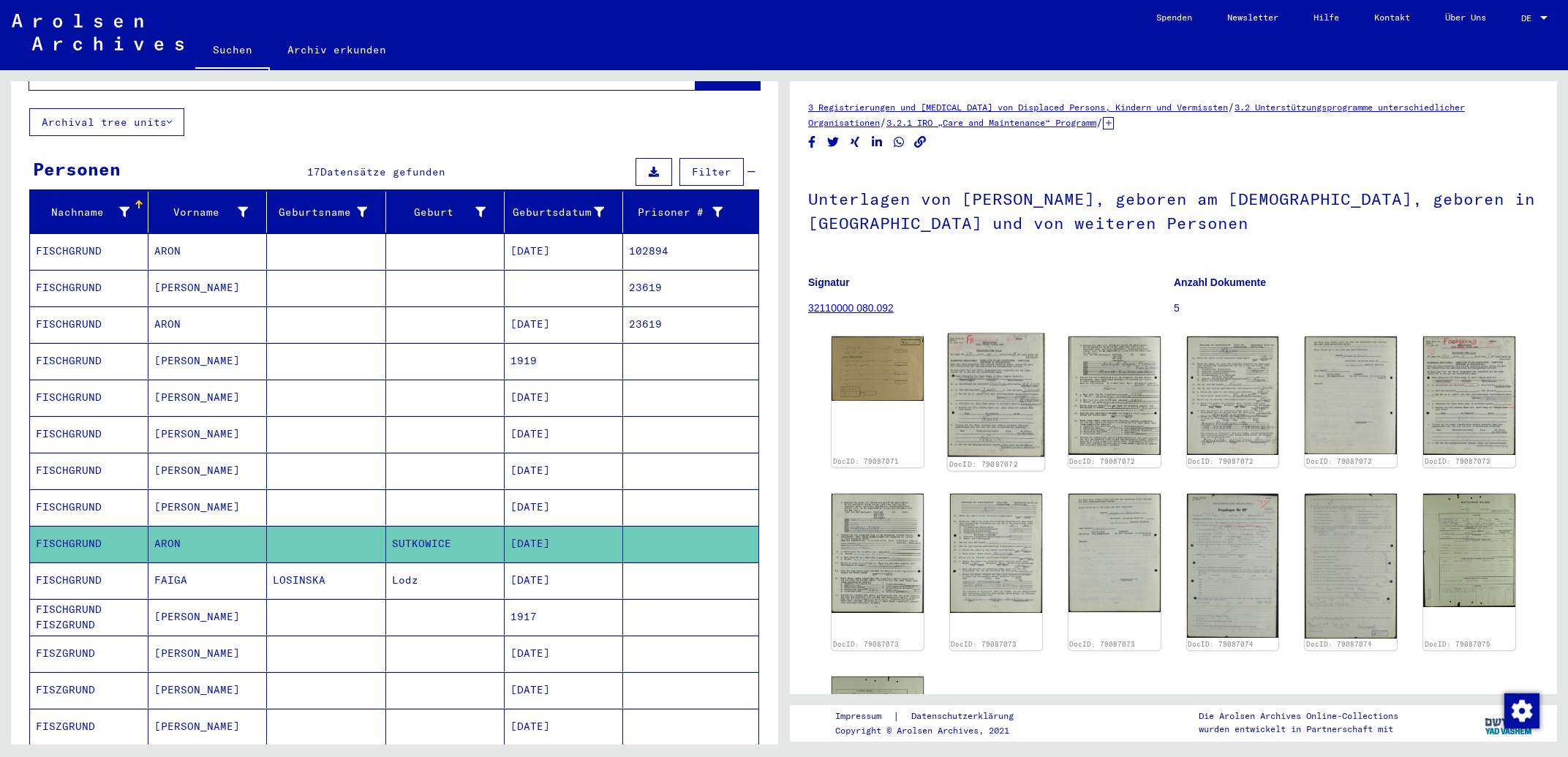
click at [1019, 395] on img at bounding box center [996, 395] width 96 height 124
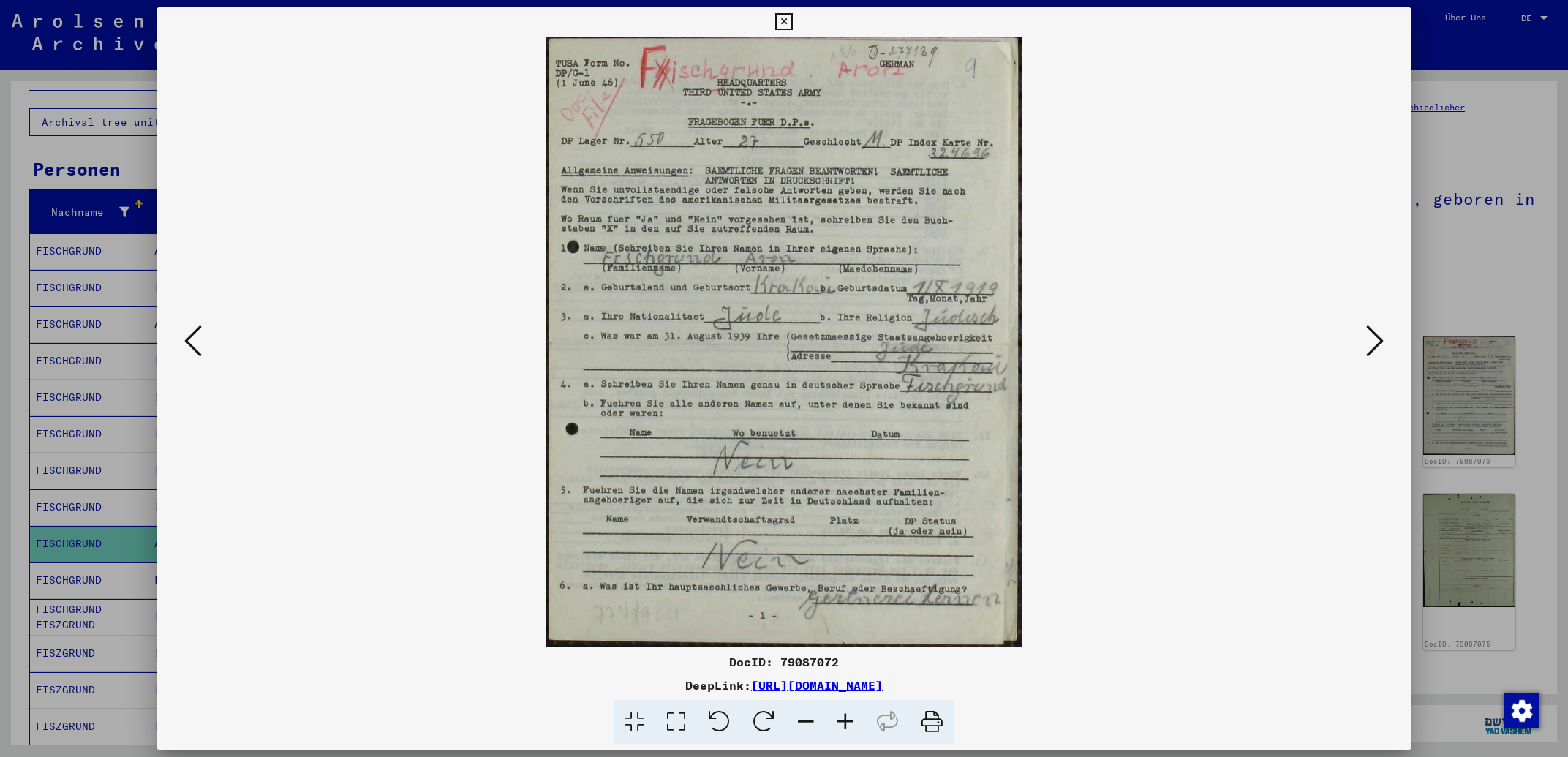
click at [1375, 331] on icon at bounding box center [1376, 340] width 18 height 35
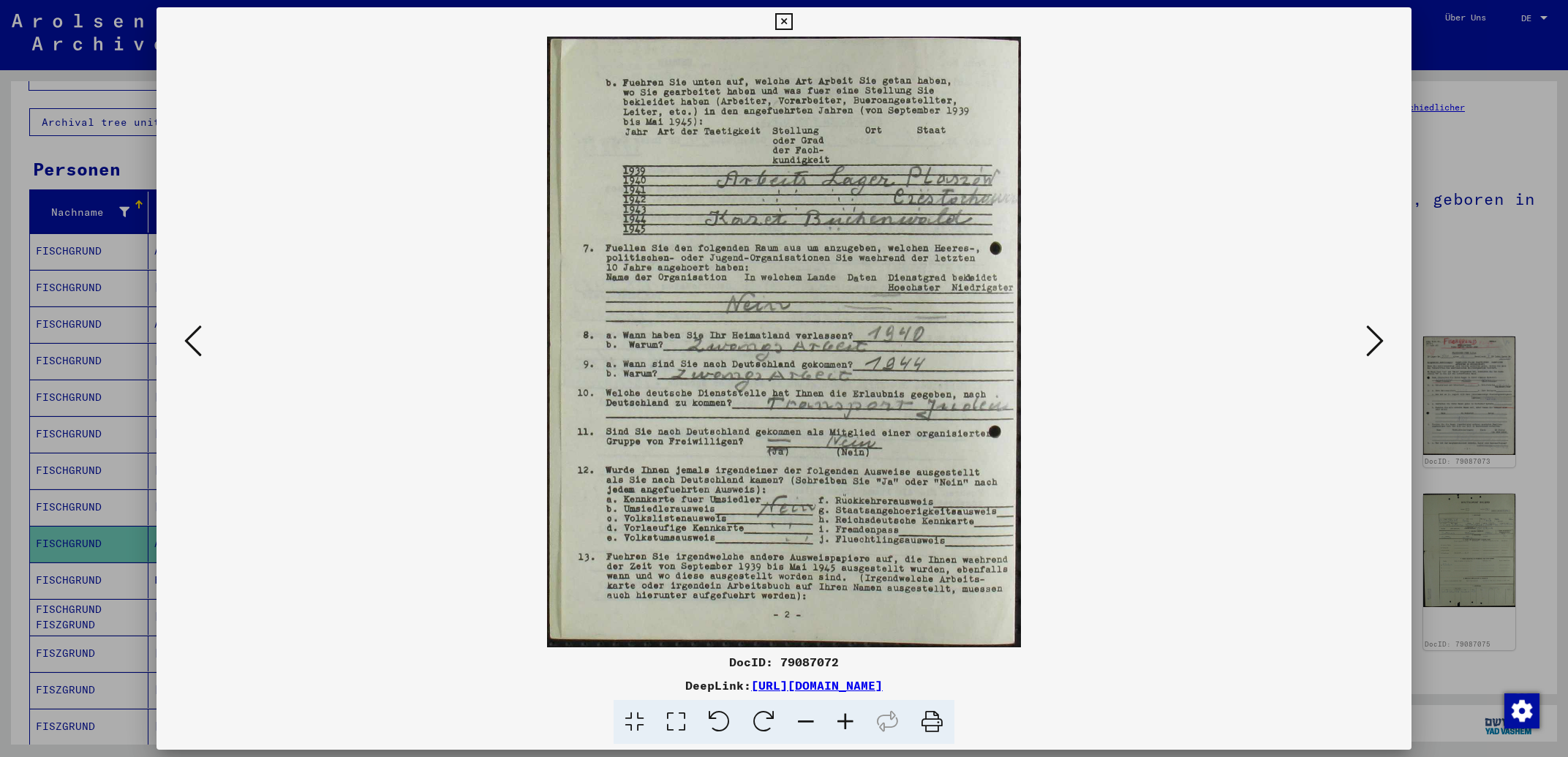
click at [1375, 331] on icon at bounding box center [1376, 340] width 18 height 35
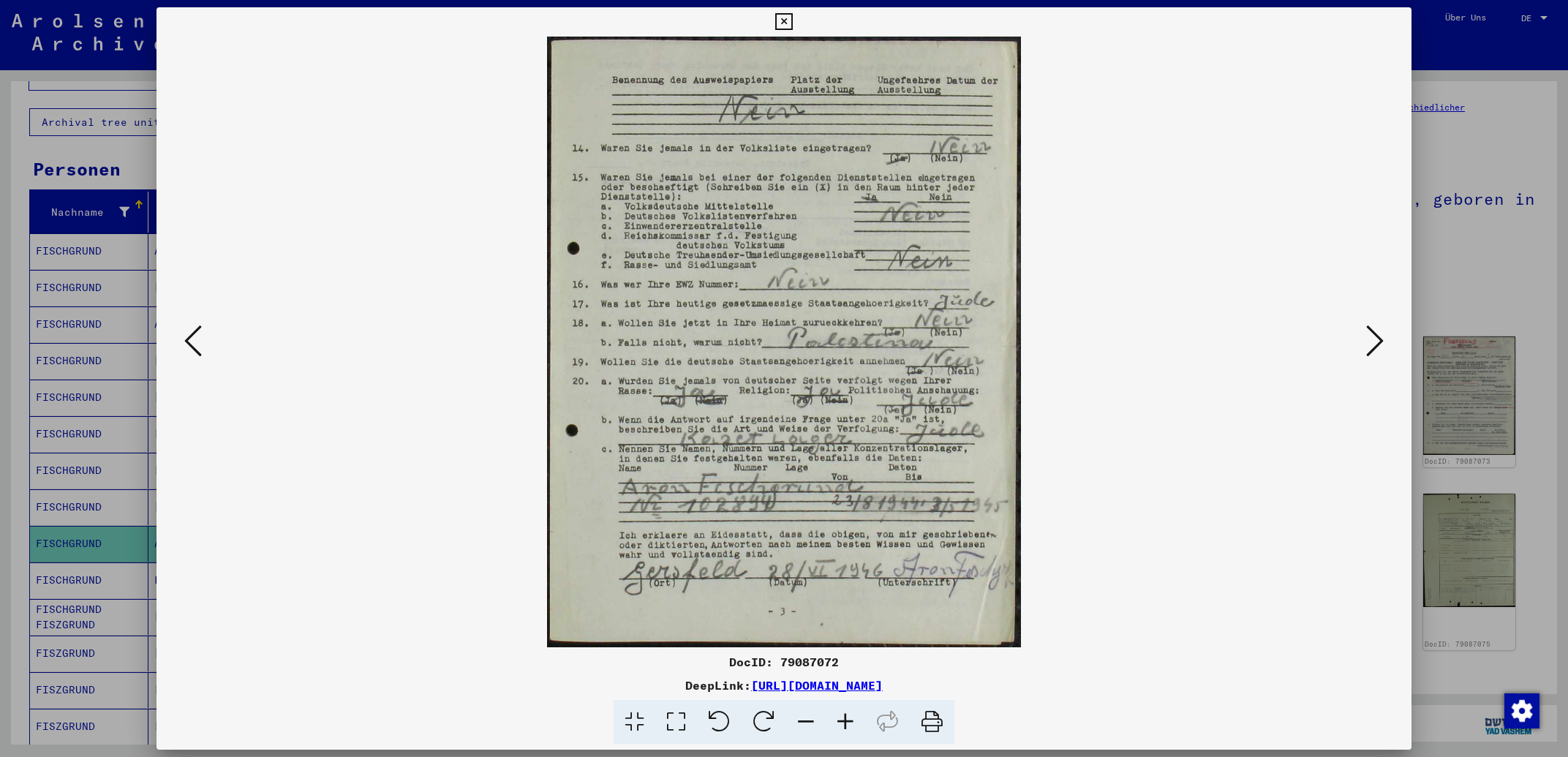
click at [1375, 344] on icon at bounding box center [1376, 340] width 18 height 35
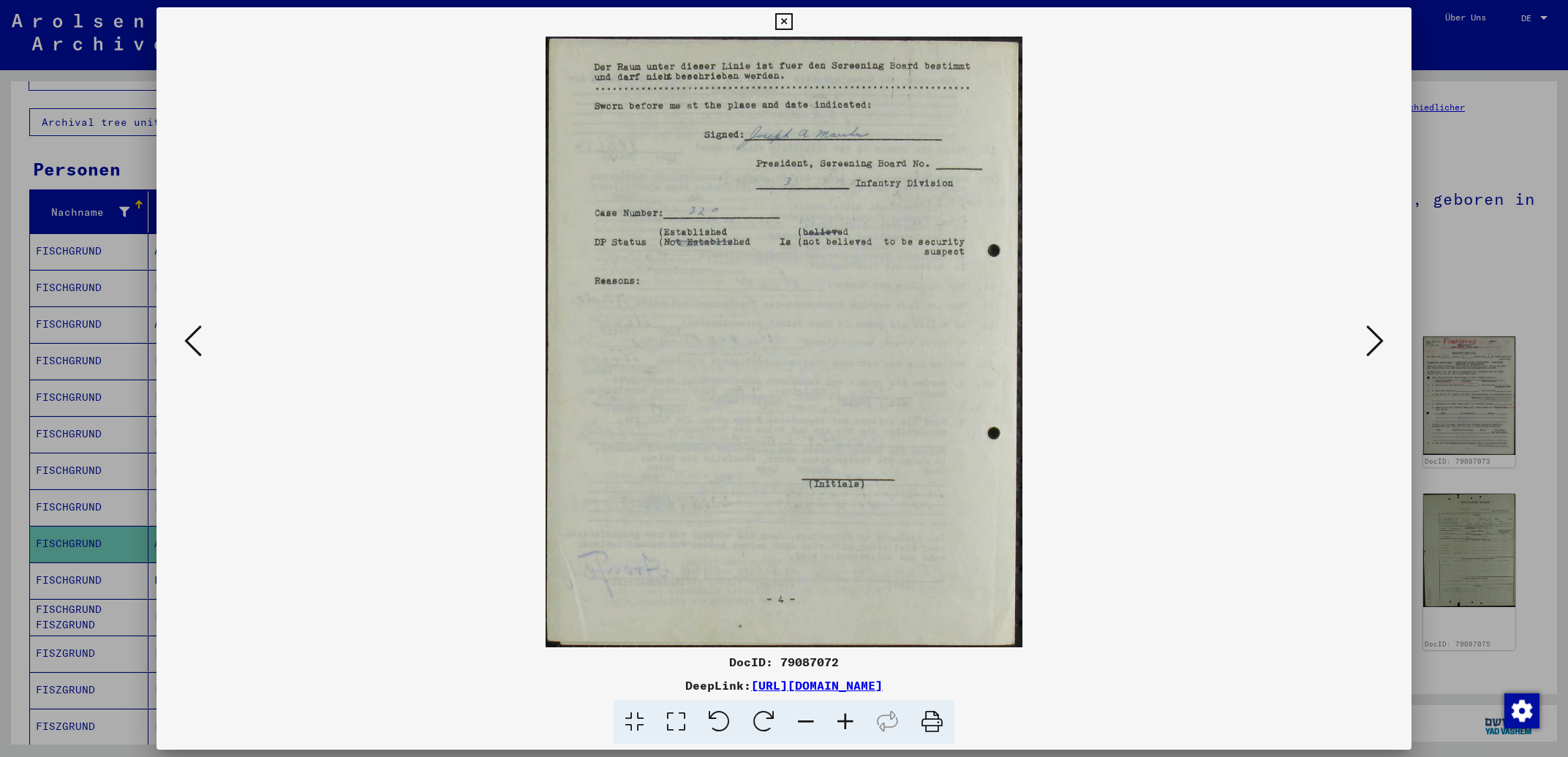
click at [1375, 344] on icon at bounding box center [1376, 340] width 18 height 35
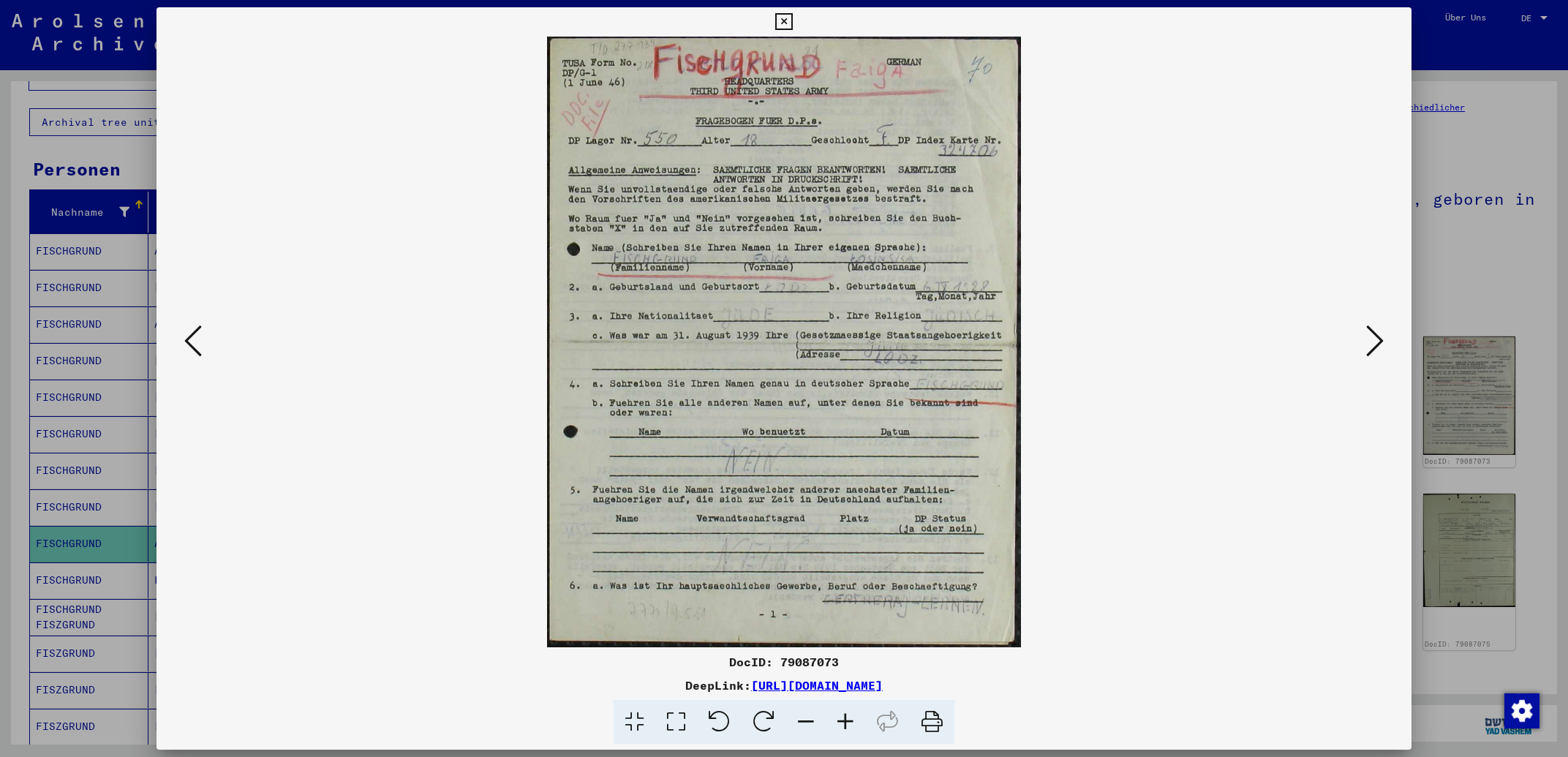
click at [1375, 344] on icon at bounding box center [1376, 340] width 18 height 35
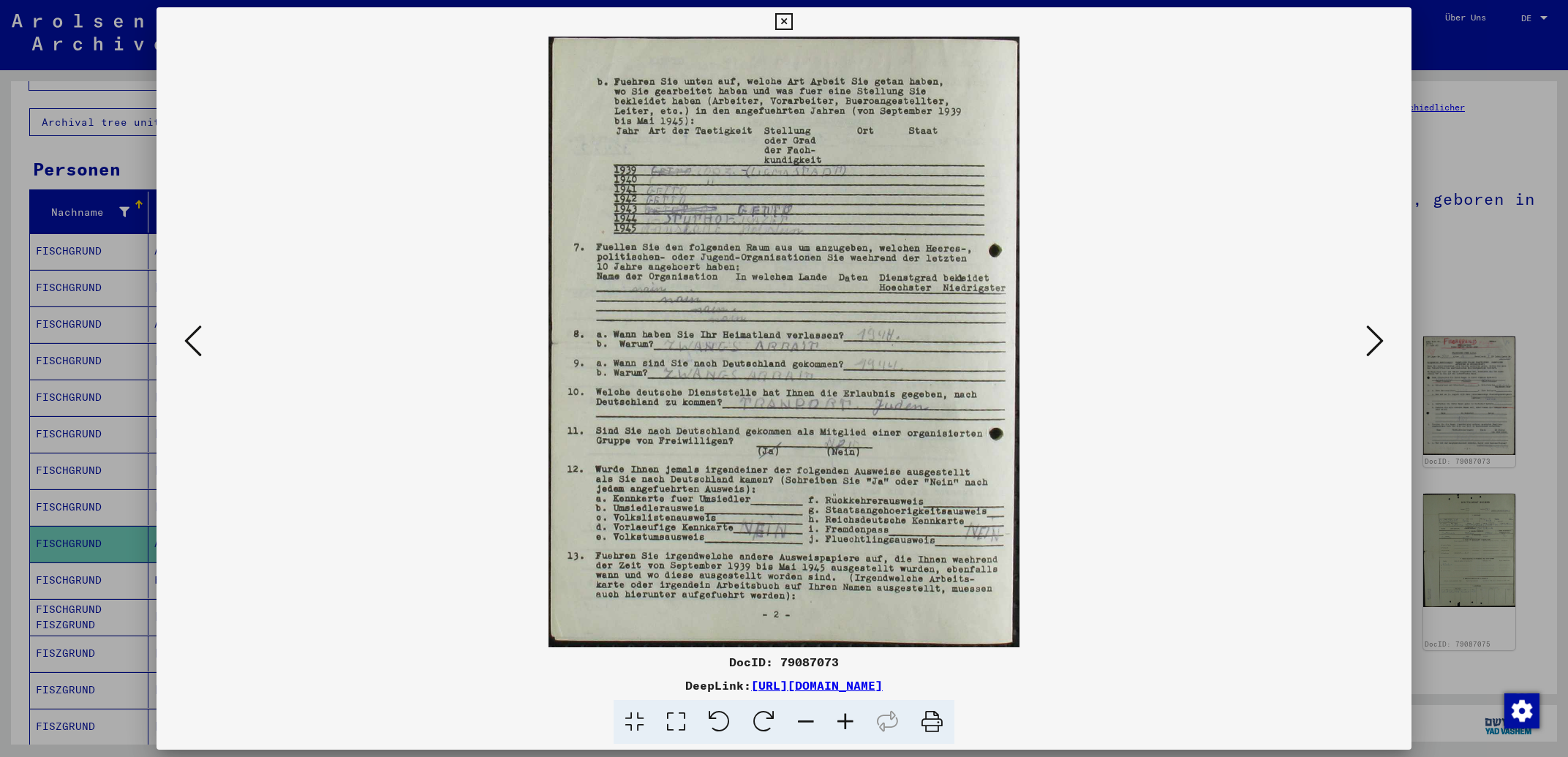
click at [1375, 344] on icon at bounding box center [1376, 340] width 18 height 35
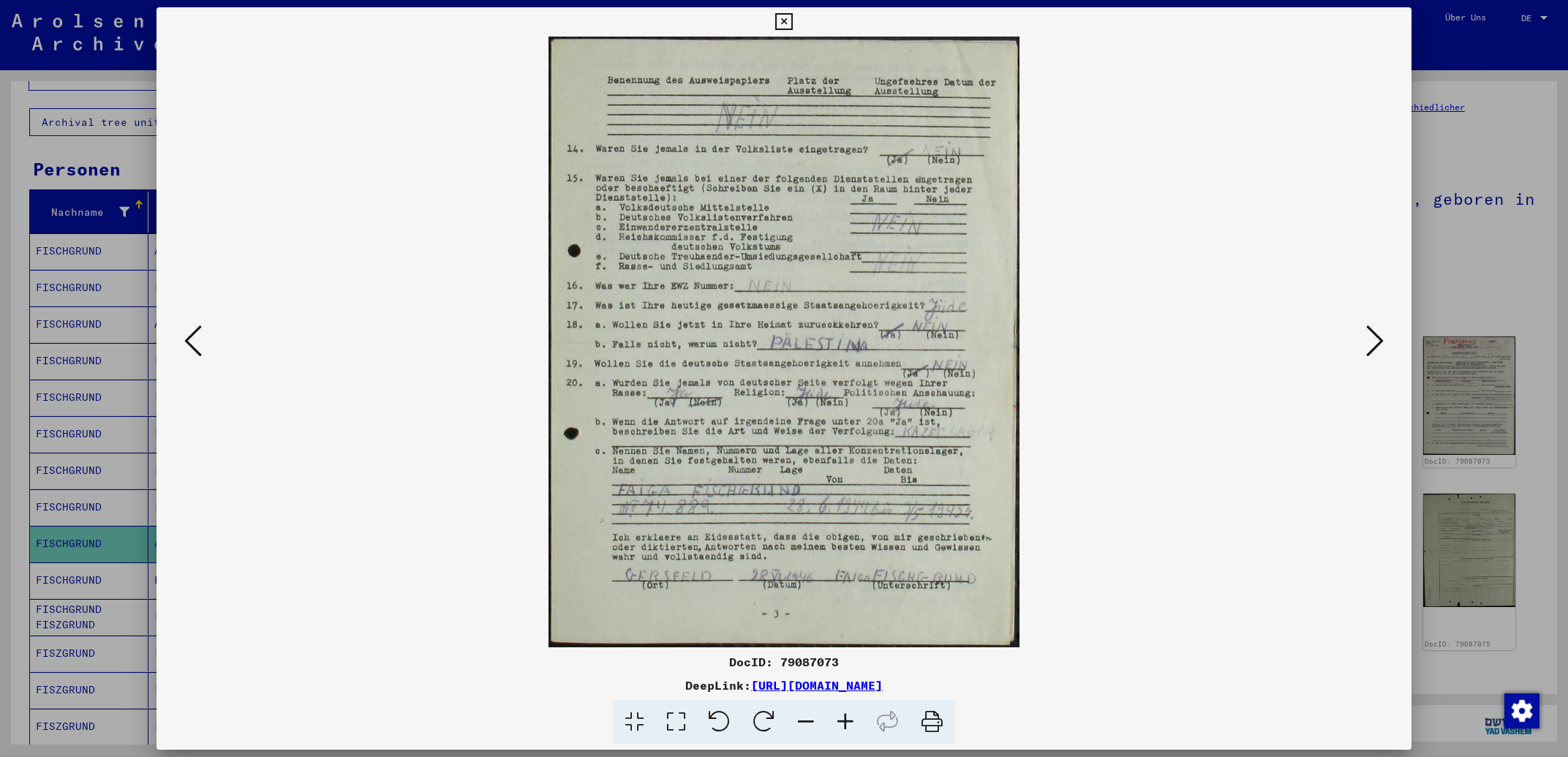
click at [1375, 344] on icon at bounding box center [1376, 340] width 18 height 35
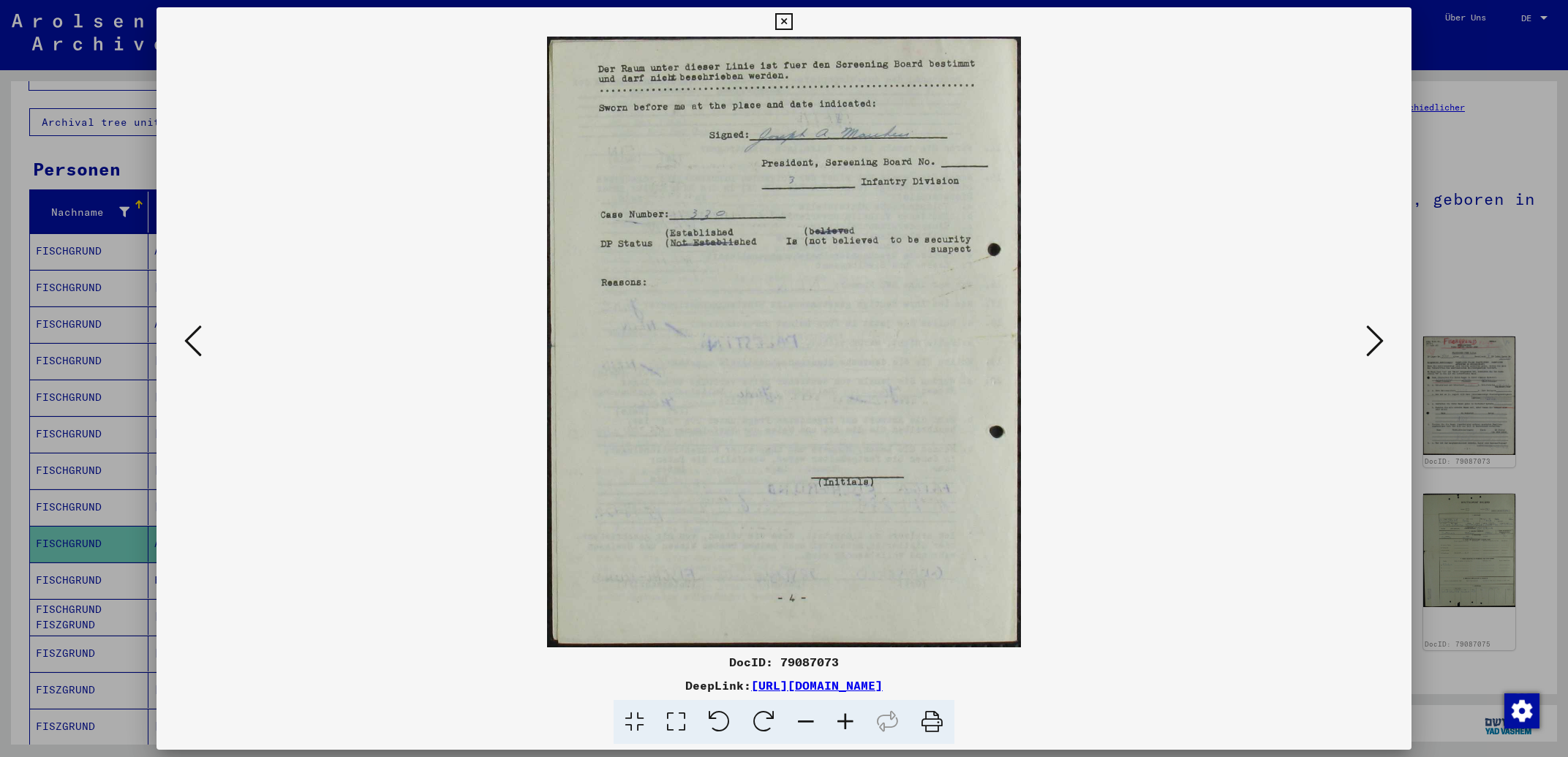
click at [1375, 344] on icon at bounding box center [1376, 340] width 18 height 35
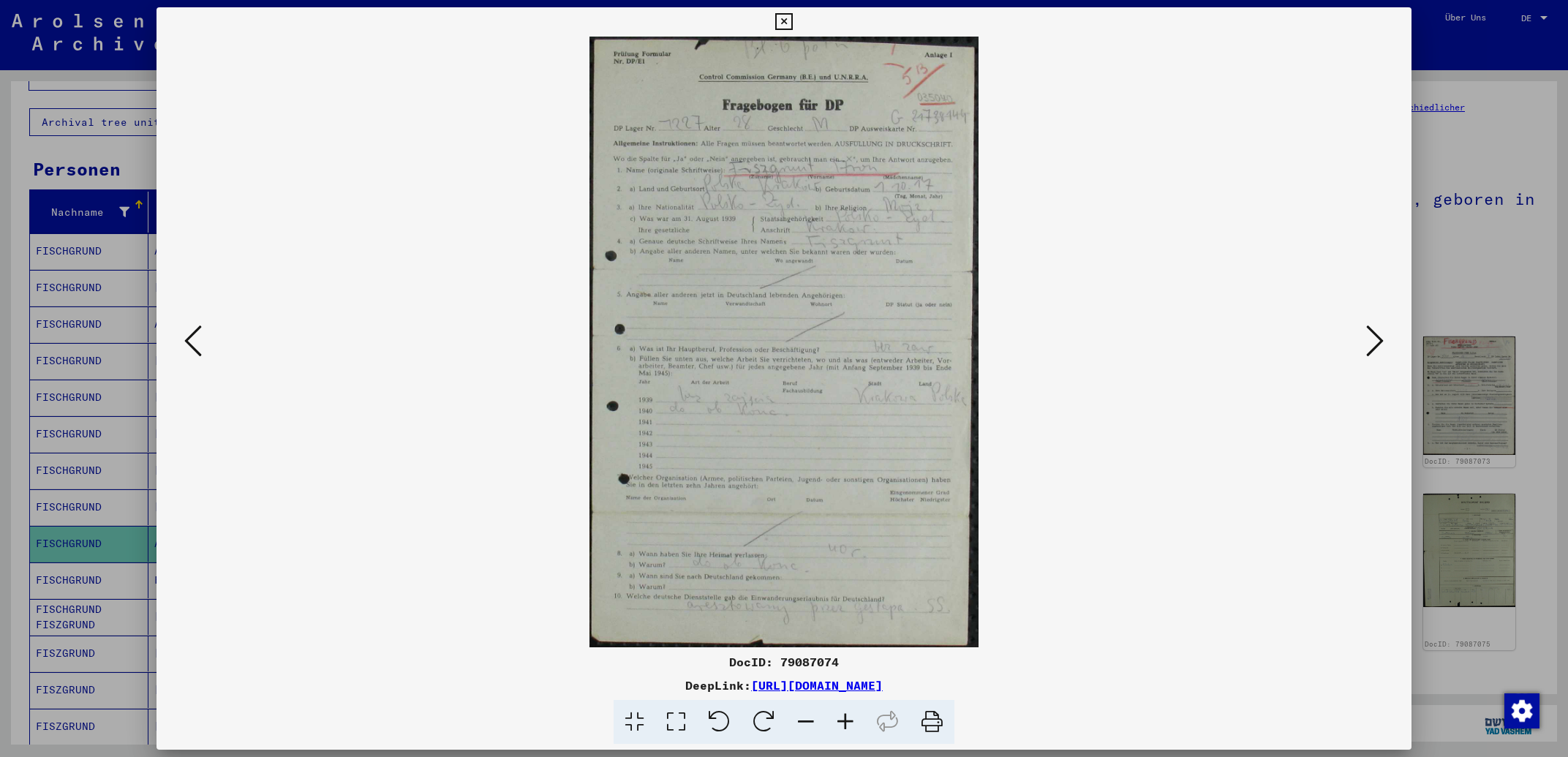
click at [1375, 344] on icon at bounding box center [1376, 340] width 18 height 35
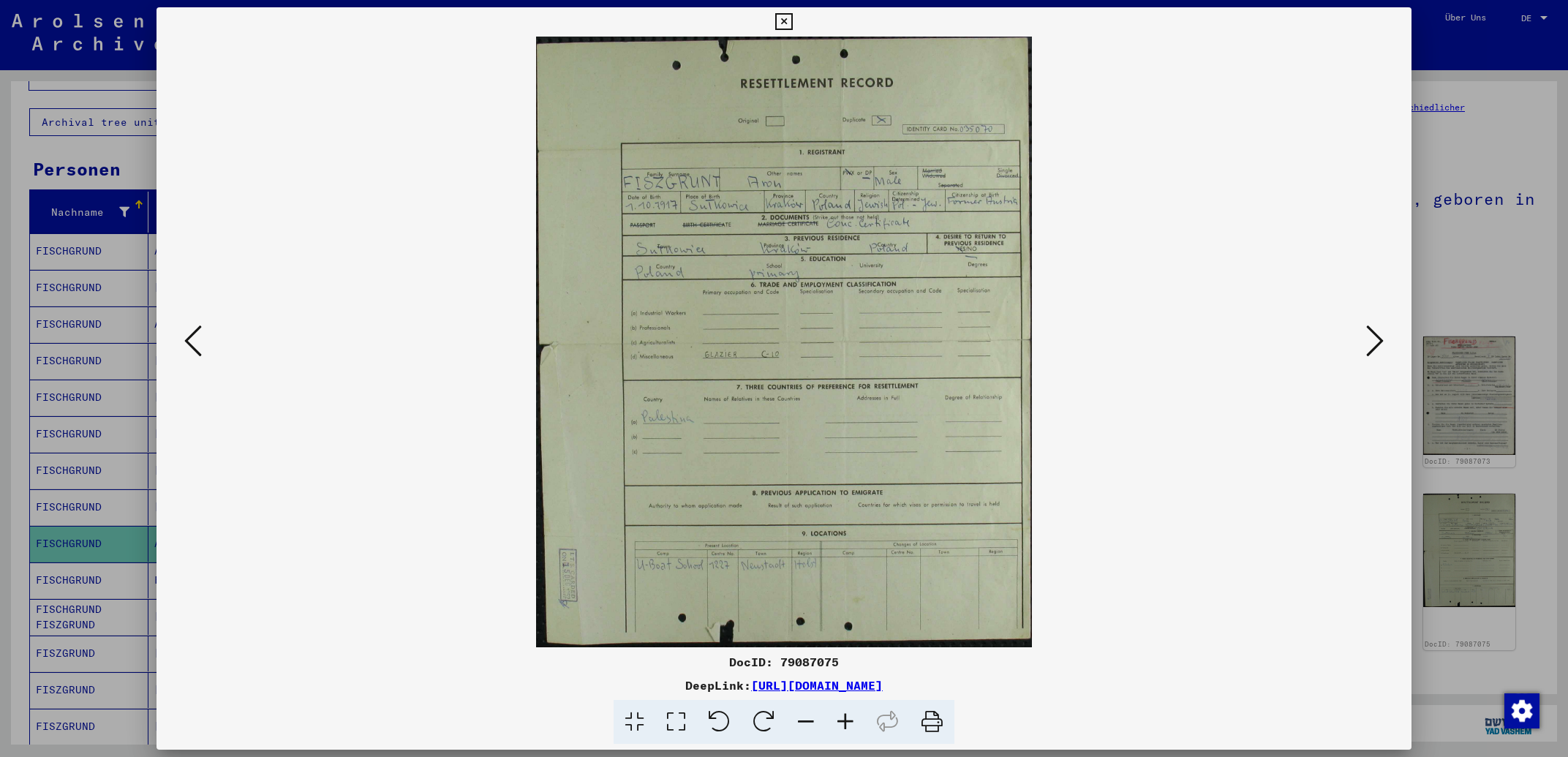
click at [1375, 344] on icon at bounding box center [1376, 340] width 18 height 35
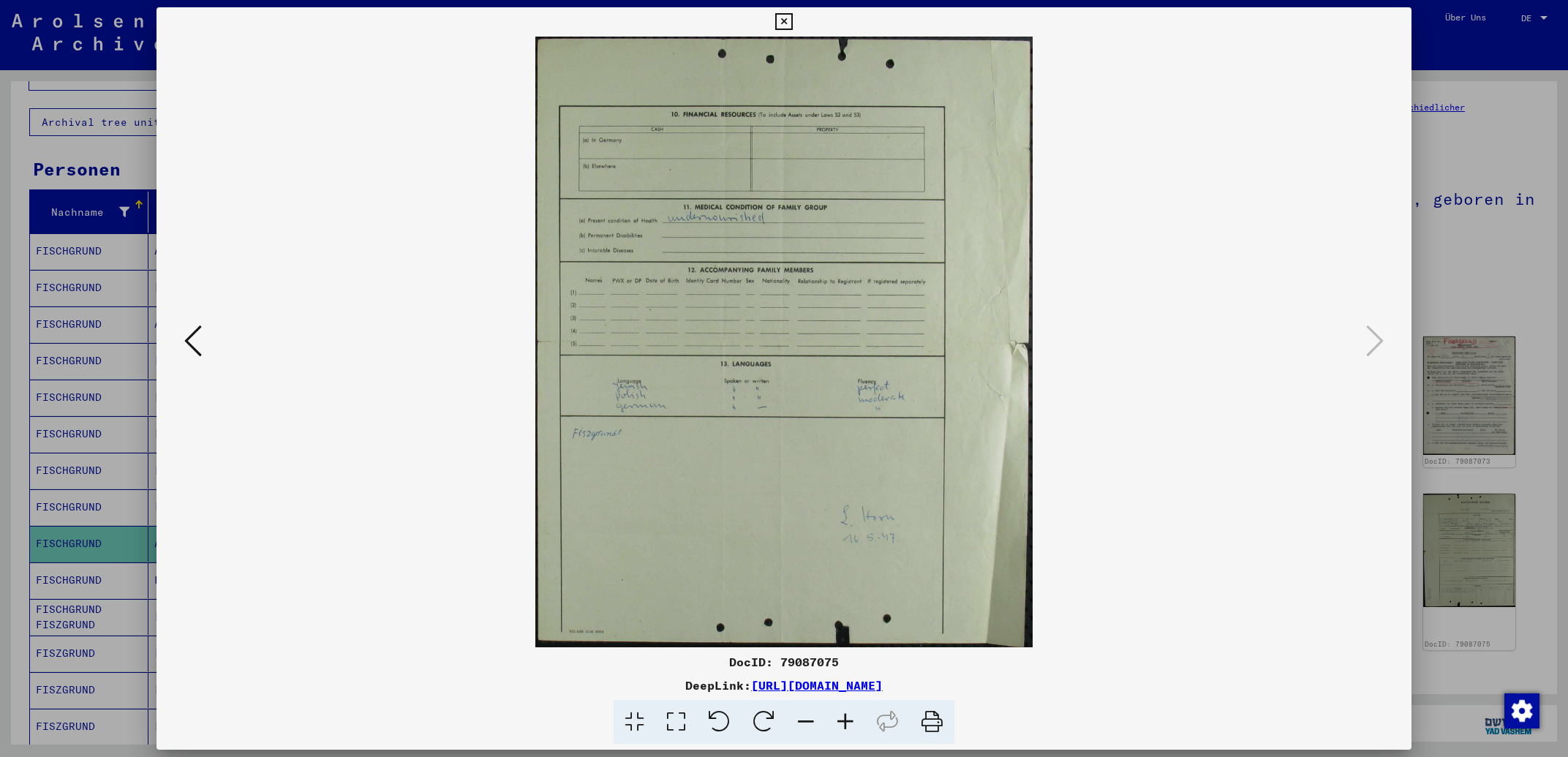
click at [792, 26] on icon at bounding box center [784, 22] width 17 height 18
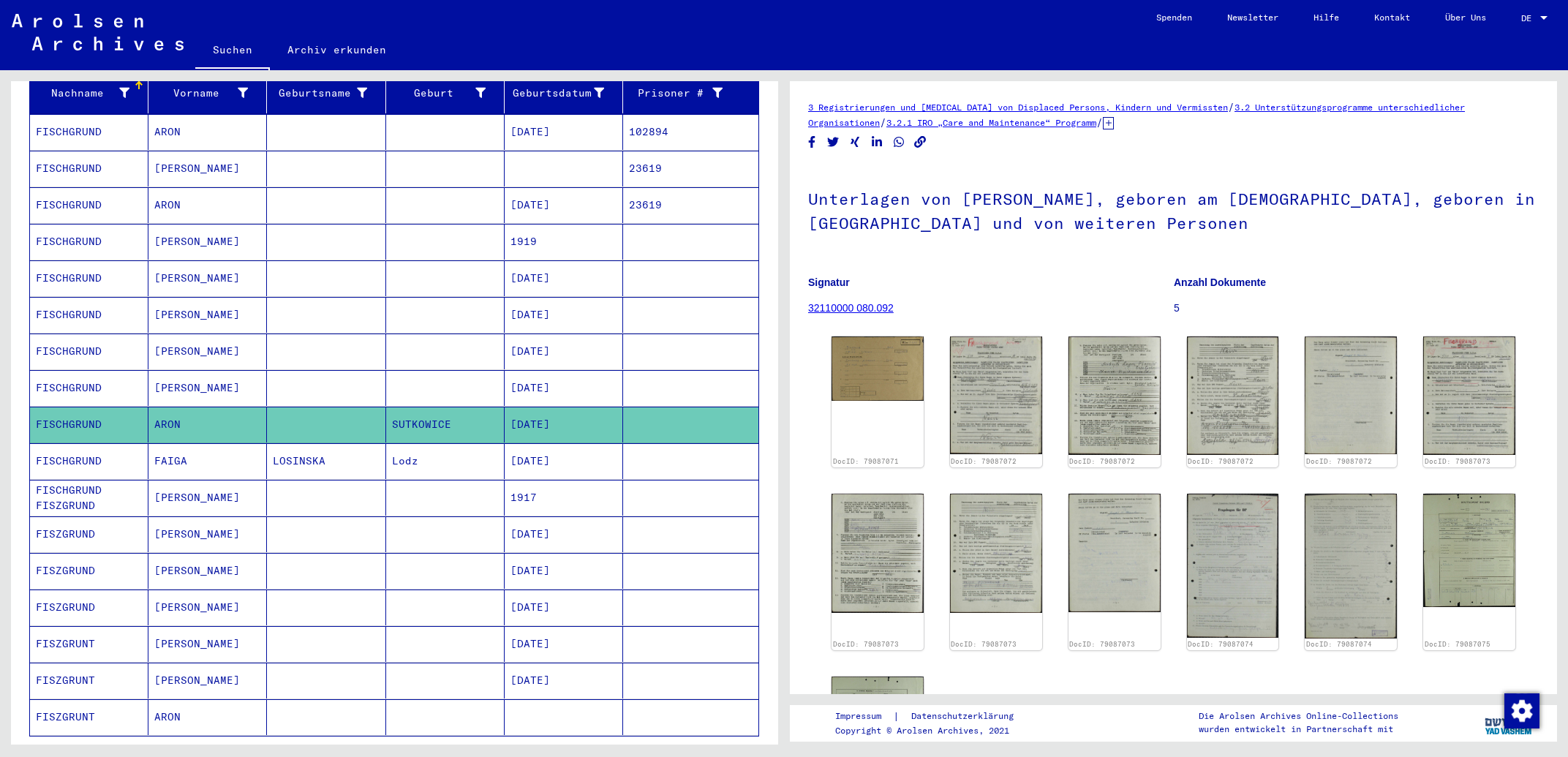
scroll to position [236, 0]
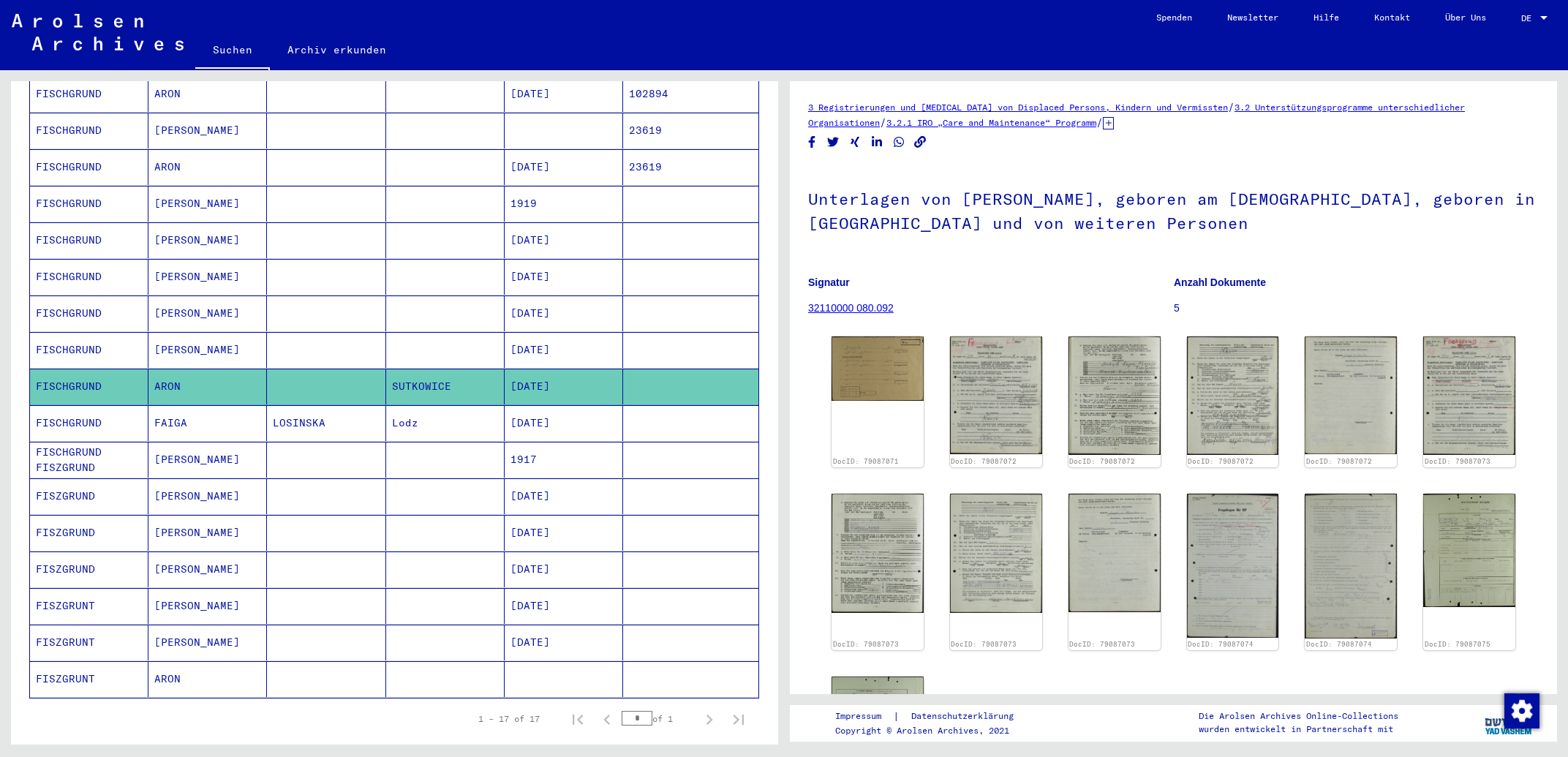
click at [583, 596] on mat-cell "[DATE]" at bounding box center [564, 606] width 118 height 36
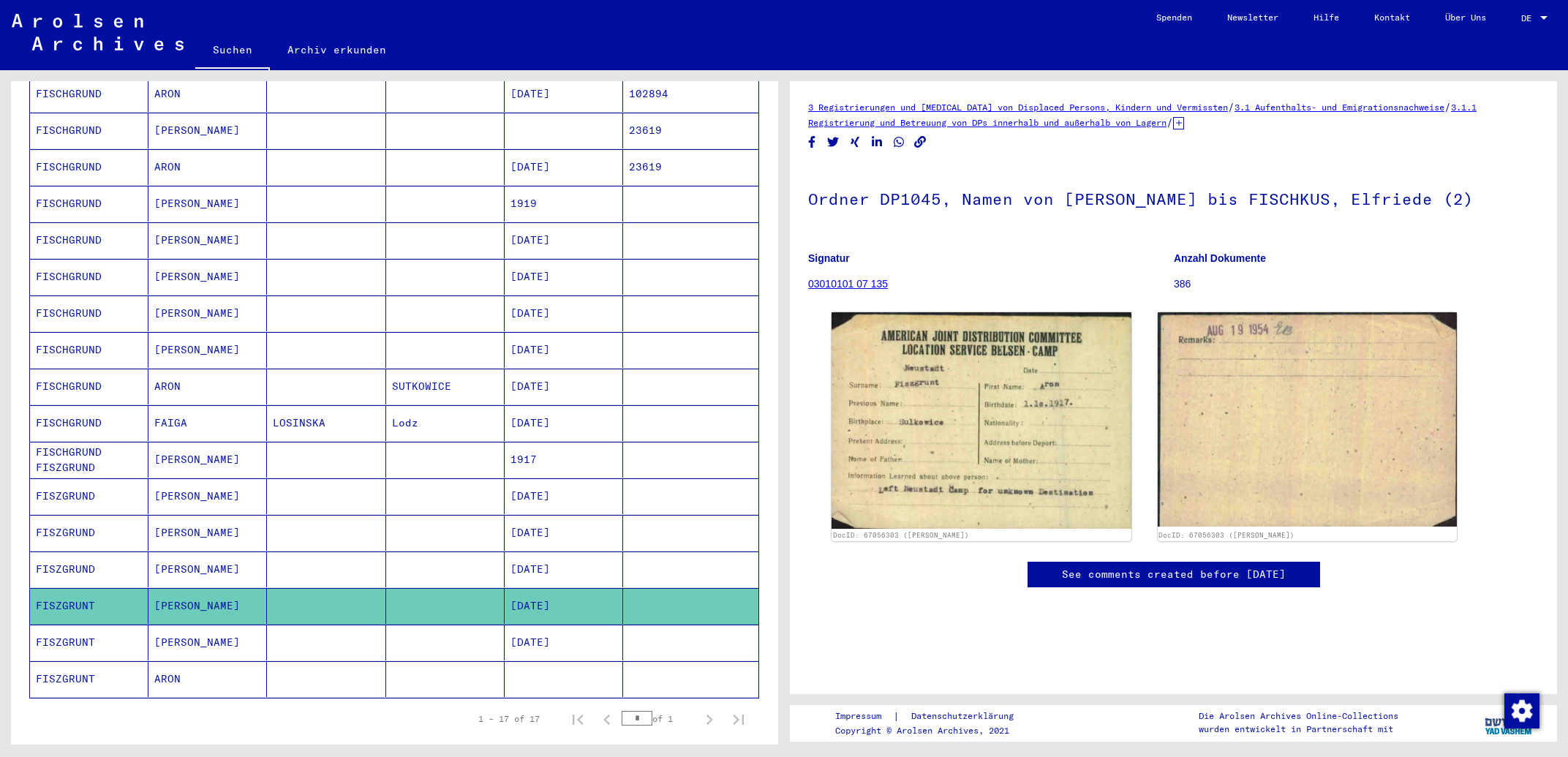
click at [524, 628] on mat-cell "[DATE]" at bounding box center [564, 643] width 118 height 36
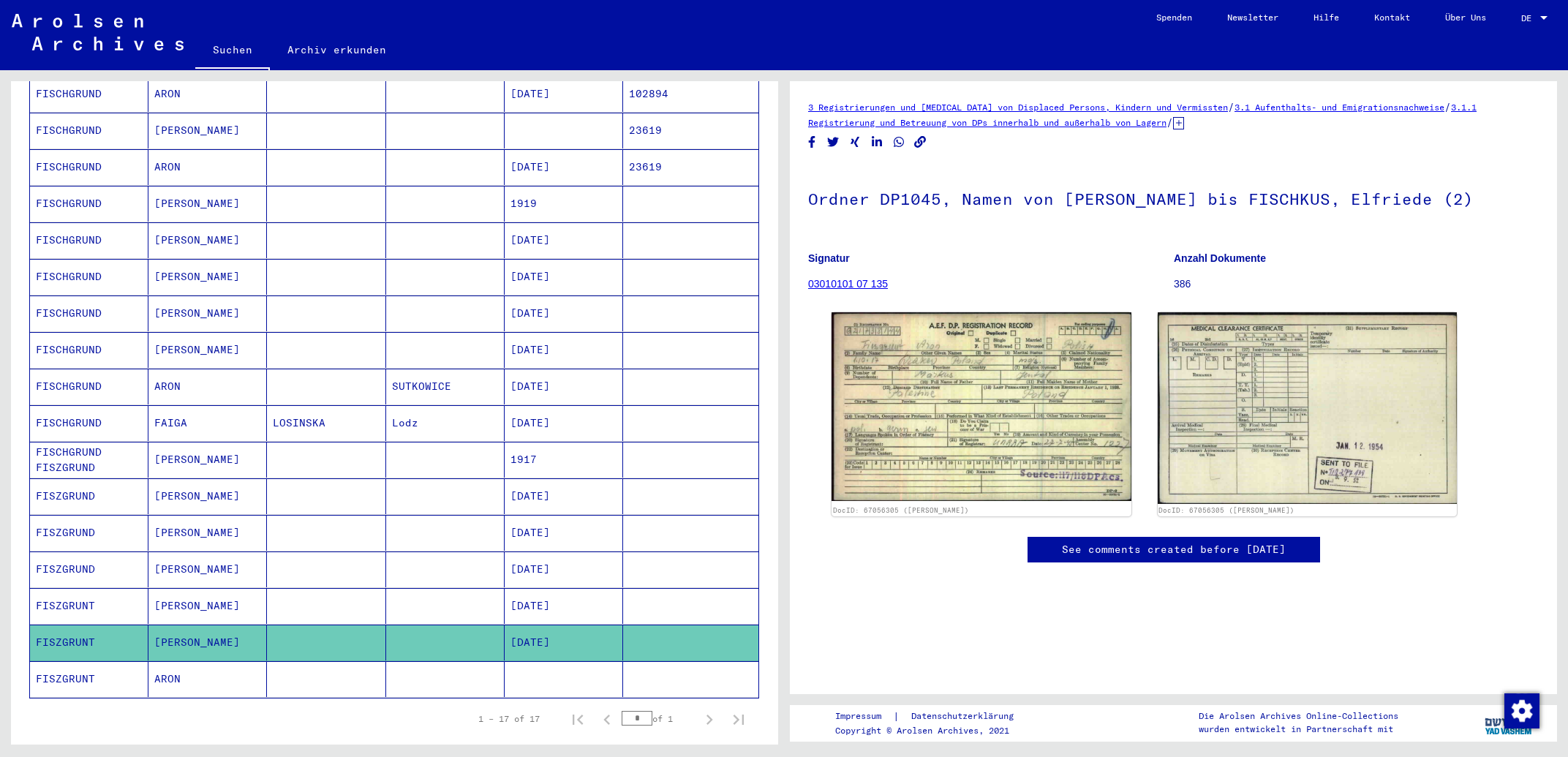
click at [659, 151] on mat-cell "23619" at bounding box center [691, 167] width 135 height 36
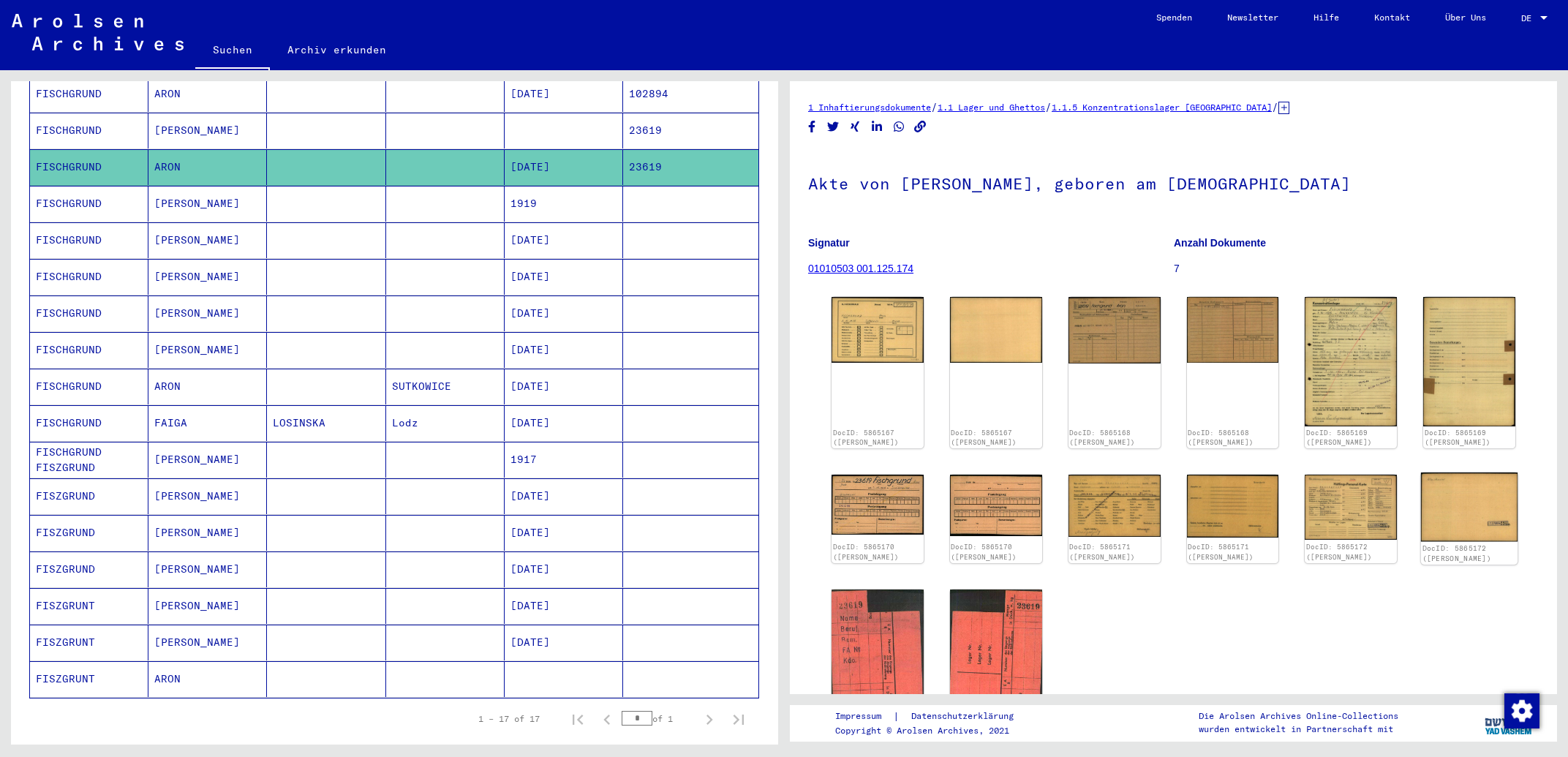
scroll to position [78, 0]
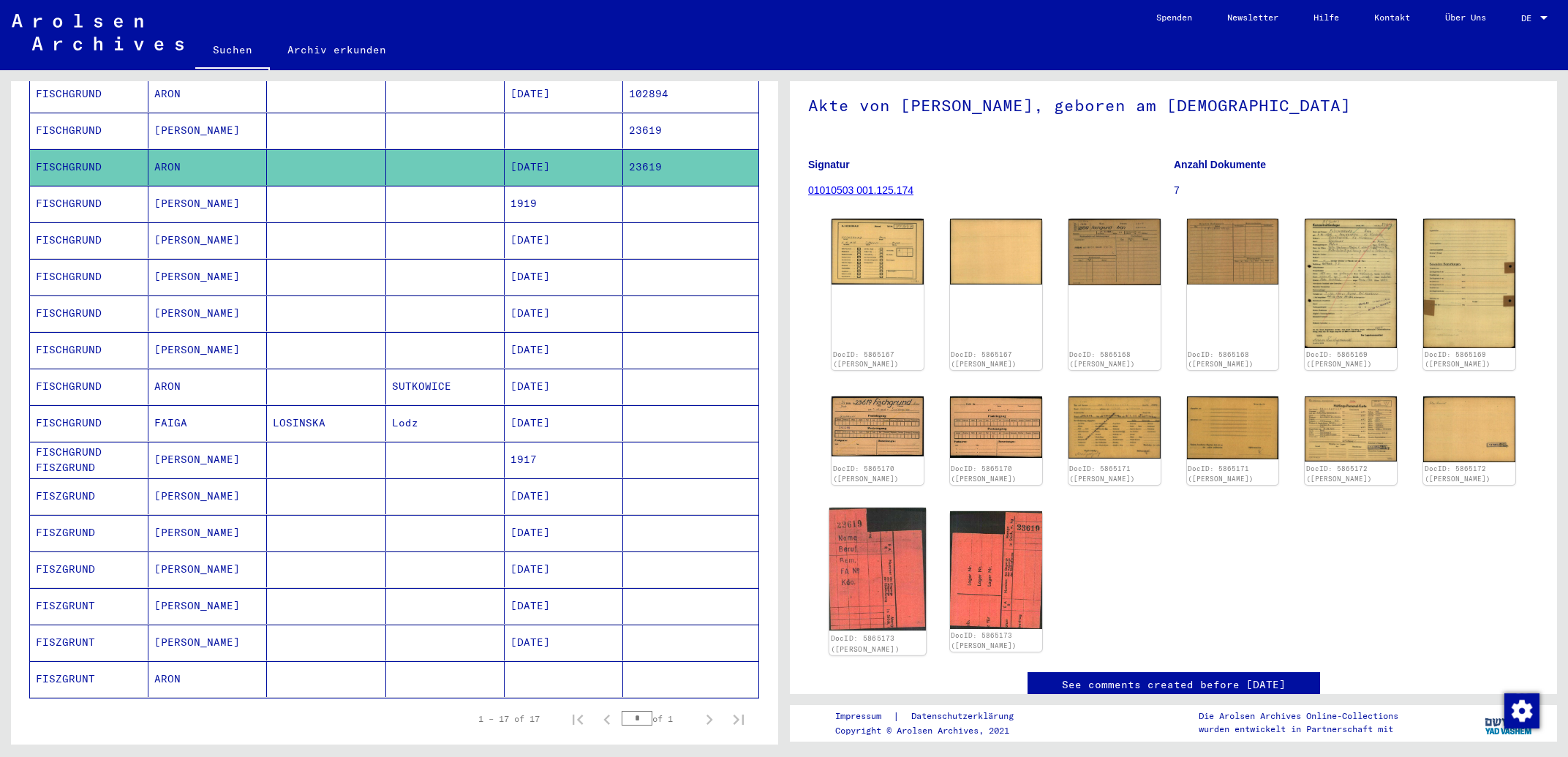
click at [867, 574] on img at bounding box center [878, 569] width 96 height 123
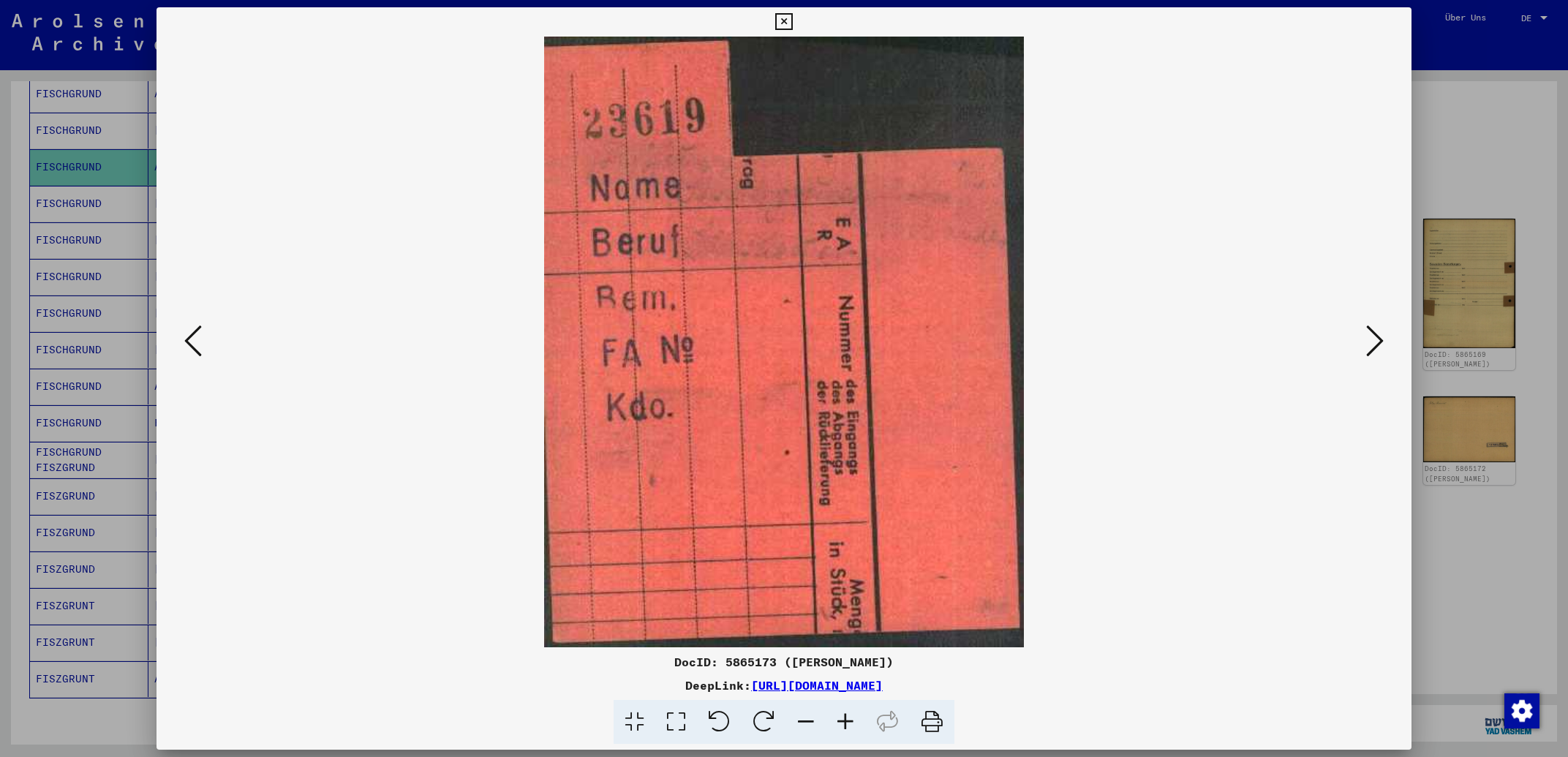
click at [792, 20] on icon at bounding box center [784, 22] width 17 height 18
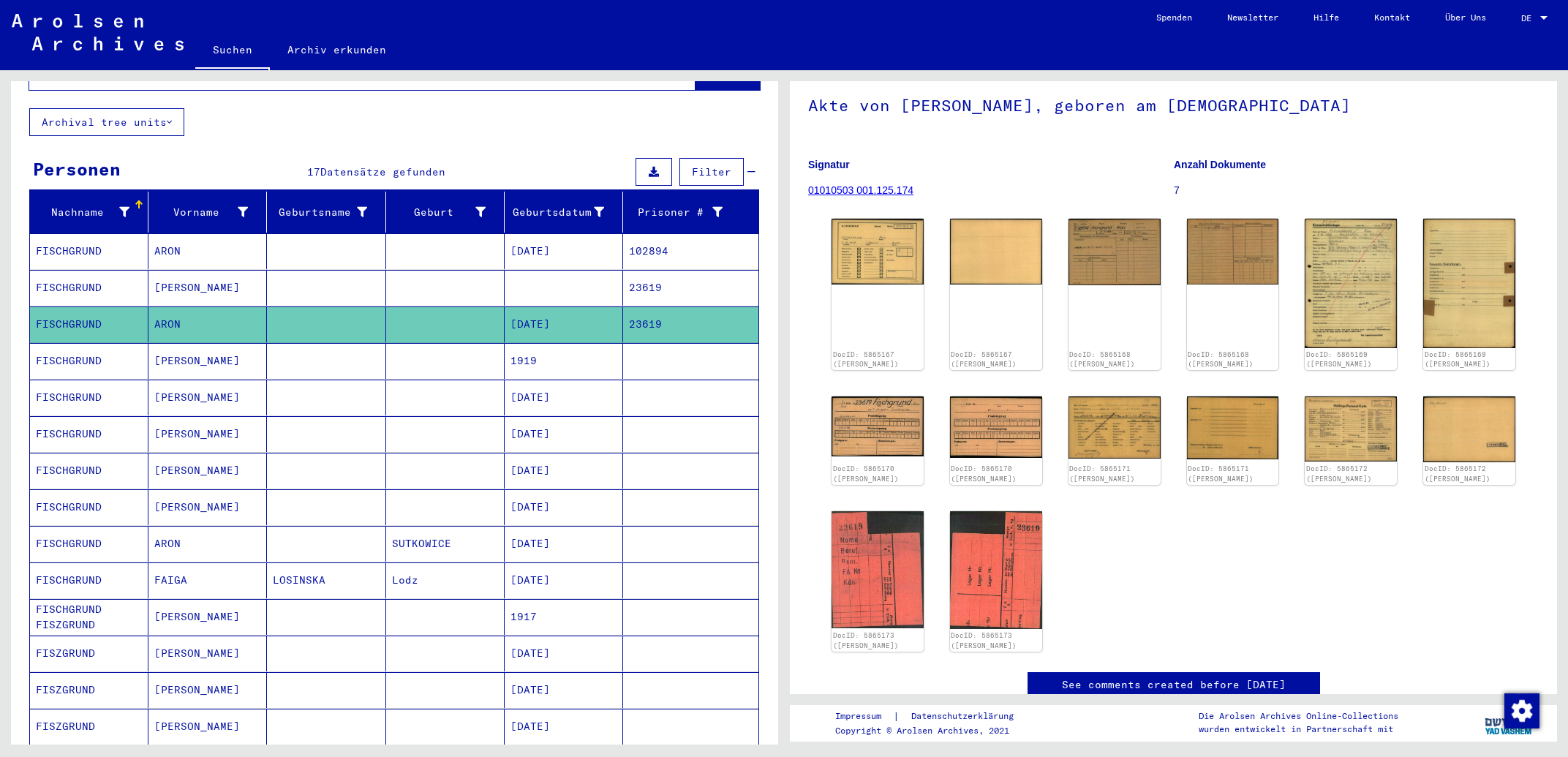
click at [674, 233] on mat-cell "102894" at bounding box center [691, 251] width 135 height 36
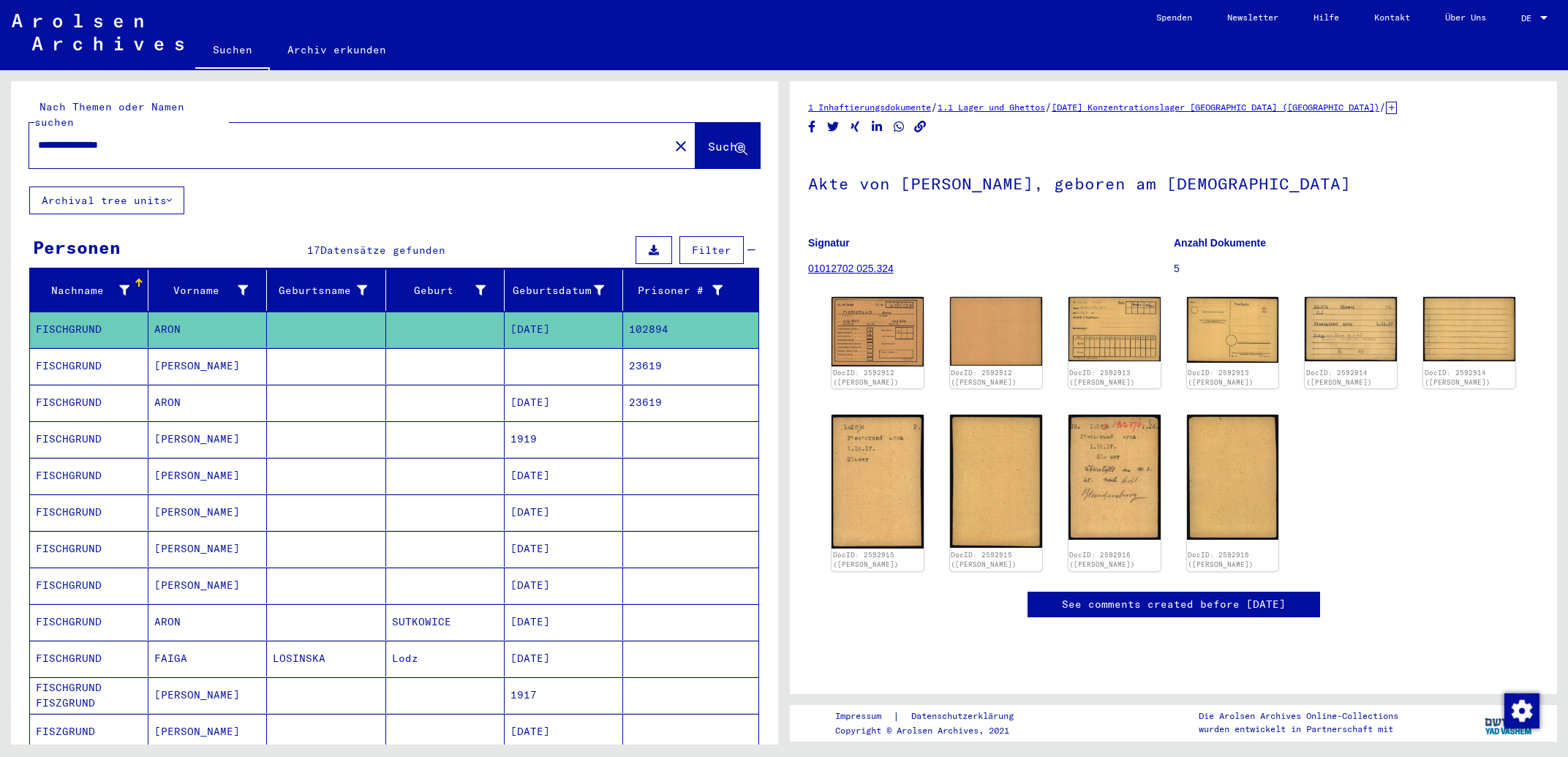
drag, startPoint x: 166, startPoint y: 133, endPoint x: 0, endPoint y: 127, distance: 166.1
click at [38, 137] on input "**********" at bounding box center [349, 144] width 622 height 15
type input "**********"
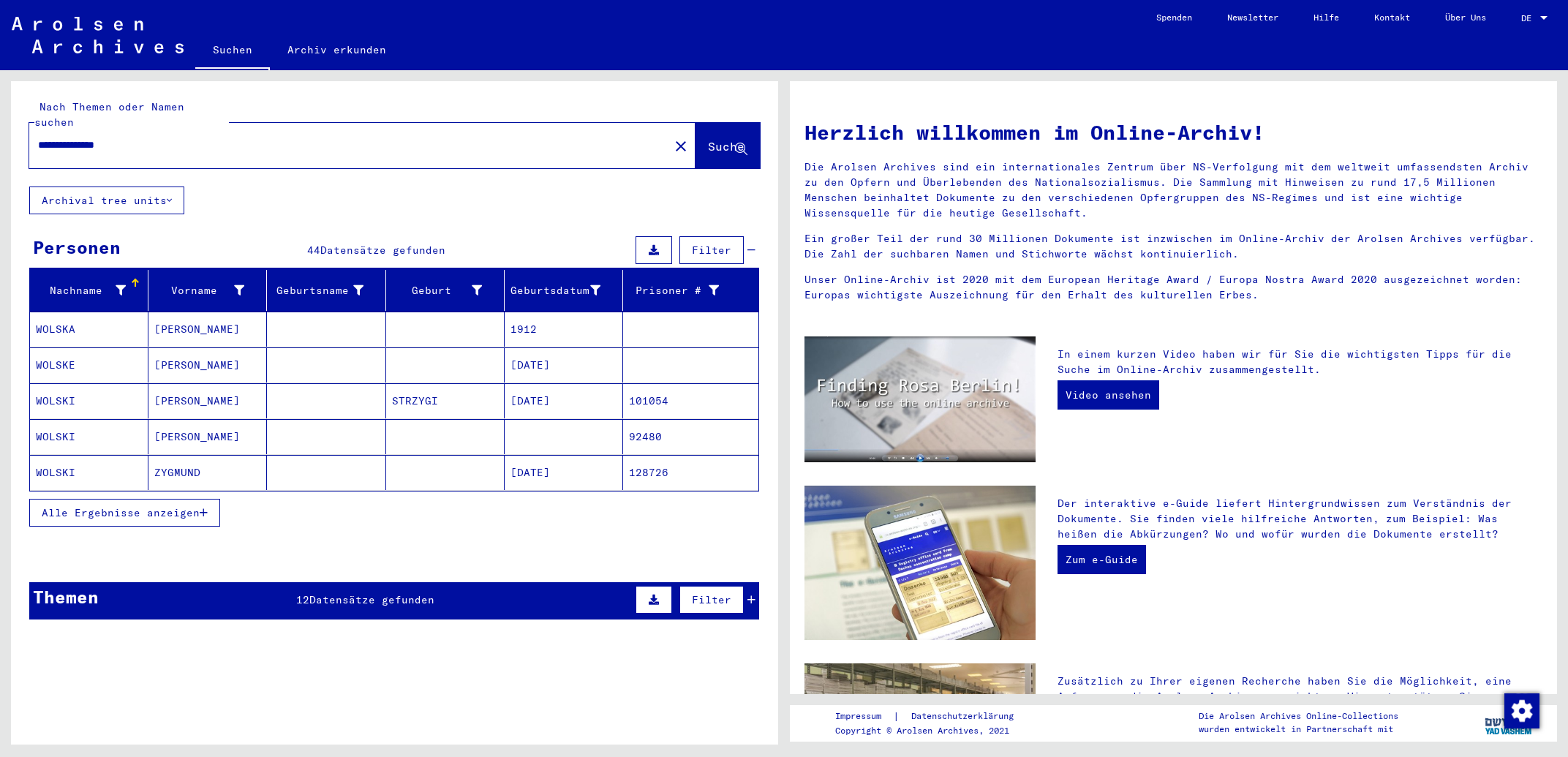
click at [160, 506] on span "Alle Ergebnisse anzeigen" at bounding box center [120, 512] width 158 height 13
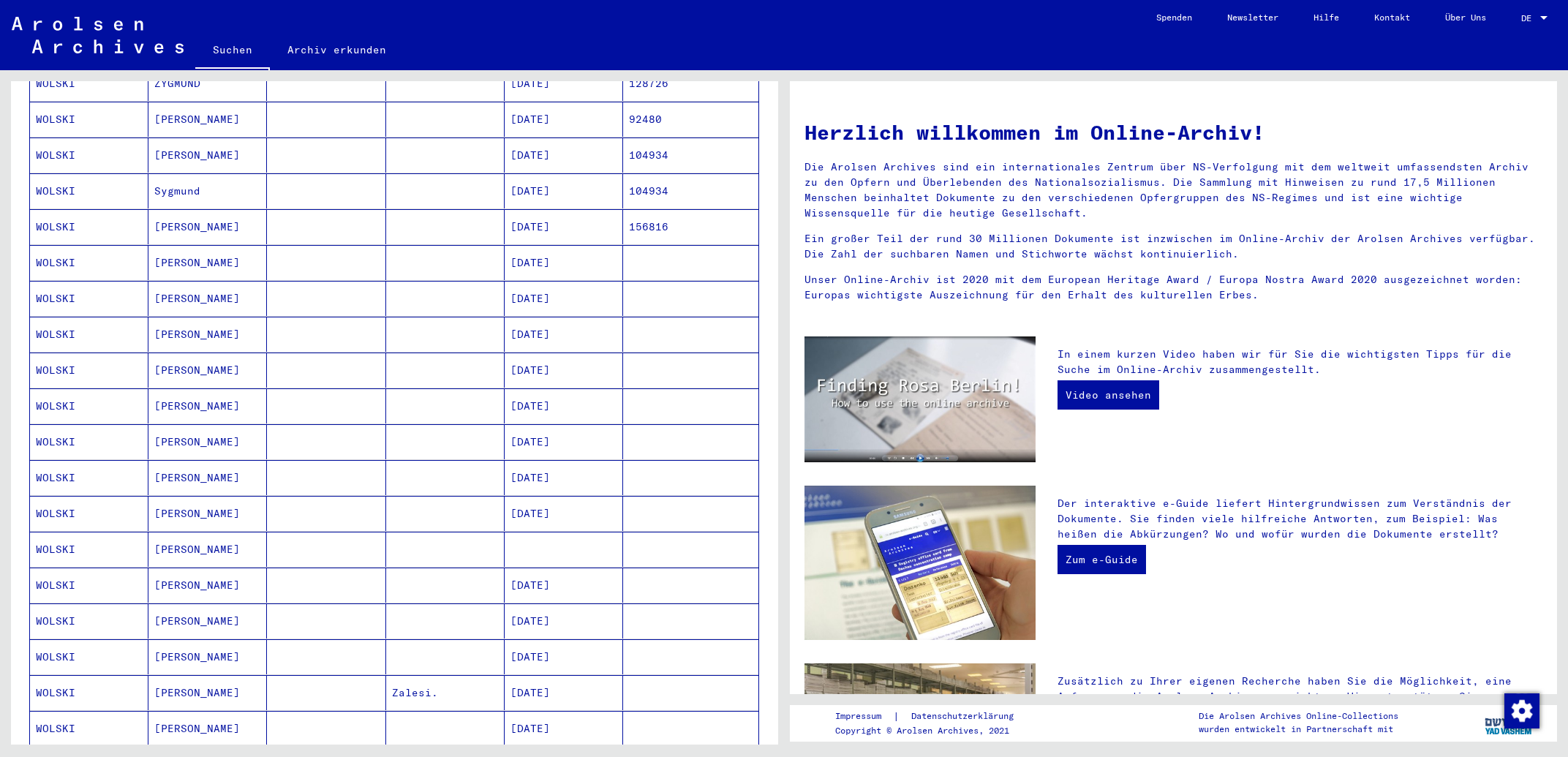
scroll to position [392, 0]
click at [559, 321] on mat-cell "[DATE]" at bounding box center [564, 330] width 118 height 35
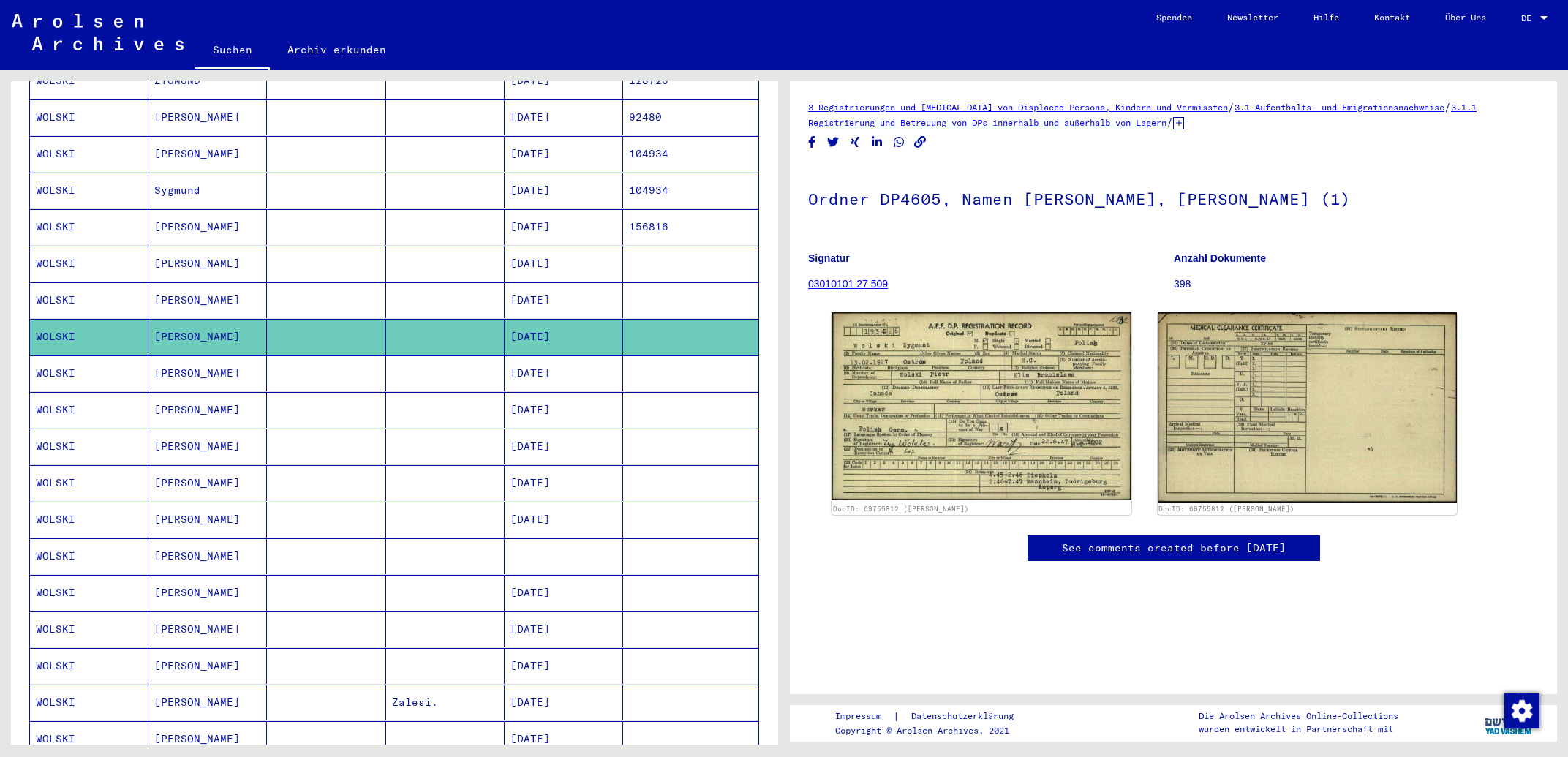
click at [554, 357] on mat-cell "[DATE]" at bounding box center [564, 373] width 118 height 36
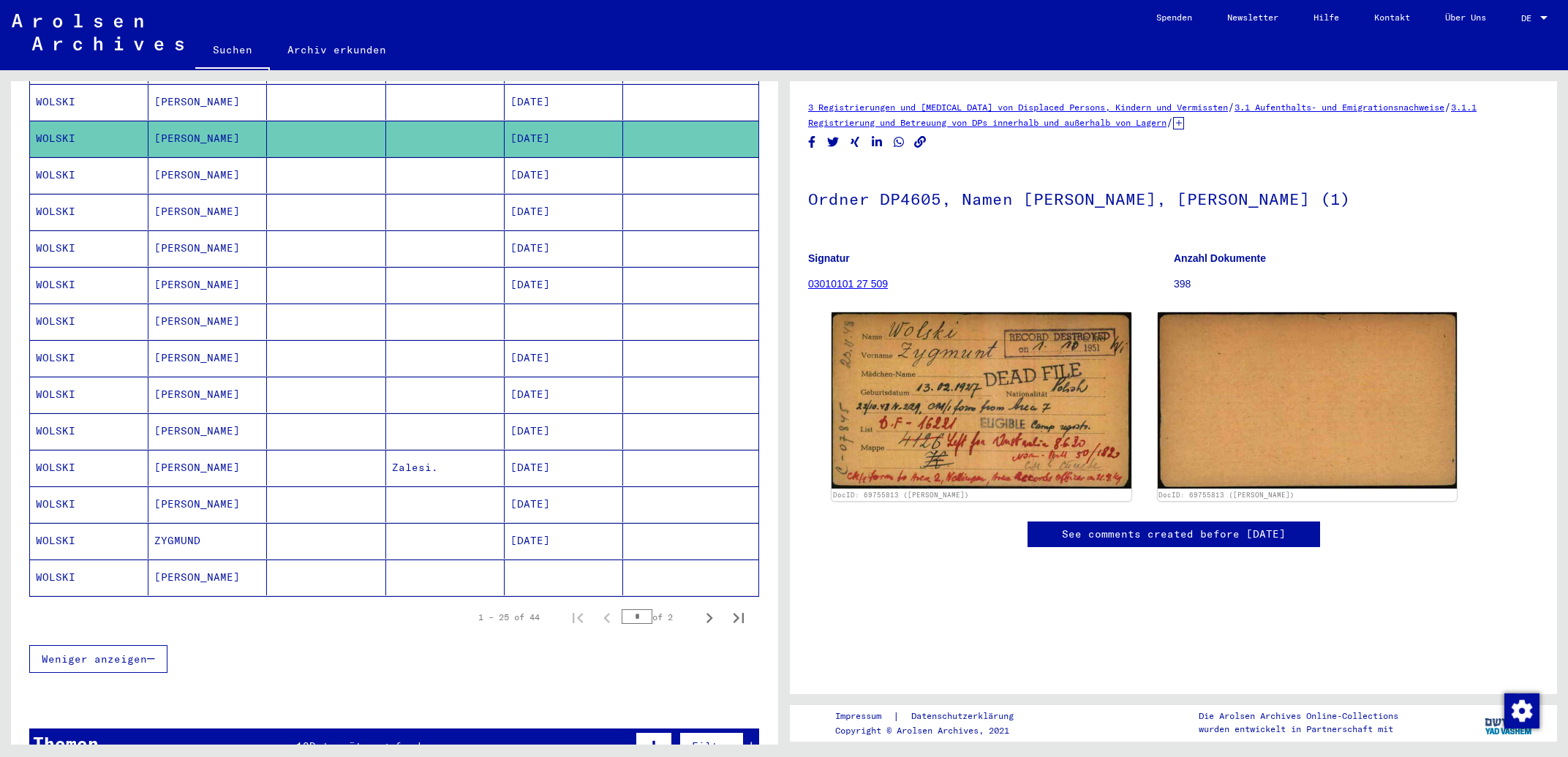
scroll to position [631, 0]
click at [699, 608] on icon "Next page" at bounding box center [709, 617] width 20 height 20
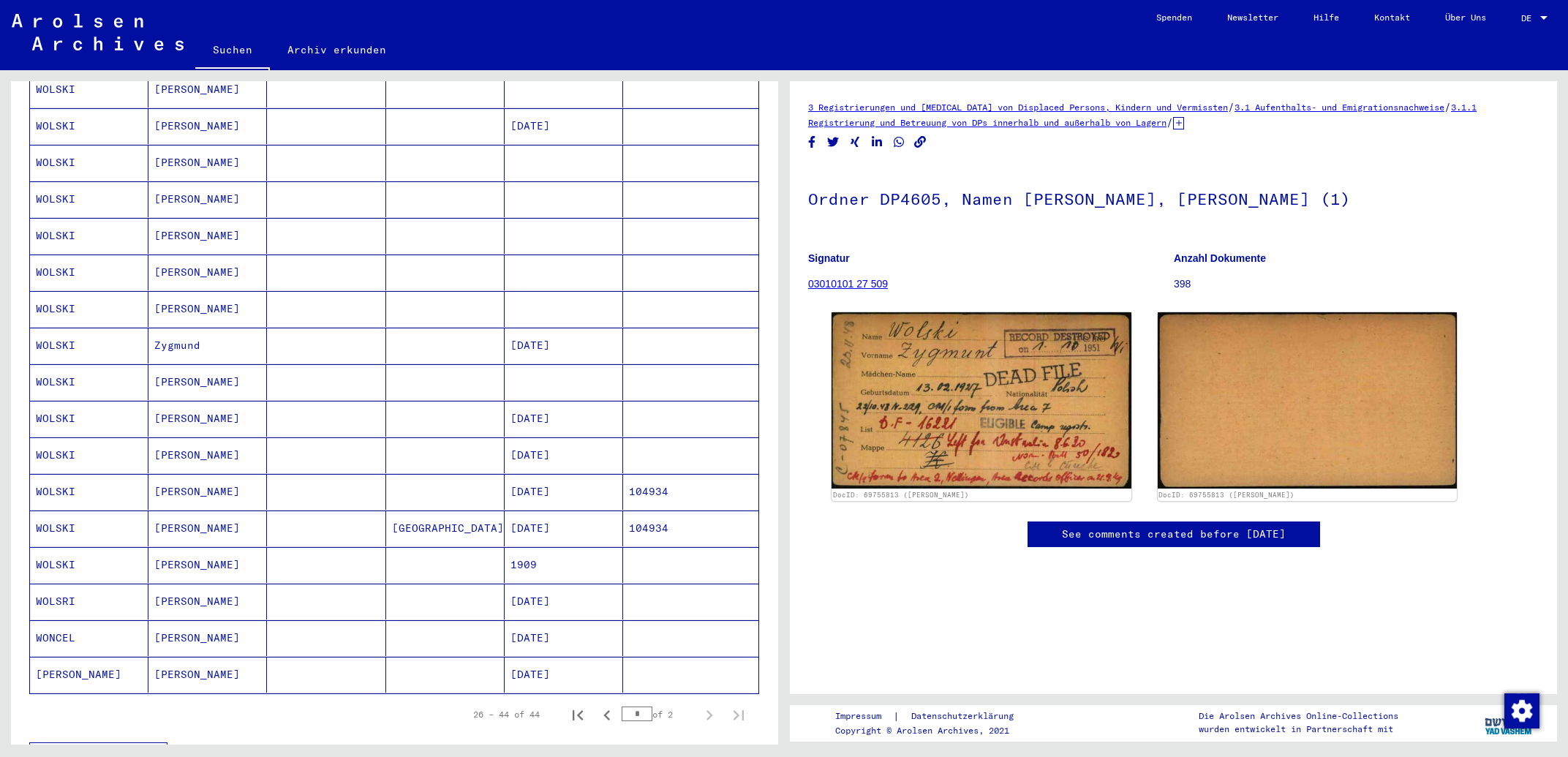
scroll to position [313, 0]
click at [597, 704] on icon "Previous page" at bounding box center [606, 714] width 20 height 20
type input "*"
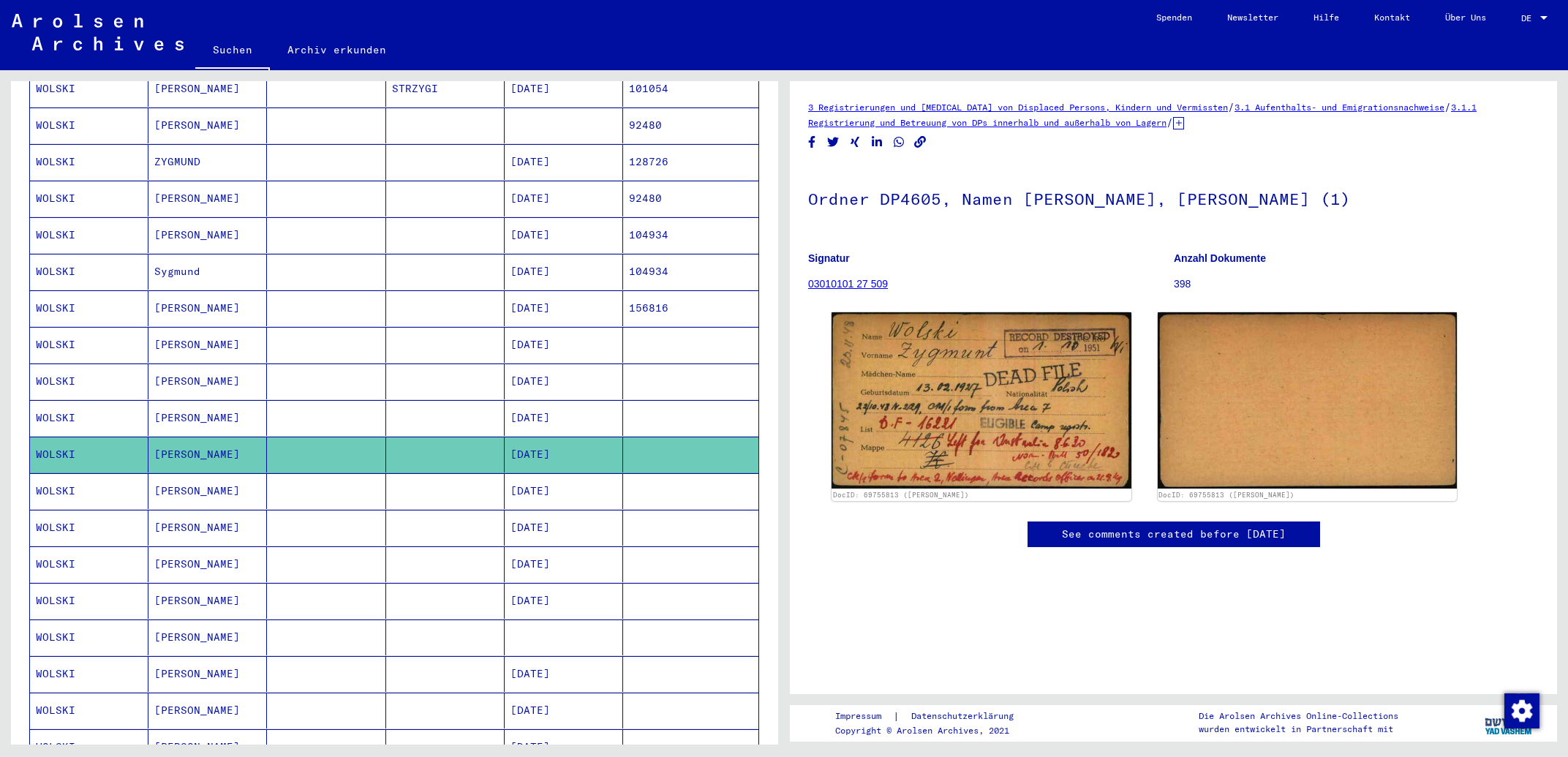
click at [584, 400] on mat-cell "[DATE]" at bounding box center [564, 418] width 118 height 36
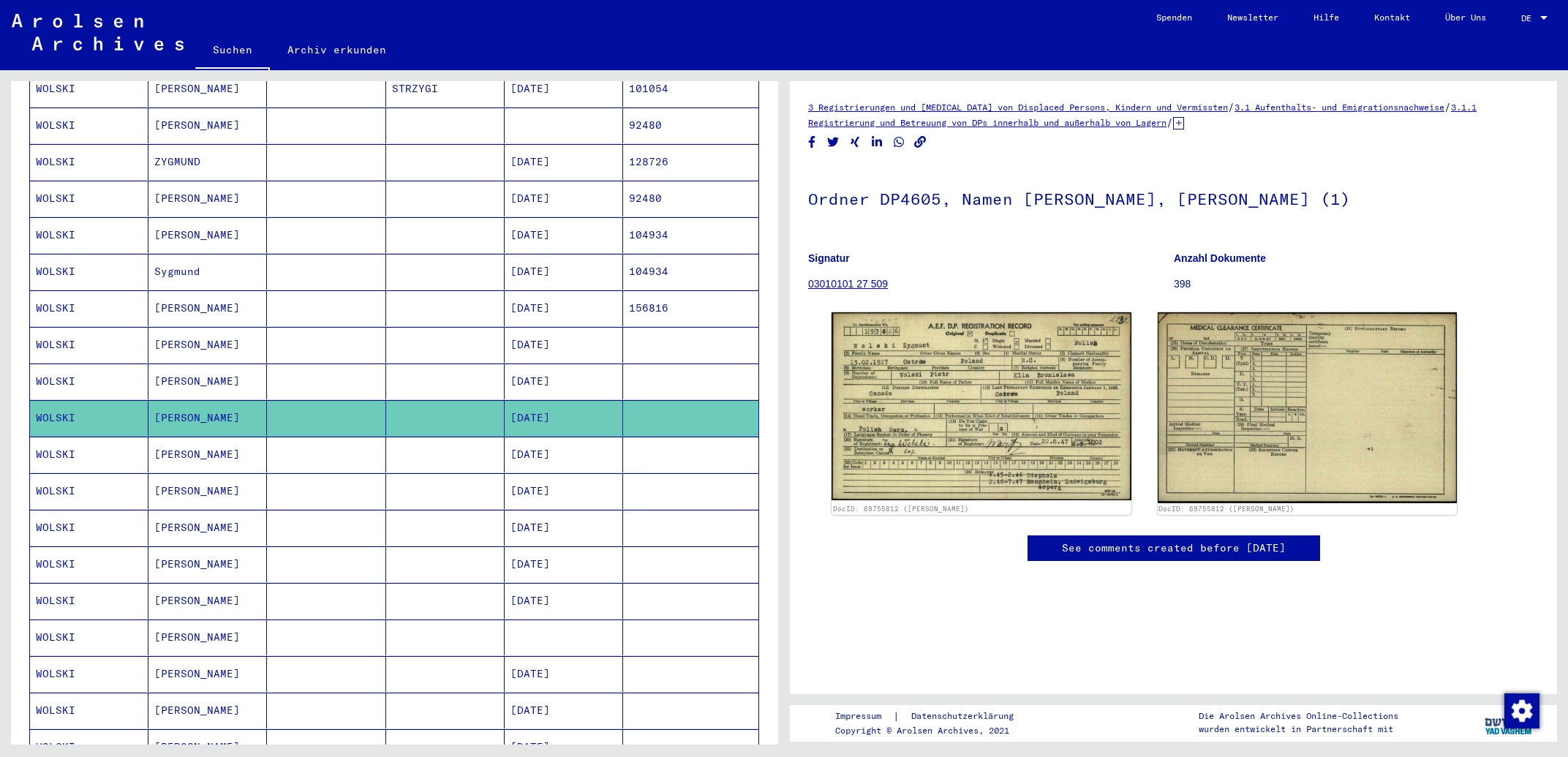
click at [576, 370] on mat-cell "[DATE]" at bounding box center [564, 381] width 118 height 36
